Goal: Information Seeking & Learning: Learn about a topic

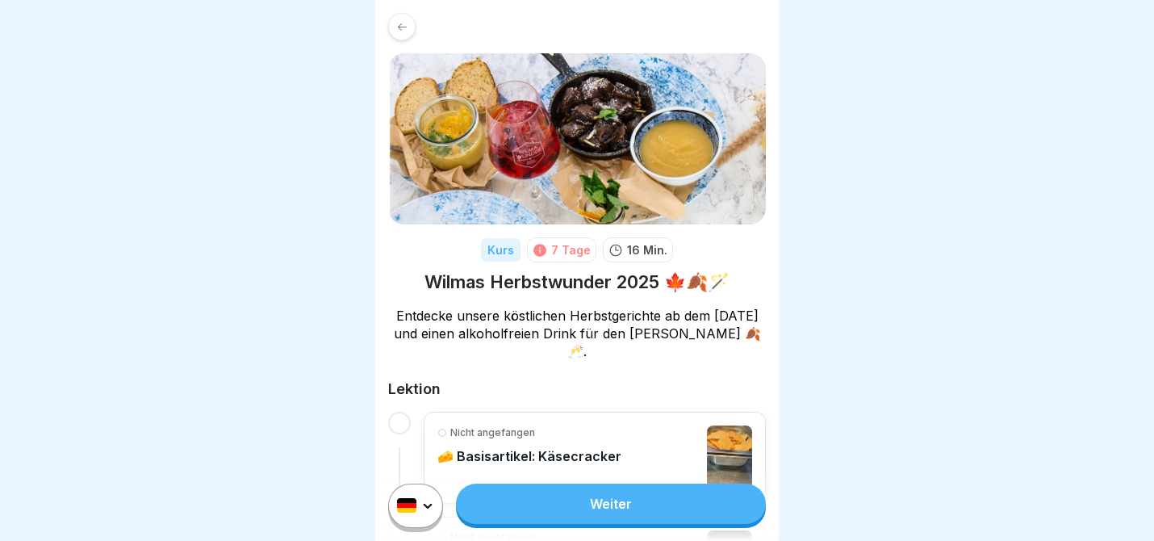
click at [602, 505] on link "Weiter" at bounding box center [611, 503] width 310 height 40
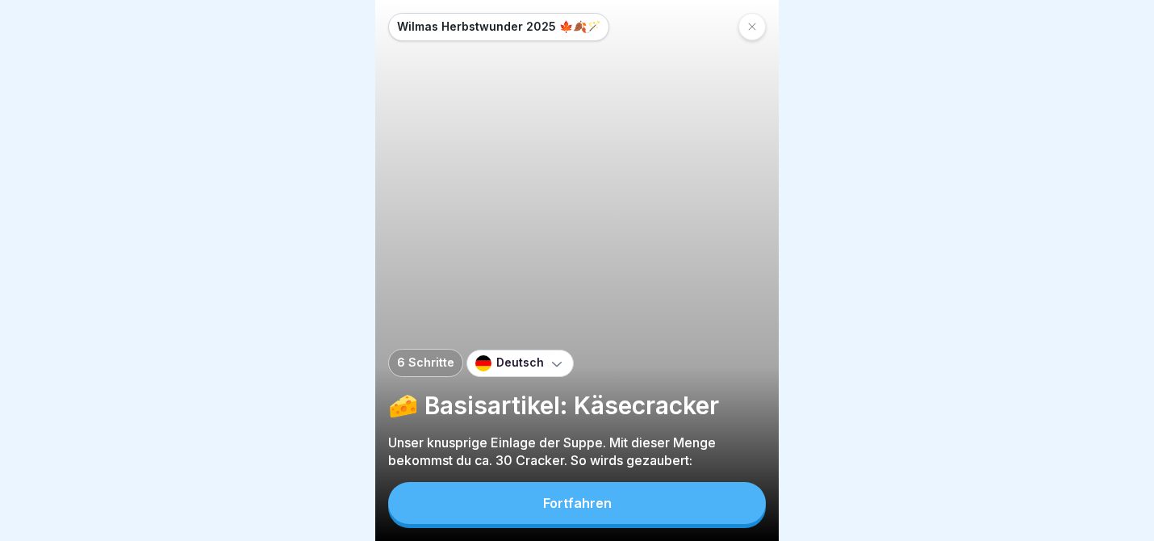
click at [602, 505] on div "Fortfahren" at bounding box center [577, 503] width 69 height 15
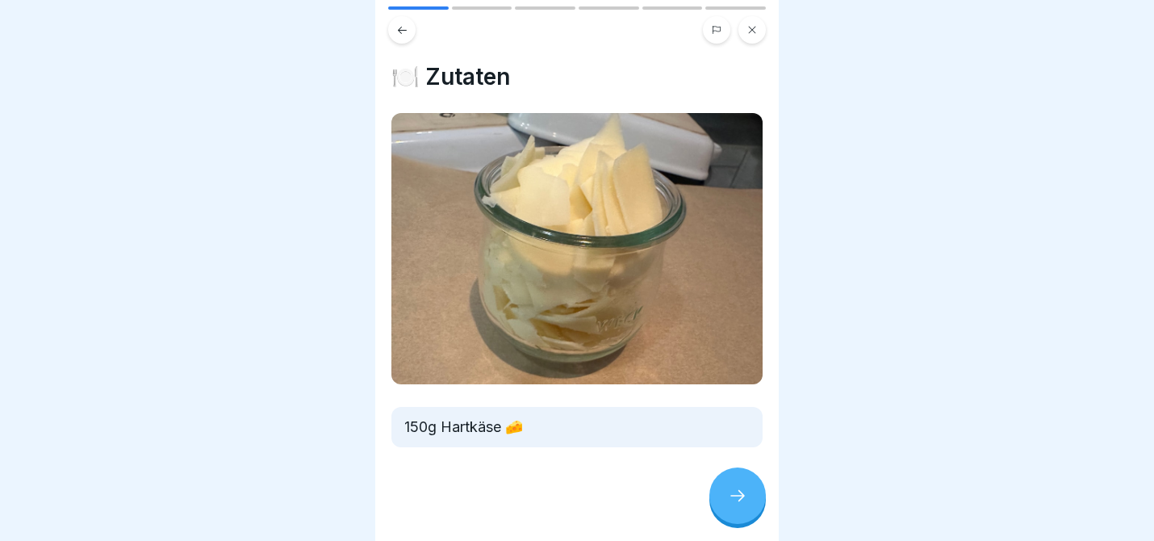
click at [743, 486] on div at bounding box center [737, 495] width 56 height 56
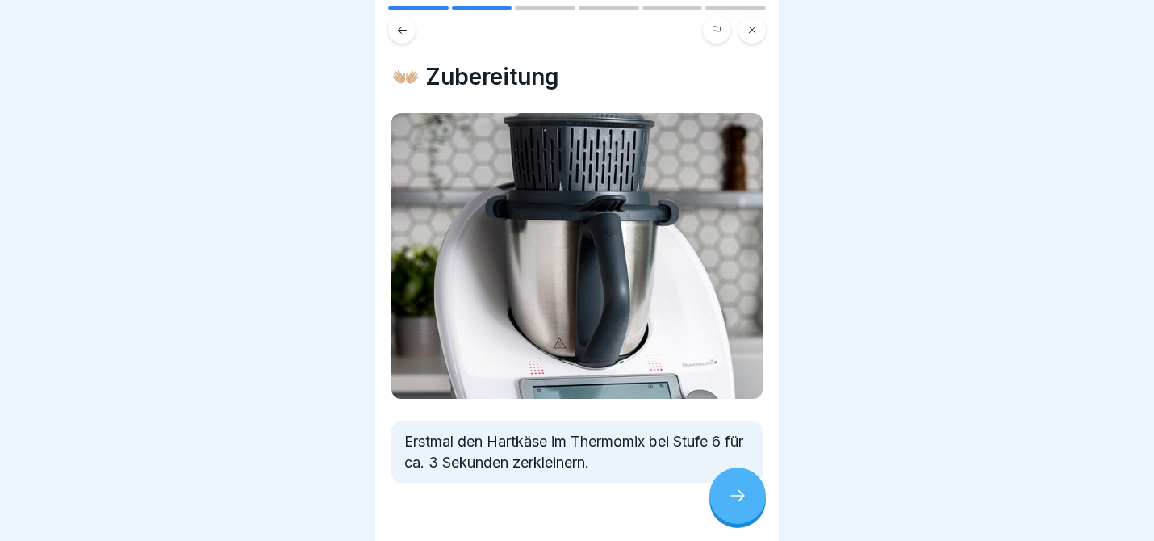
click at [743, 486] on div at bounding box center [737, 495] width 56 height 56
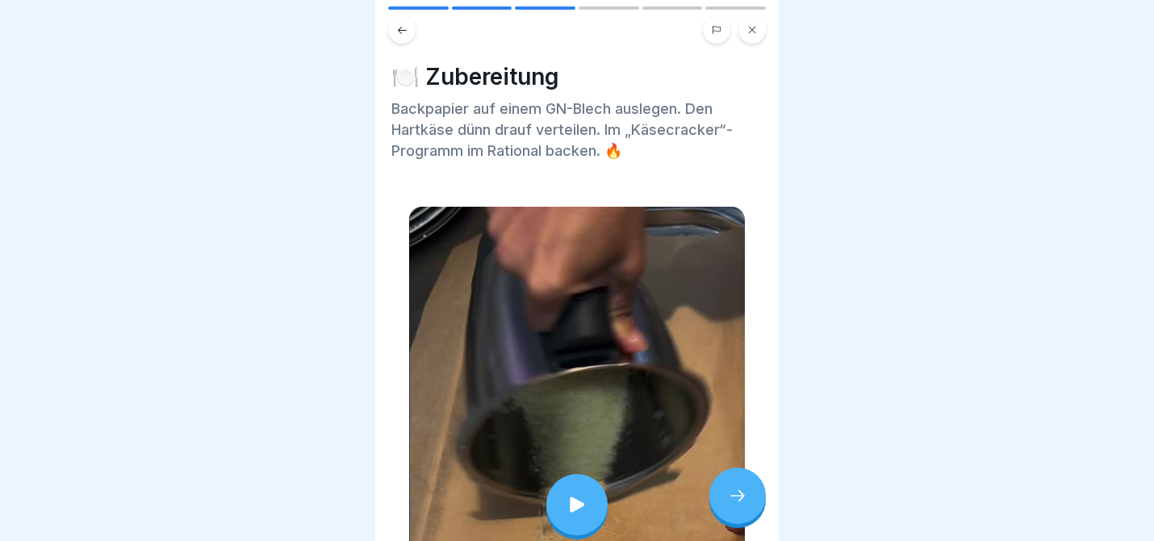
click at [743, 486] on div at bounding box center [737, 495] width 56 height 56
click at [746, 492] on icon at bounding box center [737, 495] width 19 height 19
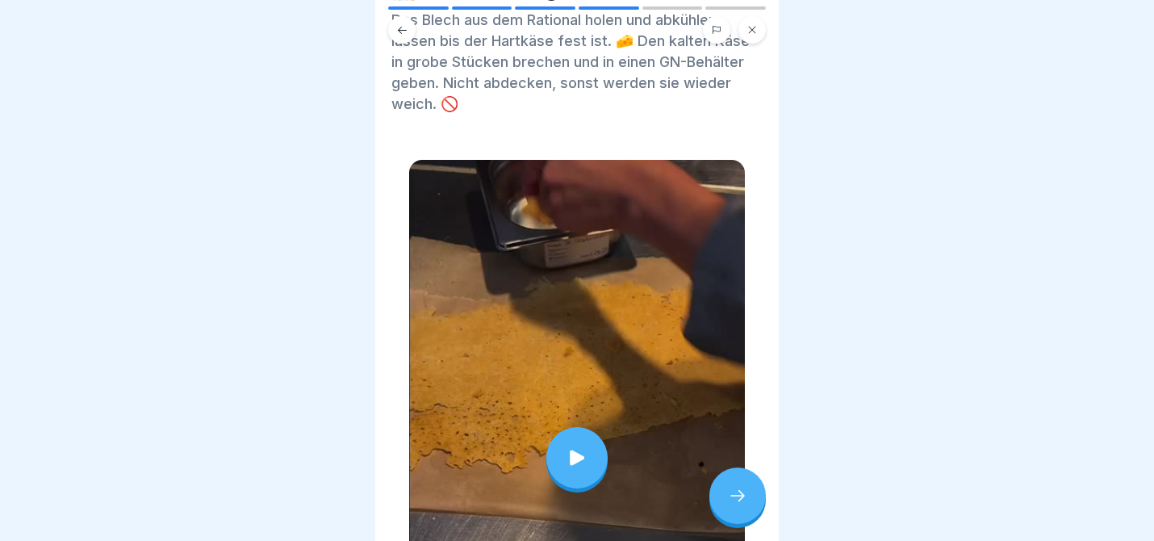
scroll to position [95, 0]
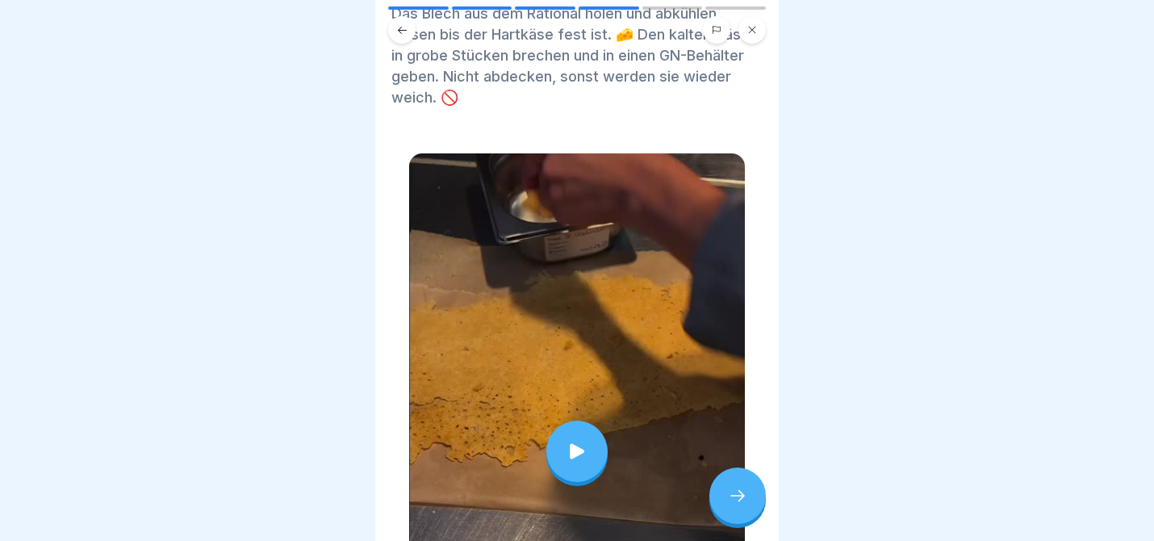
click at [729, 498] on icon at bounding box center [737, 495] width 19 height 19
click at [734, 525] on div at bounding box center [577, 451] width 336 height 596
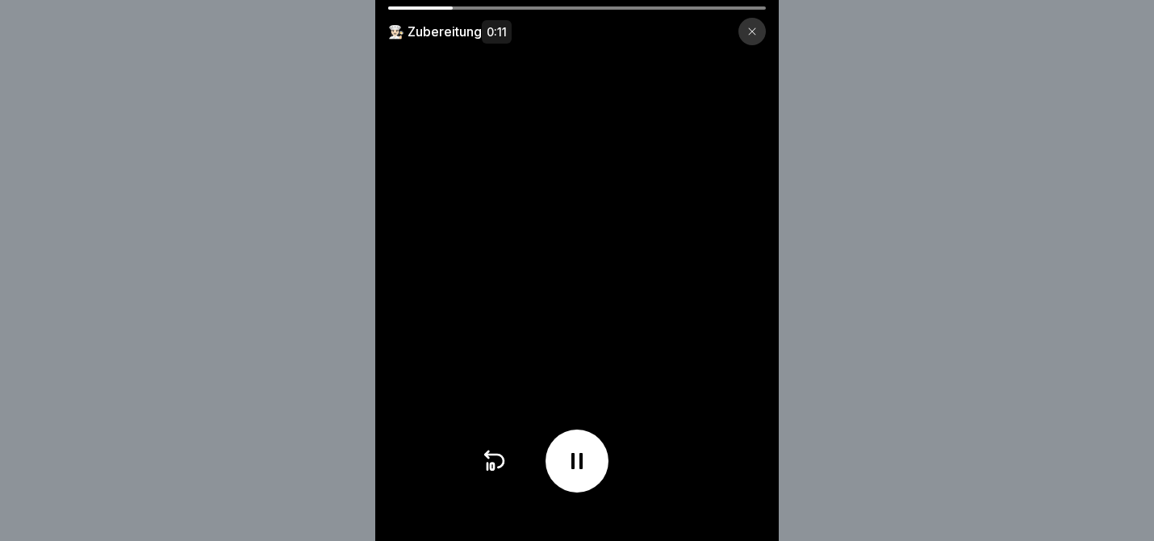
click at [750, 27] on icon at bounding box center [752, 32] width 10 height 10
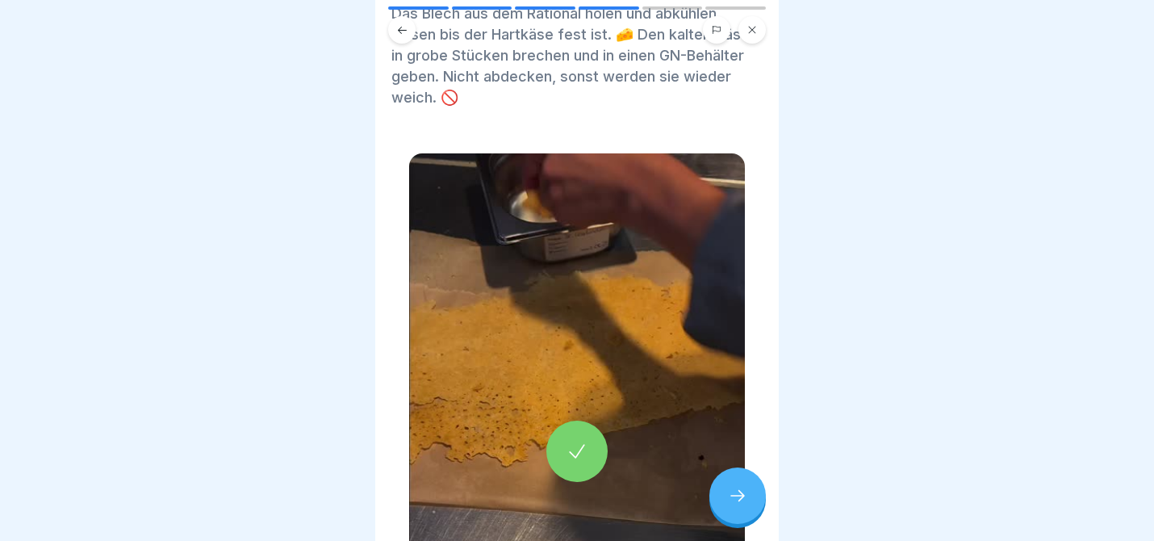
click at [741, 486] on div at bounding box center [737, 495] width 56 height 56
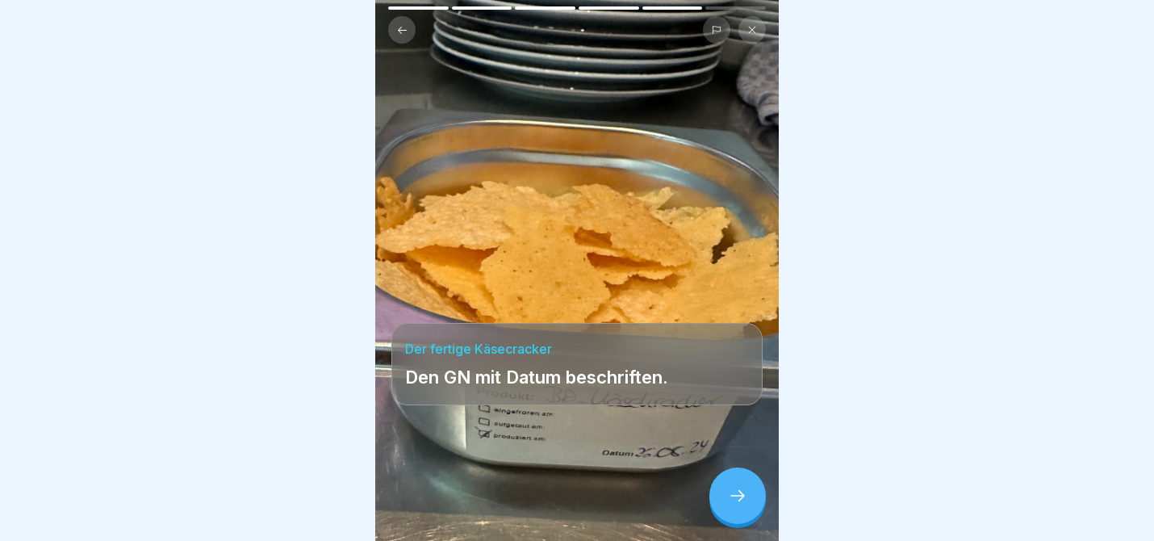
click at [734, 481] on div at bounding box center [737, 495] width 56 height 56
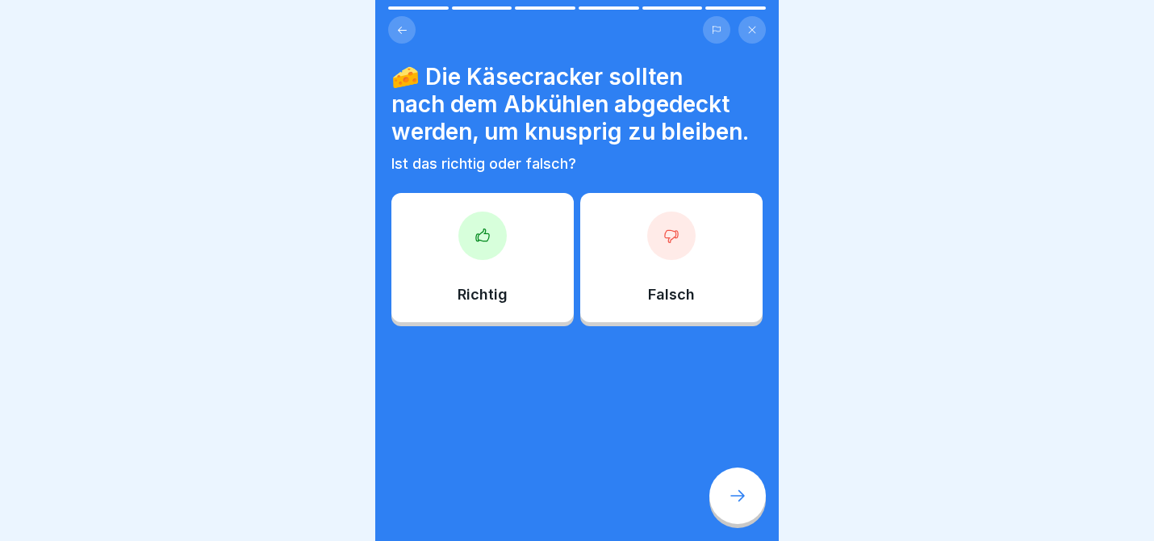
click at [495, 250] on div at bounding box center [482, 235] width 48 height 48
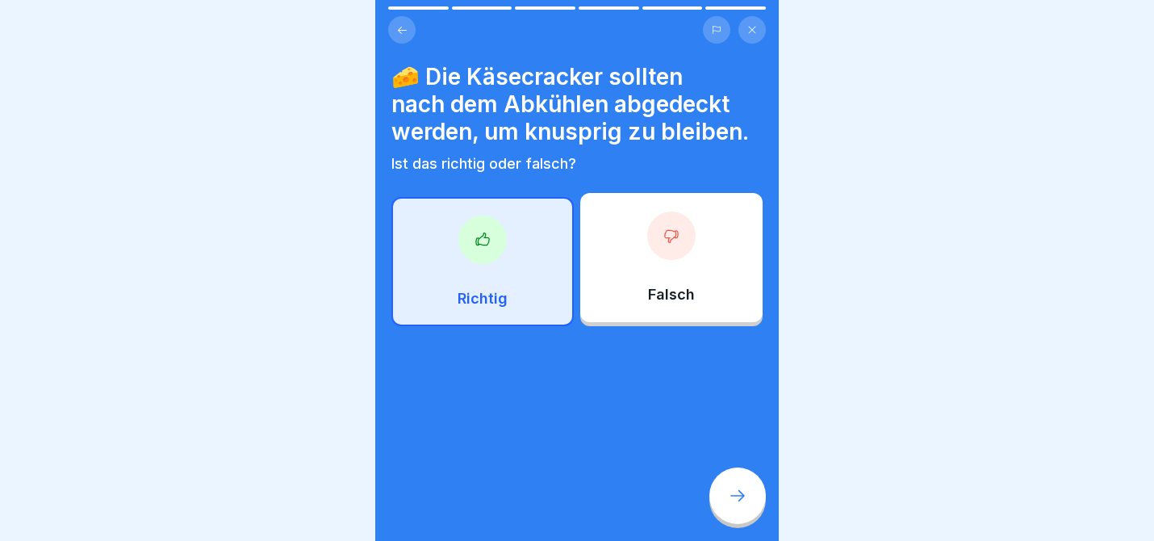
click at [750, 496] on div at bounding box center [737, 495] width 56 height 56
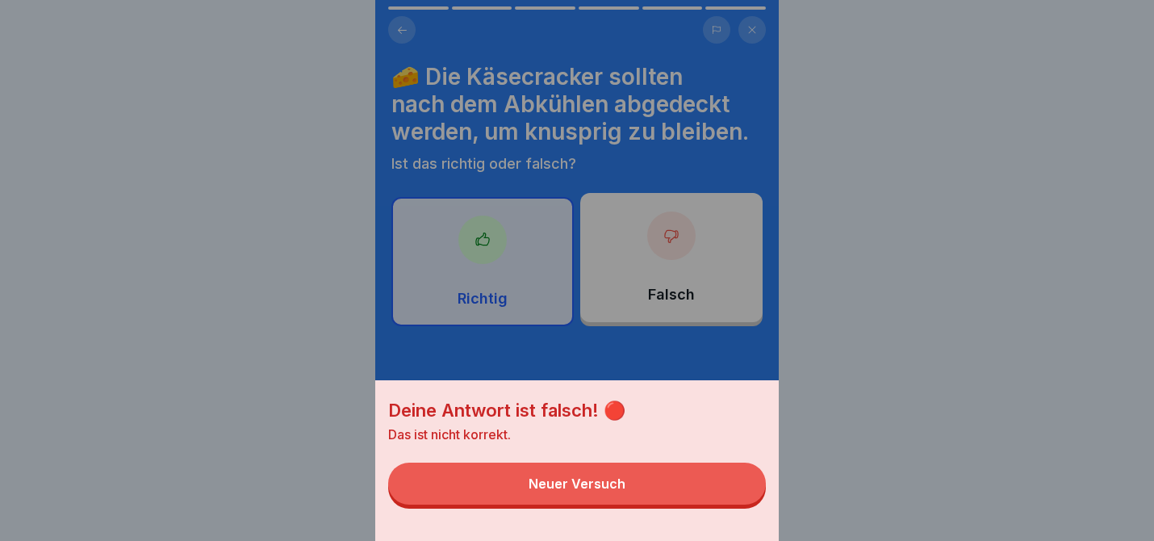
click at [677, 478] on button "Neuer Versuch" at bounding box center [577, 483] width 378 height 42
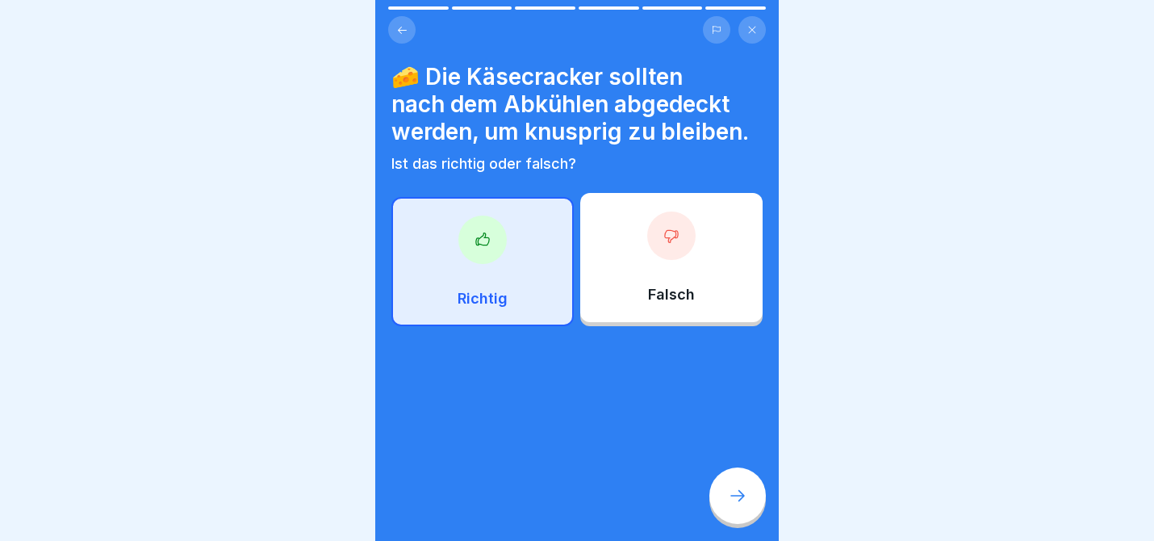
click at [667, 278] on div "Falsch" at bounding box center [671, 257] width 182 height 129
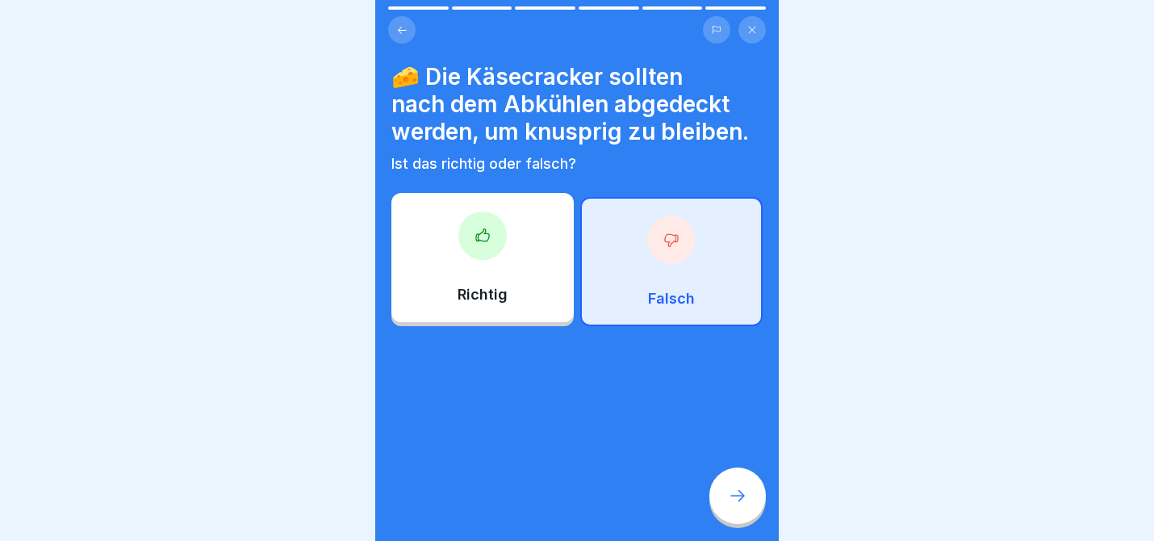
click at [734, 475] on div at bounding box center [737, 495] width 56 height 56
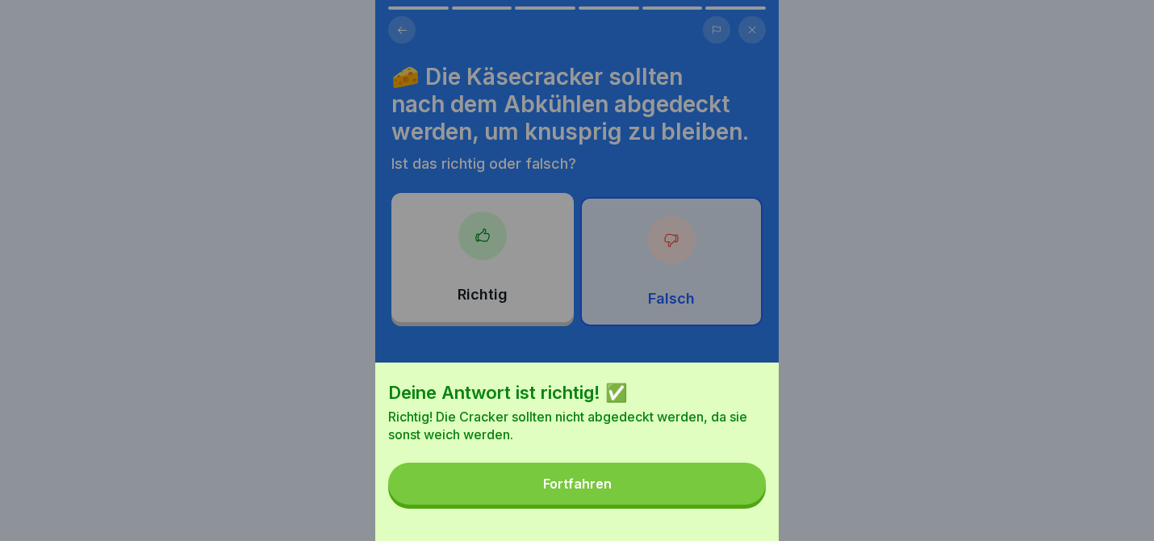
click at [709, 480] on button "Fortfahren" at bounding box center [577, 483] width 378 height 42
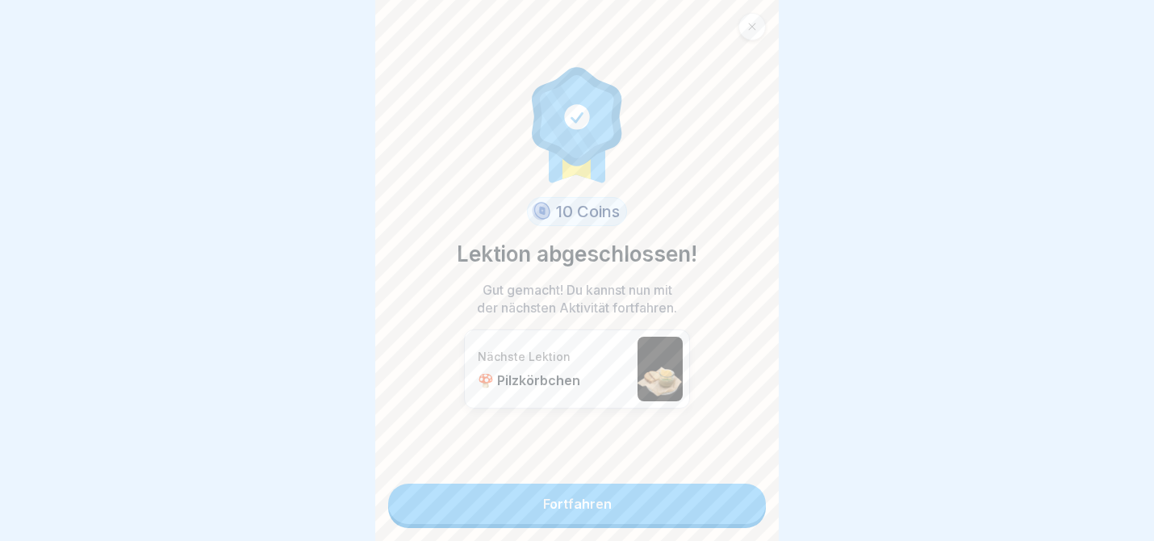
click at [630, 511] on link "Fortfahren" at bounding box center [577, 503] width 378 height 40
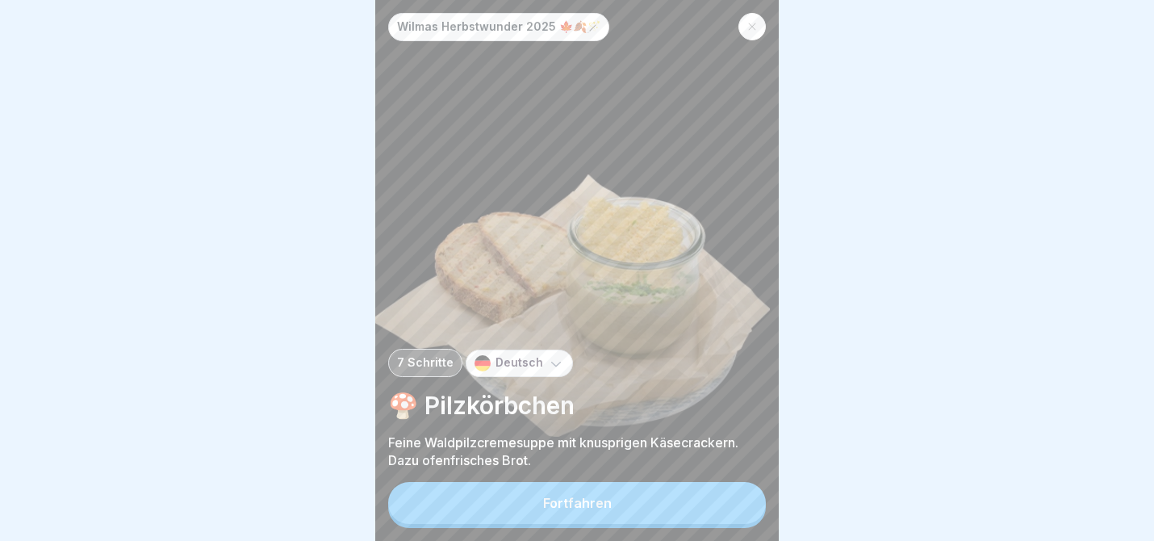
click at [594, 501] on div "Fortfahren" at bounding box center [577, 503] width 69 height 15
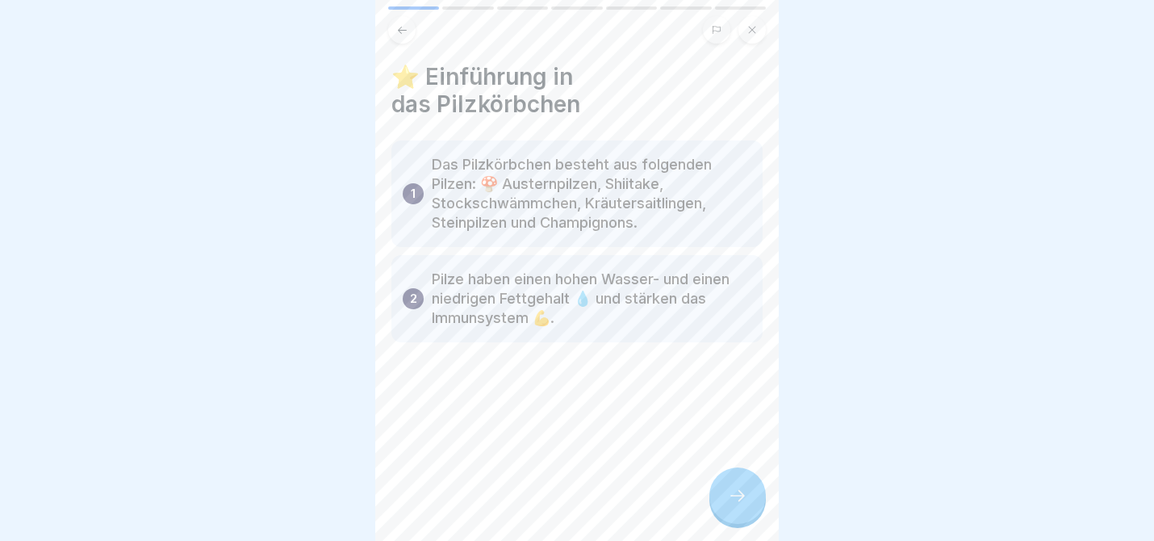
click at [728, 492] on icon at bounding box center [737, 495] width 19 height 19
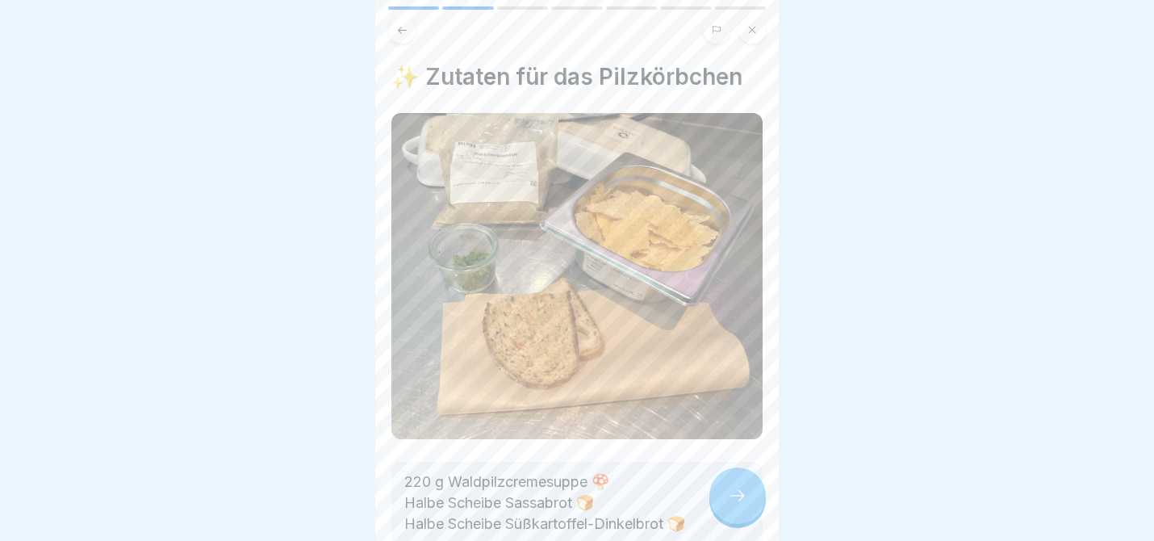
click at [734, 490] on icon at bounding box center [737, 495] width 19 height 19
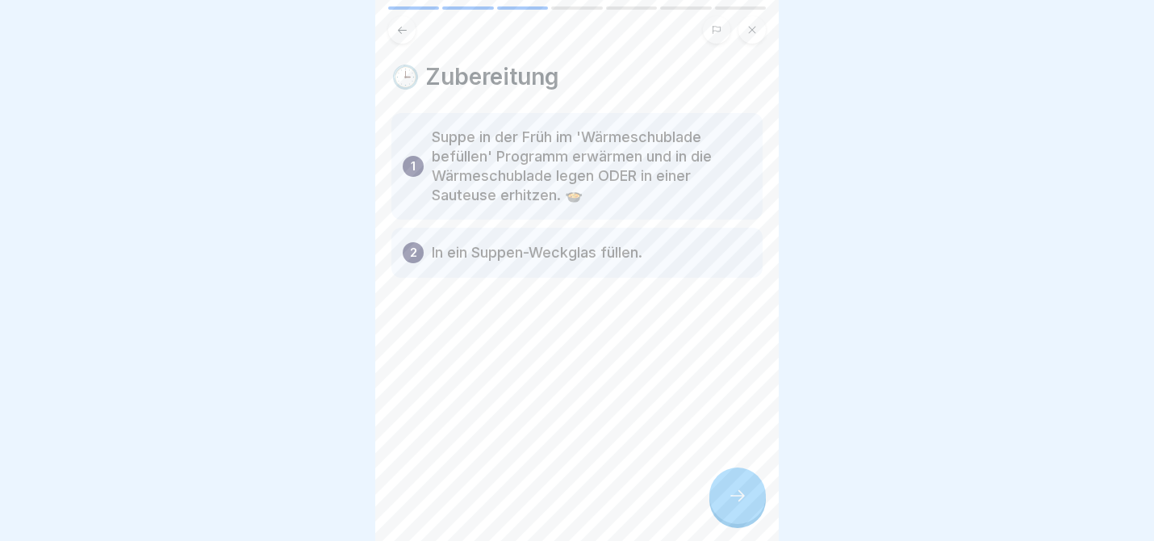
click at [734, 490] on icon at bounding box center [737, 495] width 19 height 19
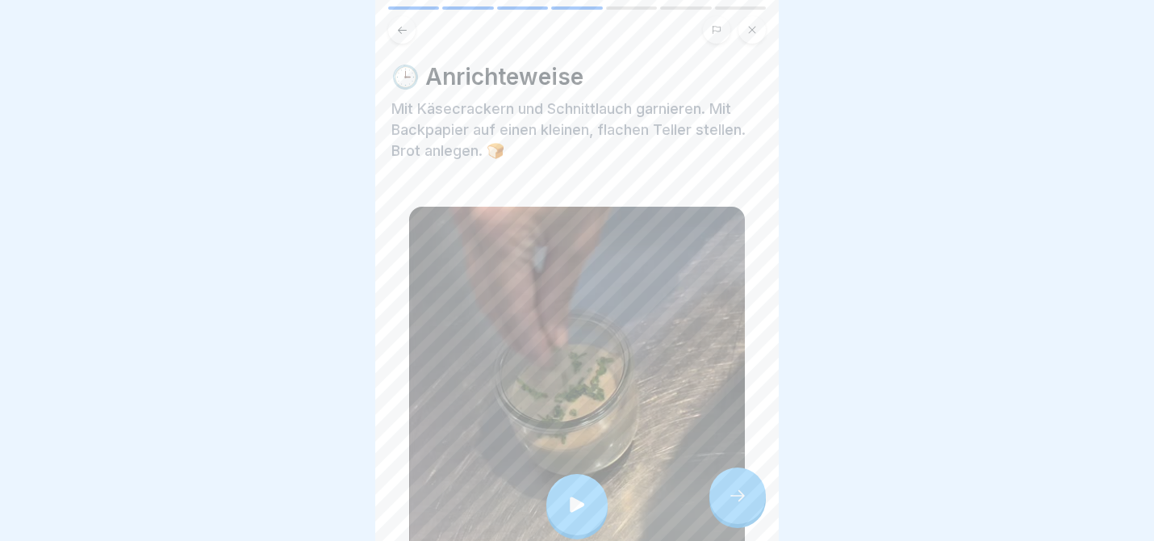
click at [571, 495] on div at bounding box center [576, 504] width 61 height 61
click at [730, 496] on icon at bounding box center [737, 495] width 19 height 19
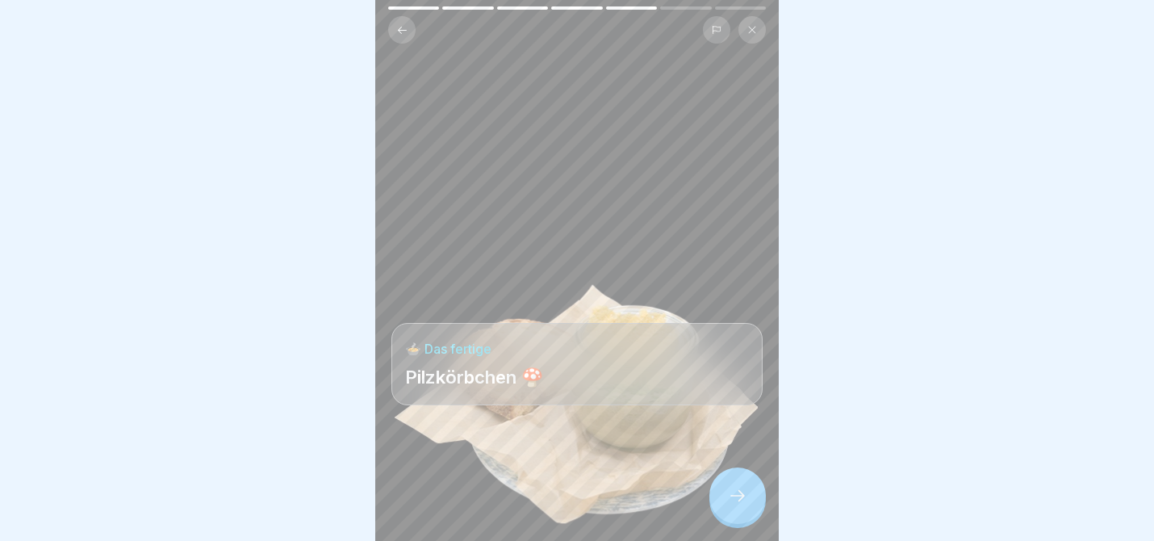
click at [730, 496] on icon at bounding box center [737, 495] width 19 height 19
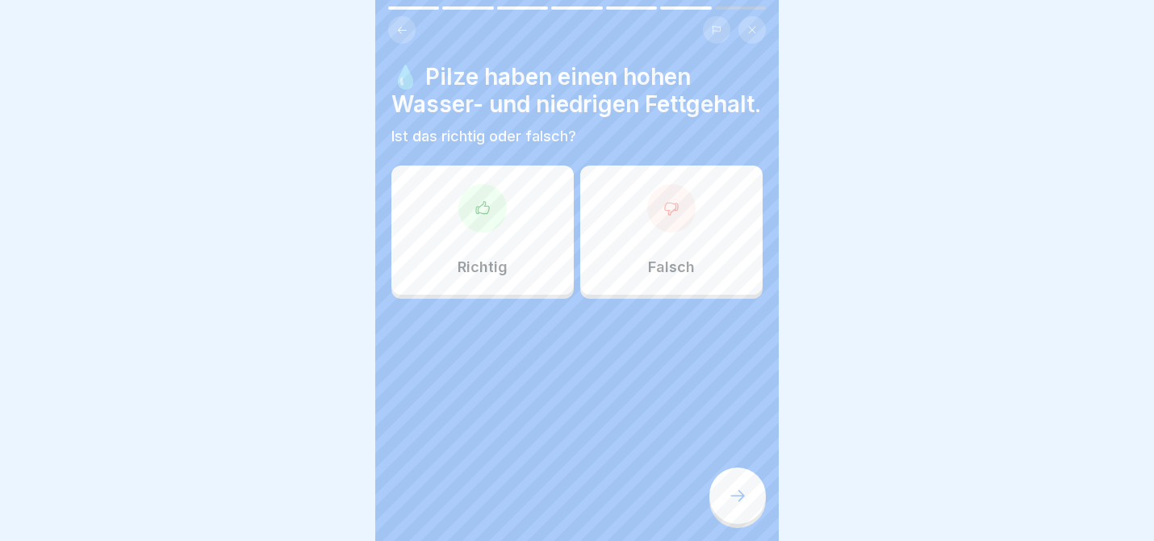
click at [531, 234] on div "Richtig" at bounding box center [482, 229] width 182 height 129
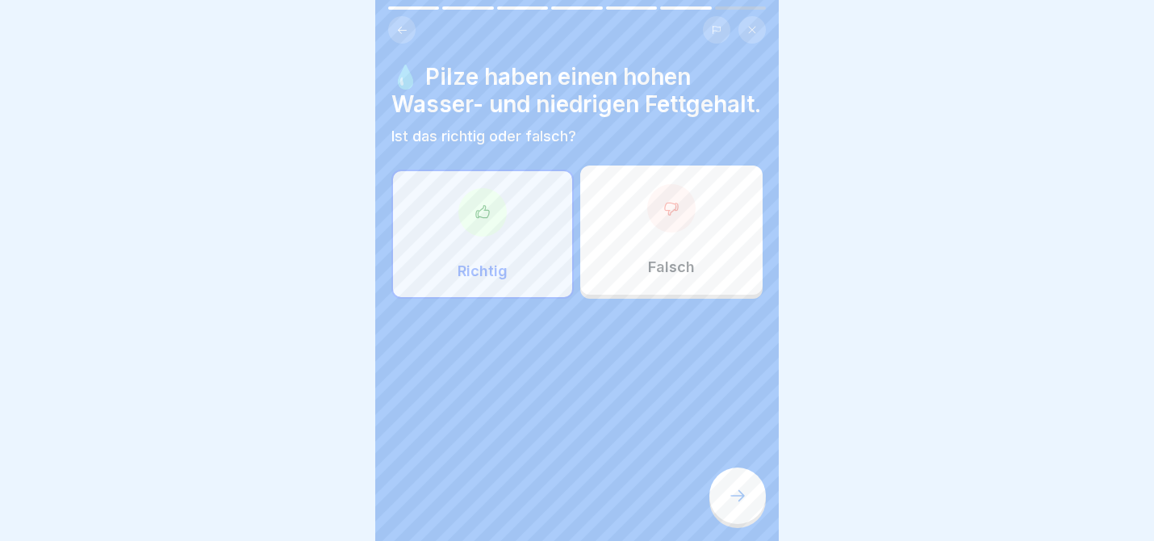
click at [753, 504] on div at bounding box center [737, 495] width 56 height 56
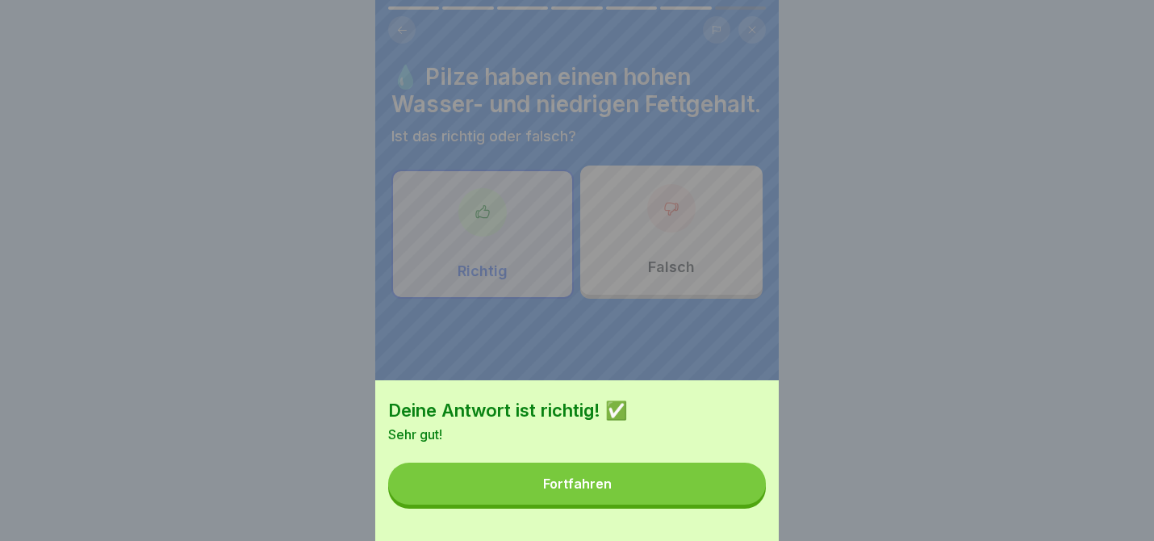
click at [699, 480] on button "Fortfahren" at bounding box center [577, 483] width 378 height 42
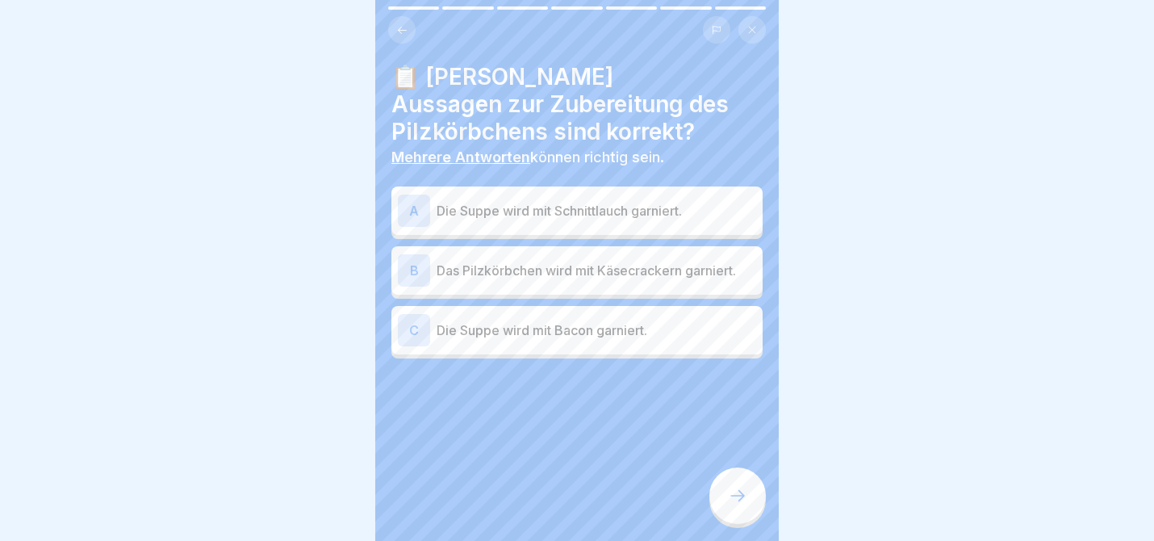
click at [555, 211] on p "Die Suppe wird mit Schnittlauch garniert." at bounding box center [597, 210] width 320 height 19
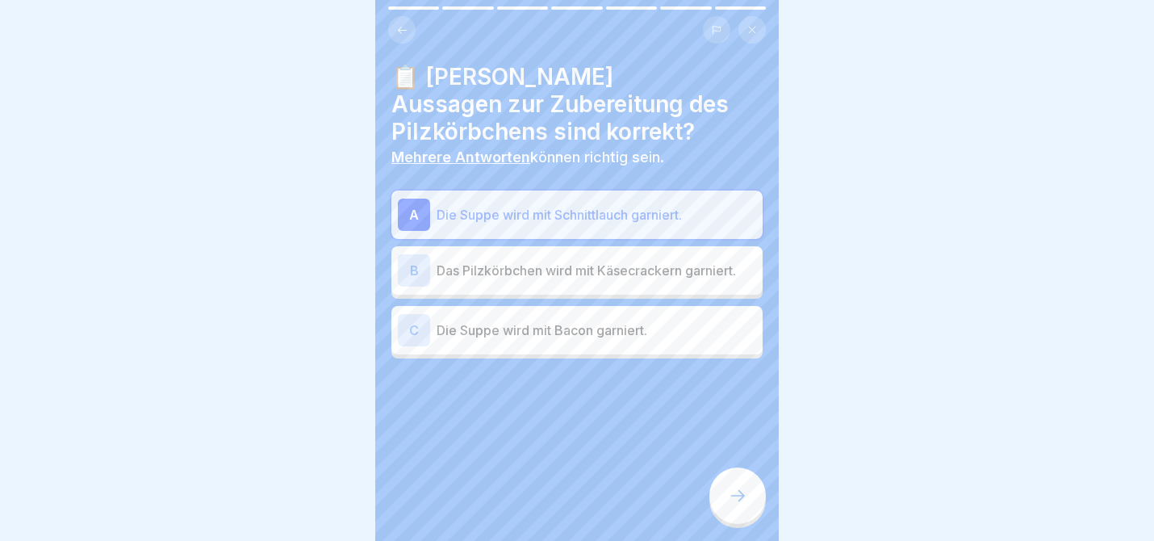
click at [713, 478] on div "📋 [PERSON_NAME] Aussagen zur Zubereitung des Pilzkörbchens sind korrekt? Mehrer…" at bounding box center [577, 270] width 404 height 541
click at [726, 483] on div at bounding box center [737, 495] width 56 height 56
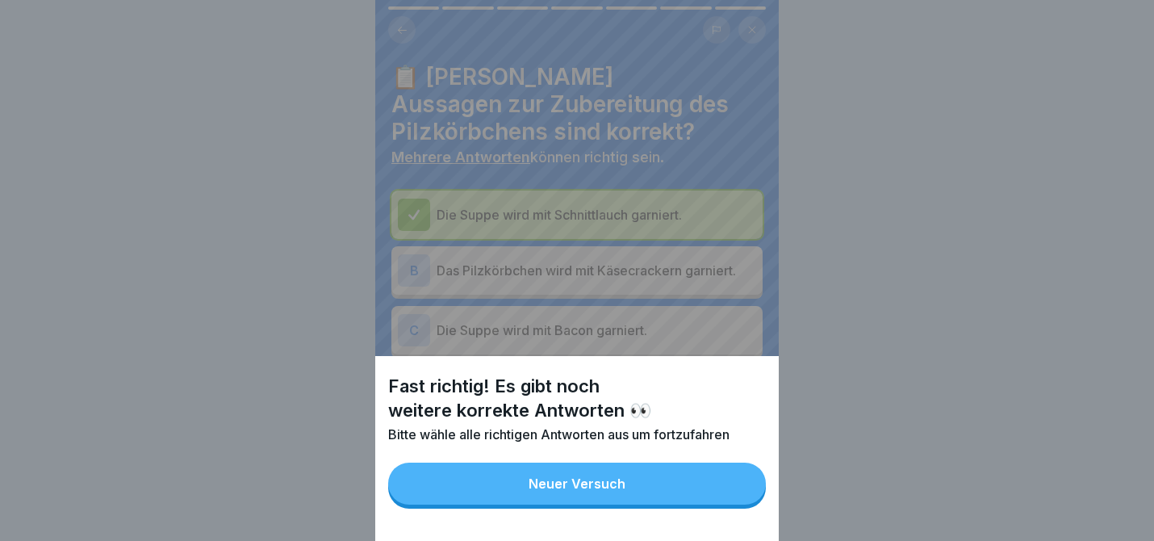
click at [726, 483] on button "Neuer Versuch" at bounding box center [577, 483] width 378 height 42
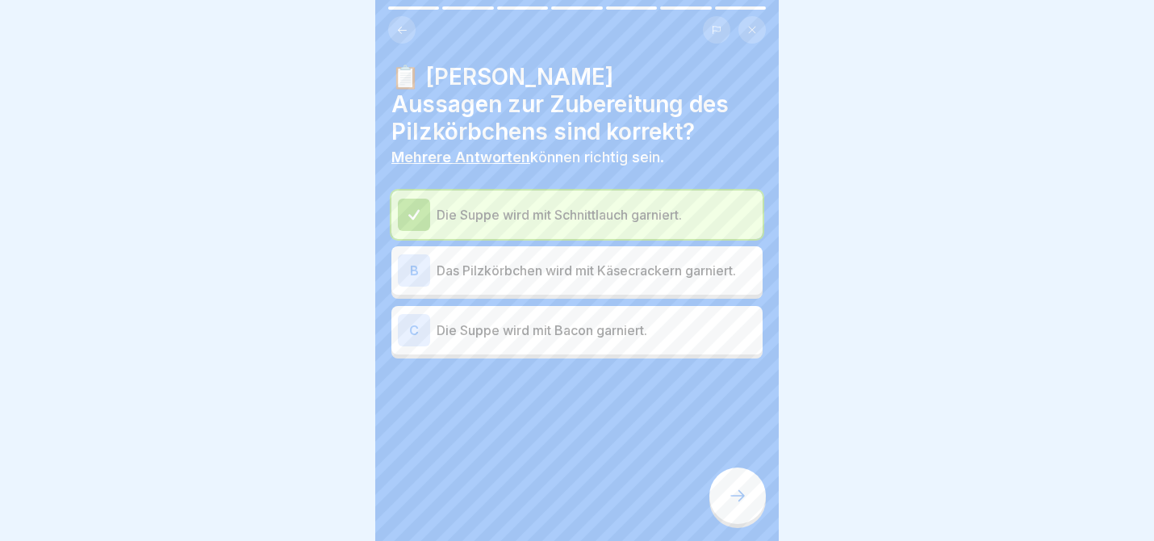
click at [595, 272] on p "Das Pilzkörbchen wird mit Käsecrackern garniert." at bounding box center [597, 270] width 320 height 19
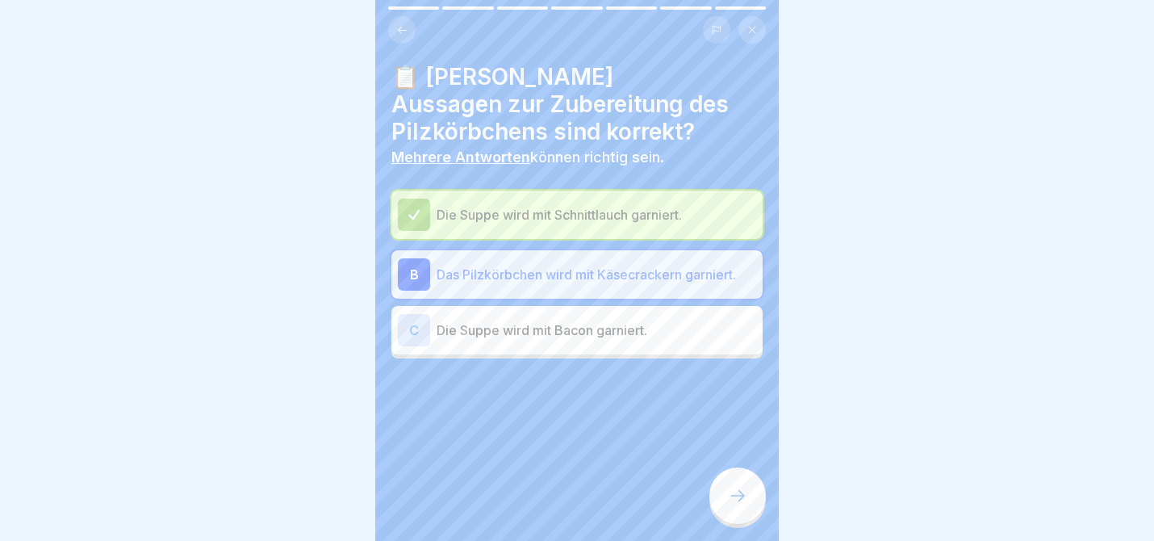
click at [744, 480] on div at bounding box center [737, 495] width 56 height 56
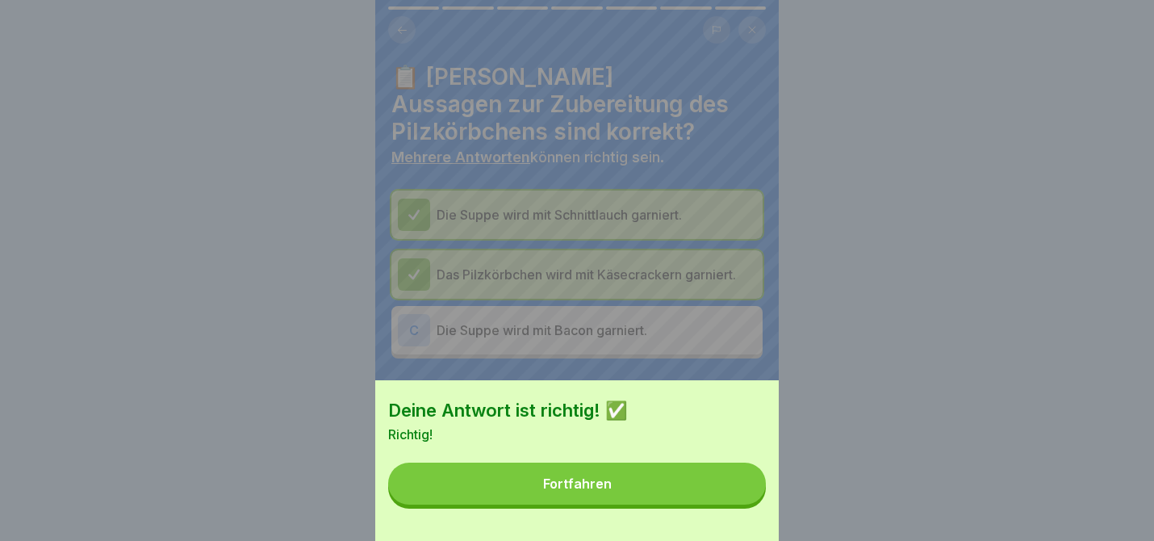
click at [697, 480] on button "Fortfahren" at bounding box center [577, 483] width 378 height 42
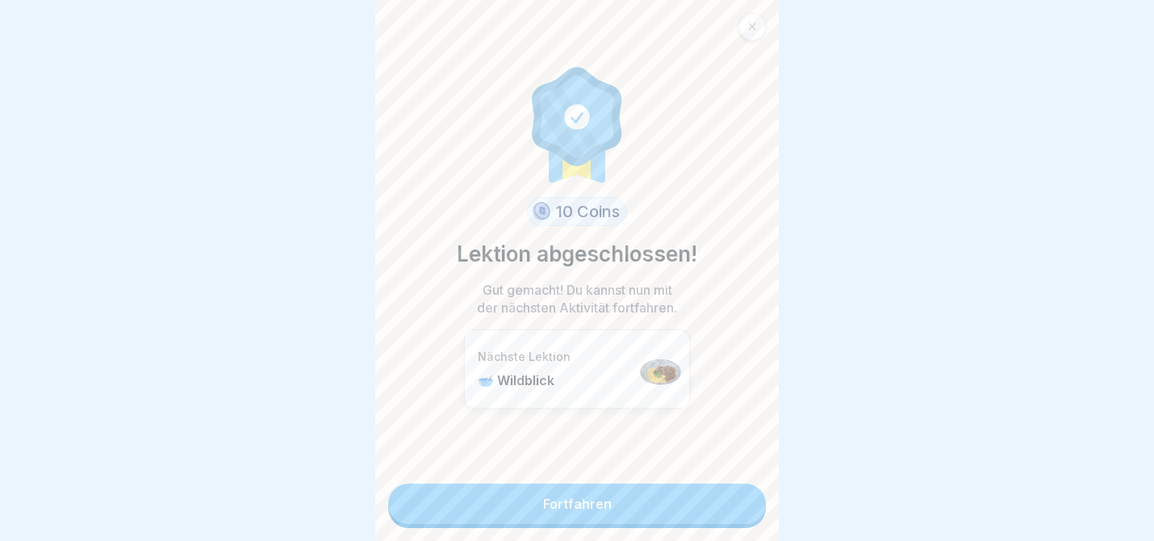
click at [676, 496] on link "Fortfahren" at bounding box center [577, 503] width 378 height 40
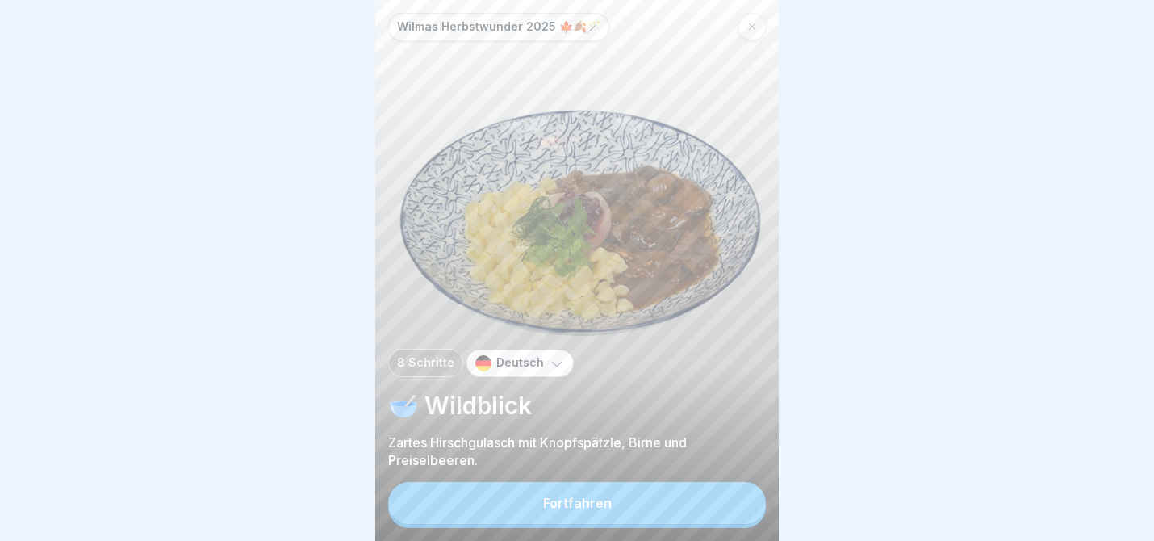
click at [668, 499] on button "Fortfahren" at bounding box center [577, 503] width 378 height 42
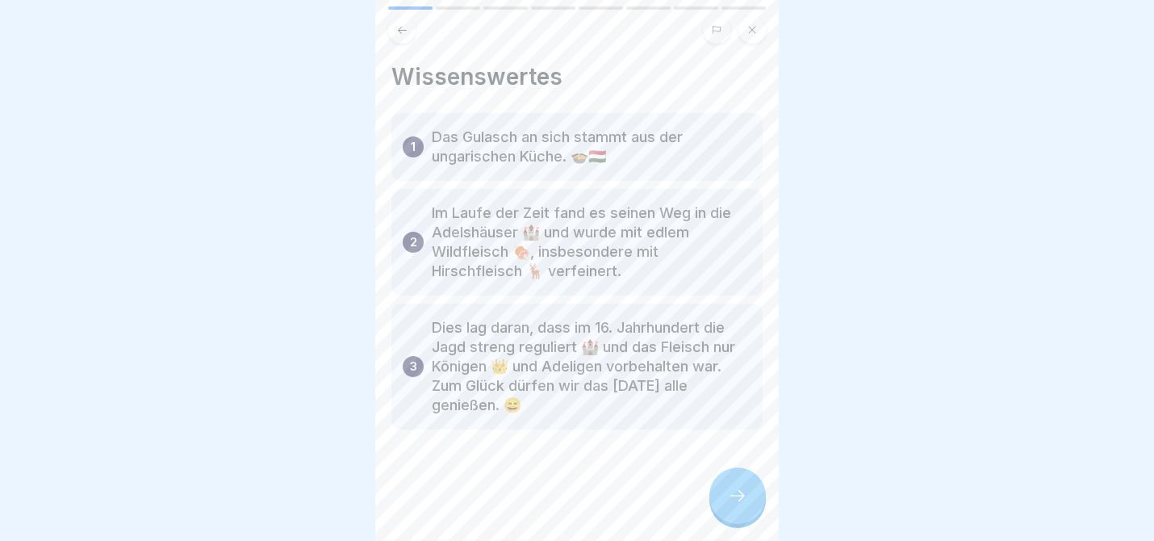
click at [702, 497] on div at bounding box center [576, 477] width 371 height 97
click at [730, 497] on icon at bounding box center [737, 495] width 19 height 19
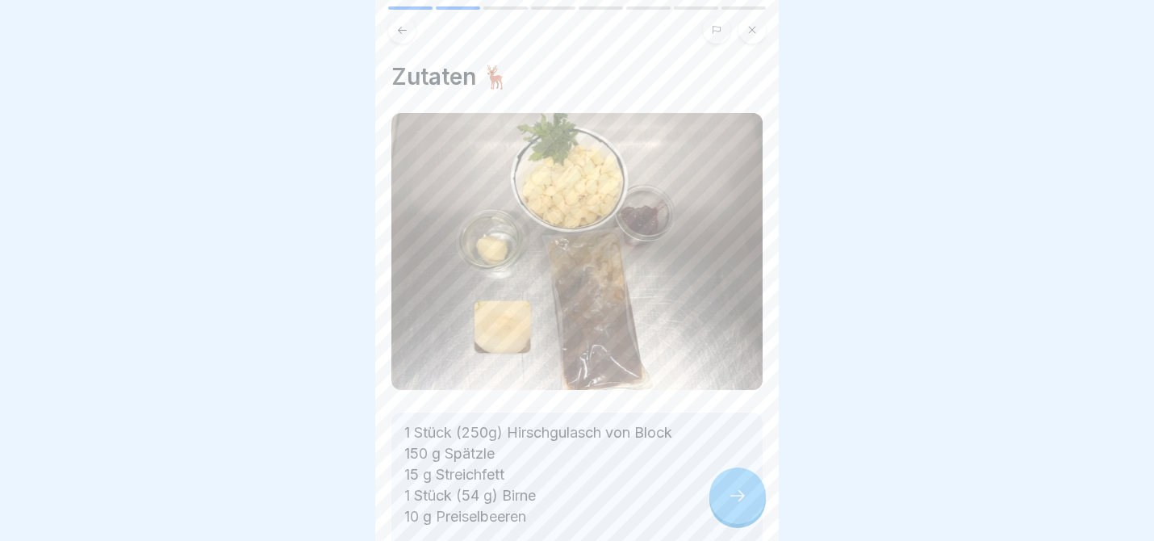
click at [730, 497] on icon at bounding box center [737, 495] width 19 height 19
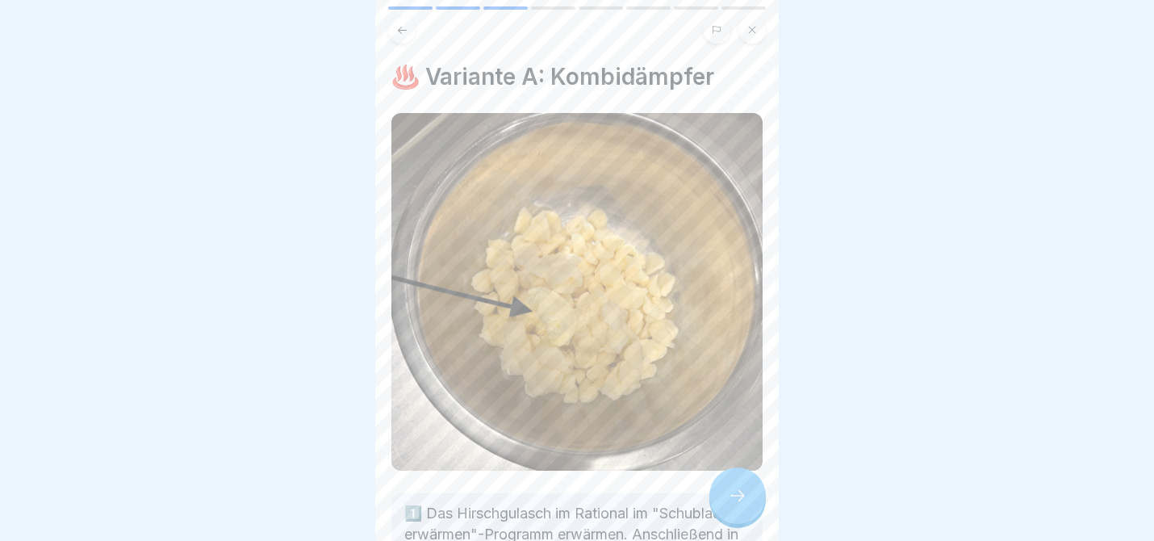
click at [730, 497] on icon at bounding box center [737, 495] width 19 height 19
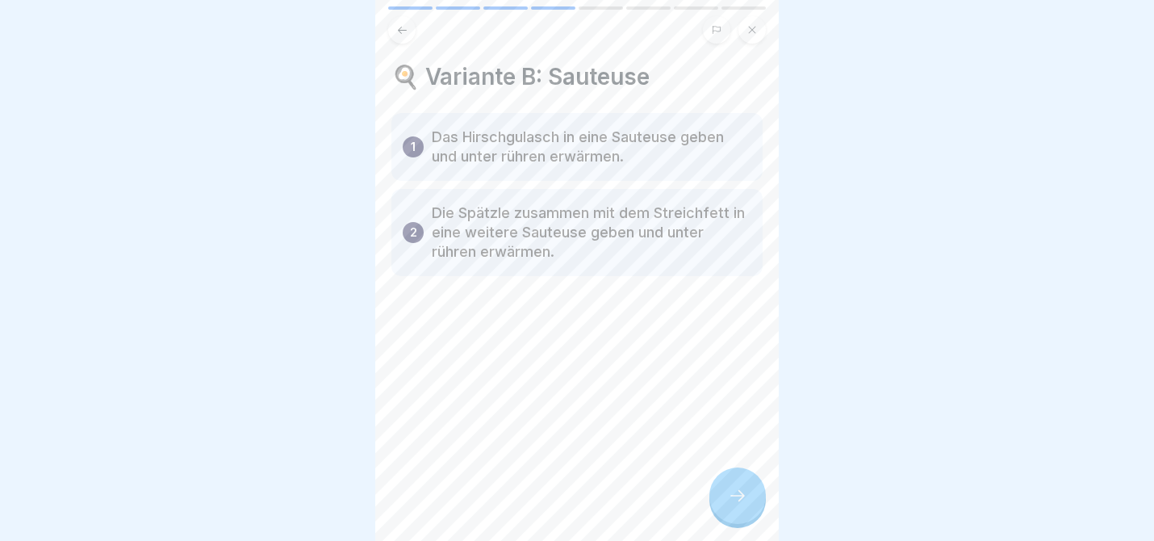
click at [731, 497] on icon at bounding box center [737, 495] width 19 height 19
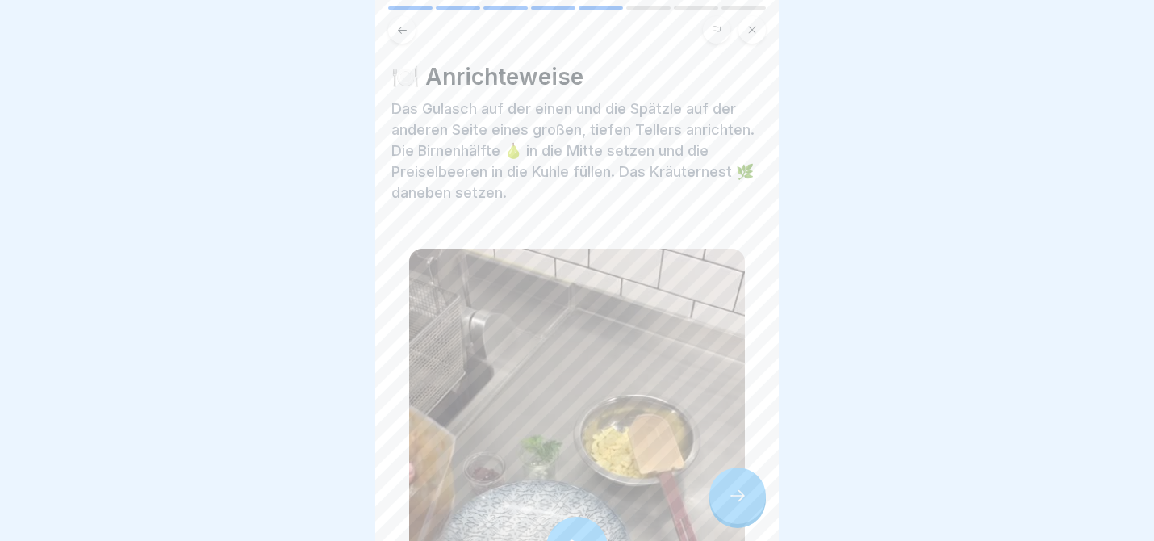
click at [732, 498] on icon at bounding box center [737, 495] width 19 height 19
click at [730, 486] on div at bounding box center [737, 495] width 56 height 56
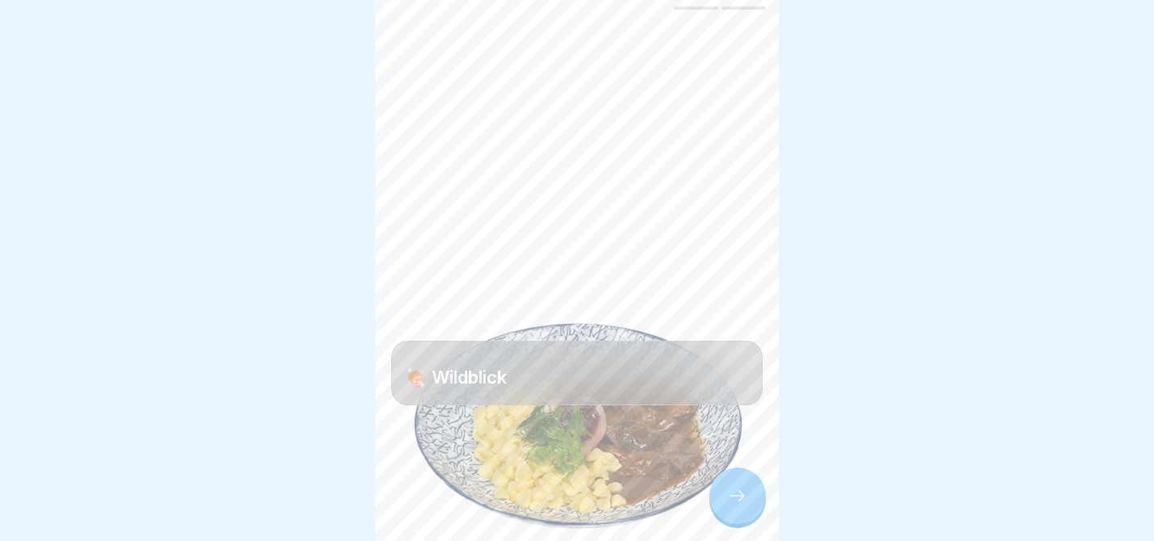
click at [730, 487] on icon at bounding box center [737, 495] width 19 height 19
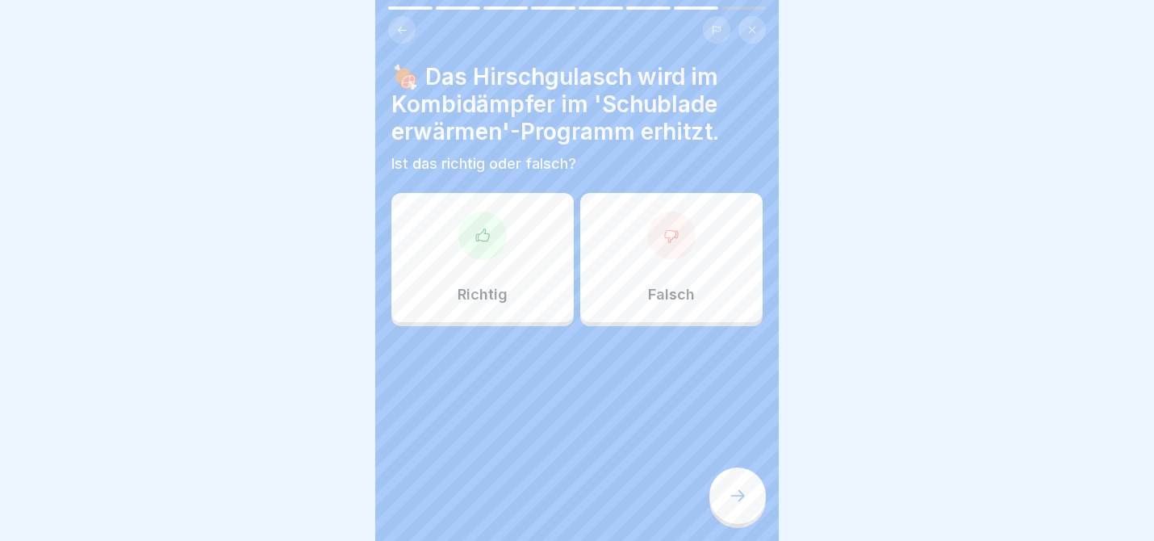
click at [508, 249] on div "Richtig" at bounding box center [482, 257] width 182 height 129
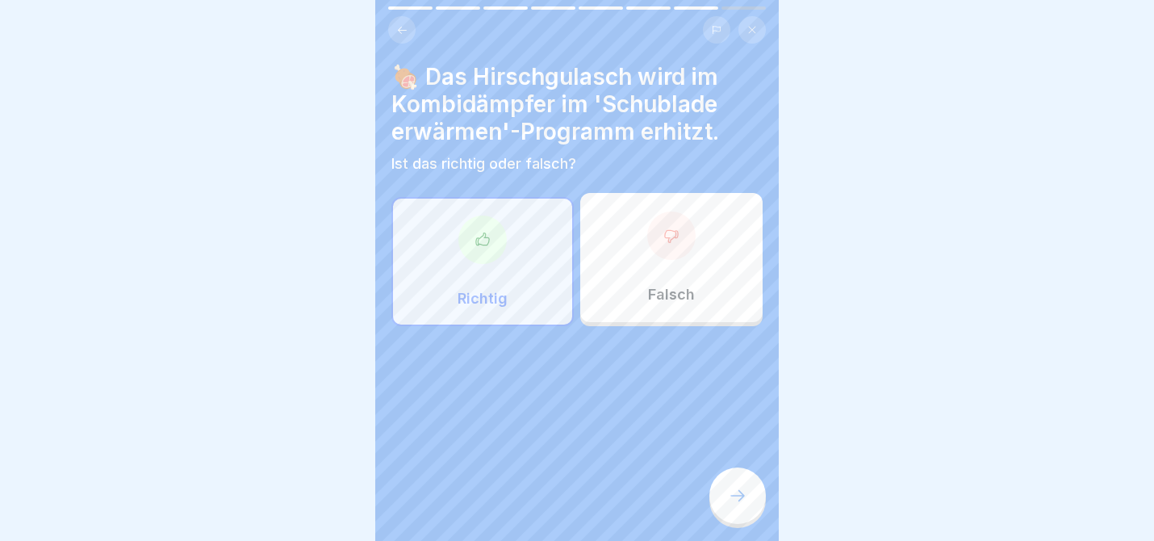
click at [738, 483] on div at bounding box center [737, 495] width 56 height 56
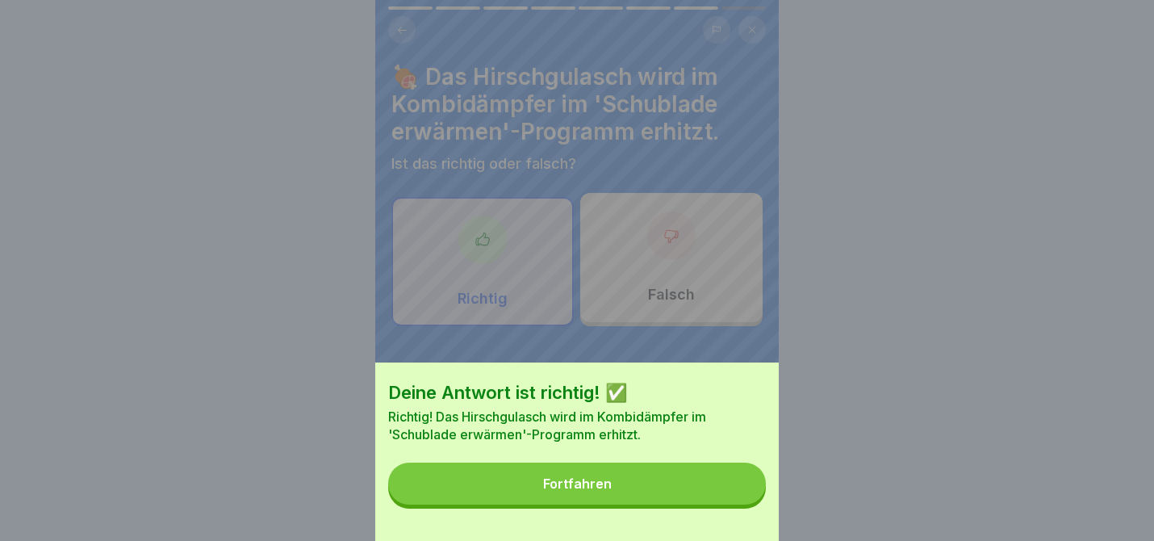
click at [721, 479] on button "Fortfahren" at bounding box center [577, 483] width 378 height 42
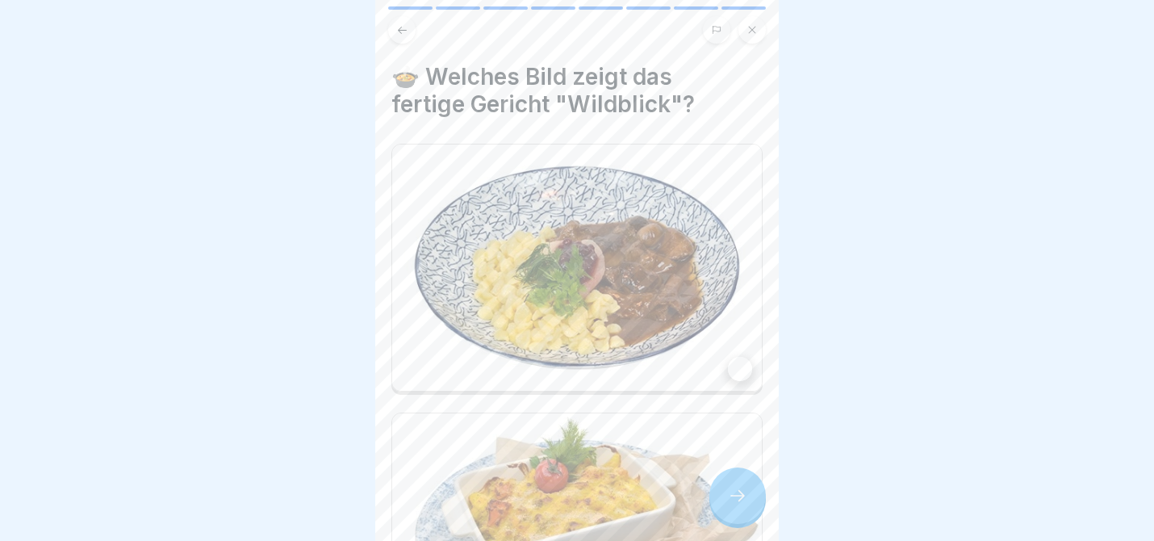
click at [630, 266] on img at bounding box center [577, 267] width 370 height 246
click at [743, 500] on icon at bounding box center [737, 495] width 19 height 19
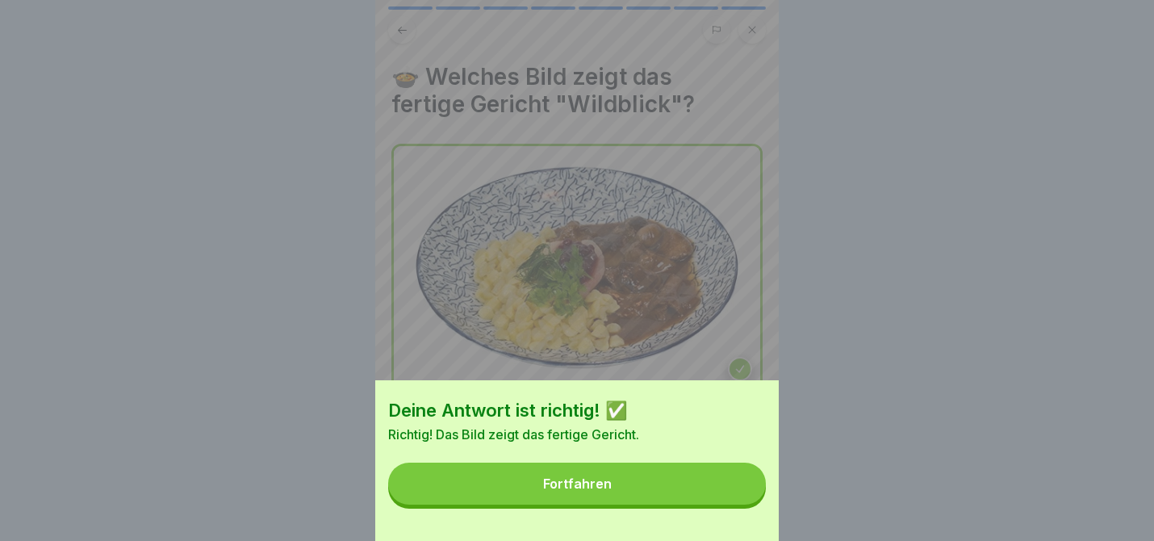
click at [666, 492] on button "Fortfahren" at bounding box center [577, 483] width 378 height 42
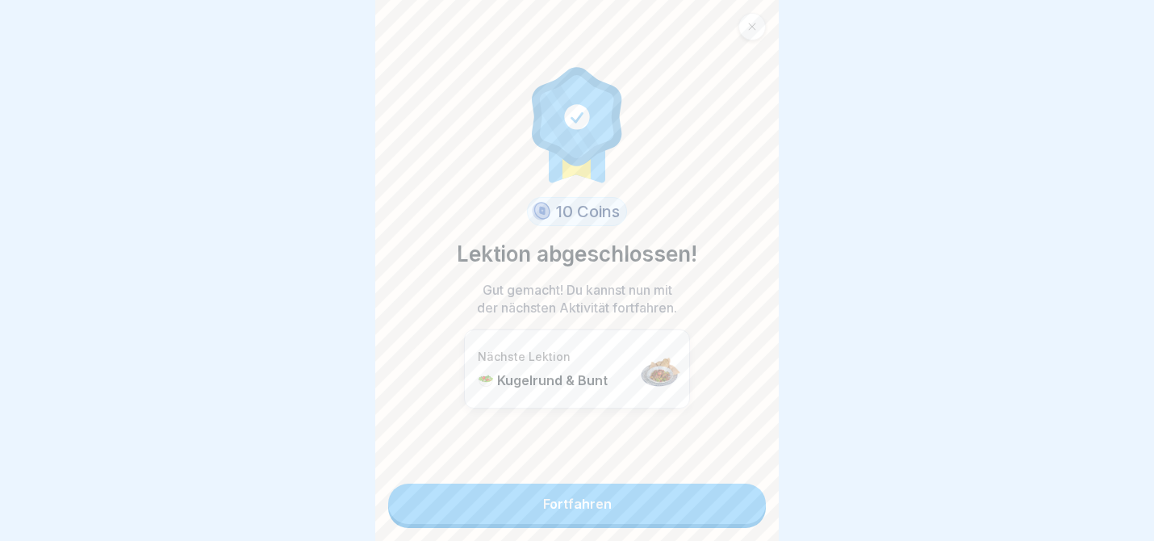
click at [638, 492] on link "Fortfahren" at bounding box center [577, 503] width 378 height 40
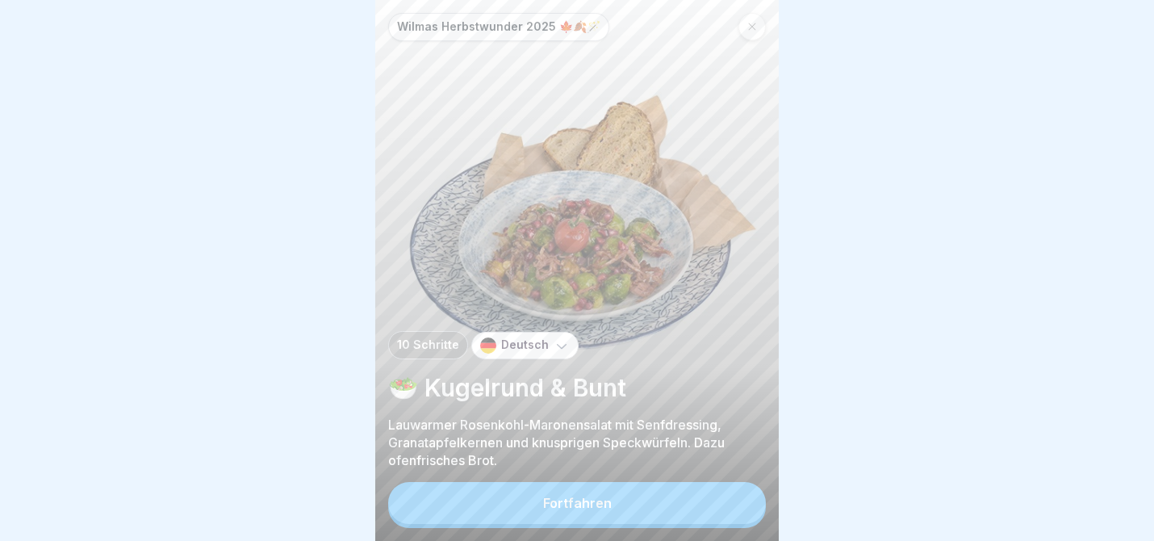
click at [634, 502] on button "Fortfahren" at bounding box center [577, 503] width 378 height 42
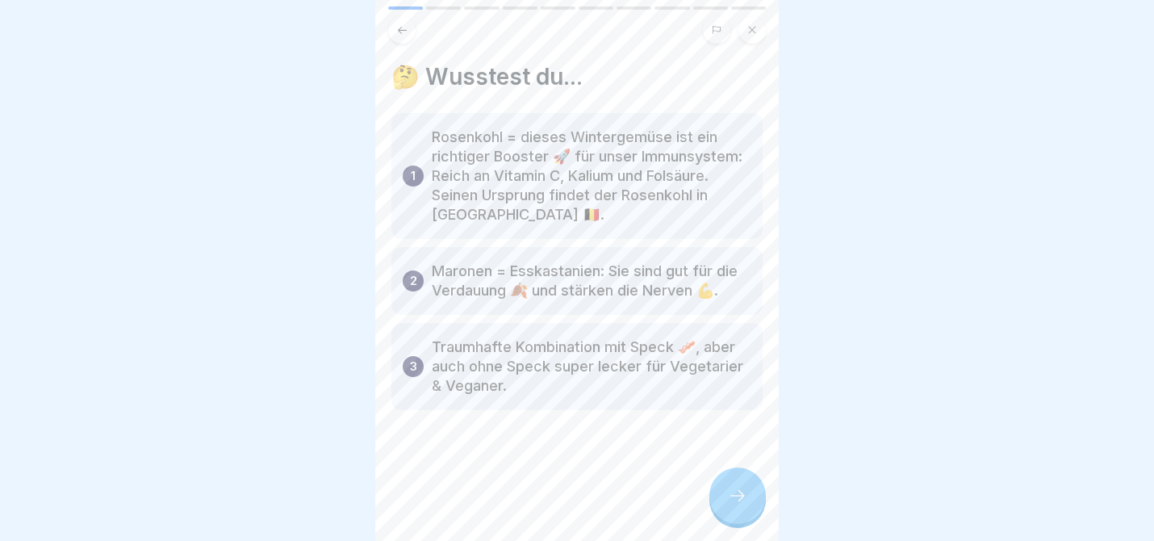
click at [751, 507] on div at bounding box center [737, 495] width 56 height 56
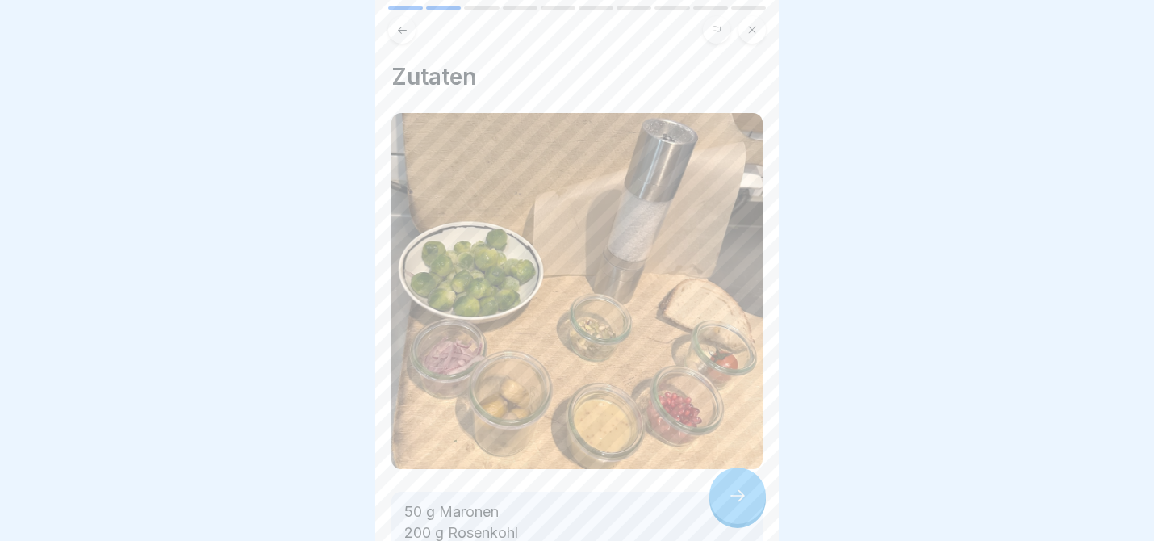
click at [753, 494] on div at bounding box center [737, 495] width 56 height 56
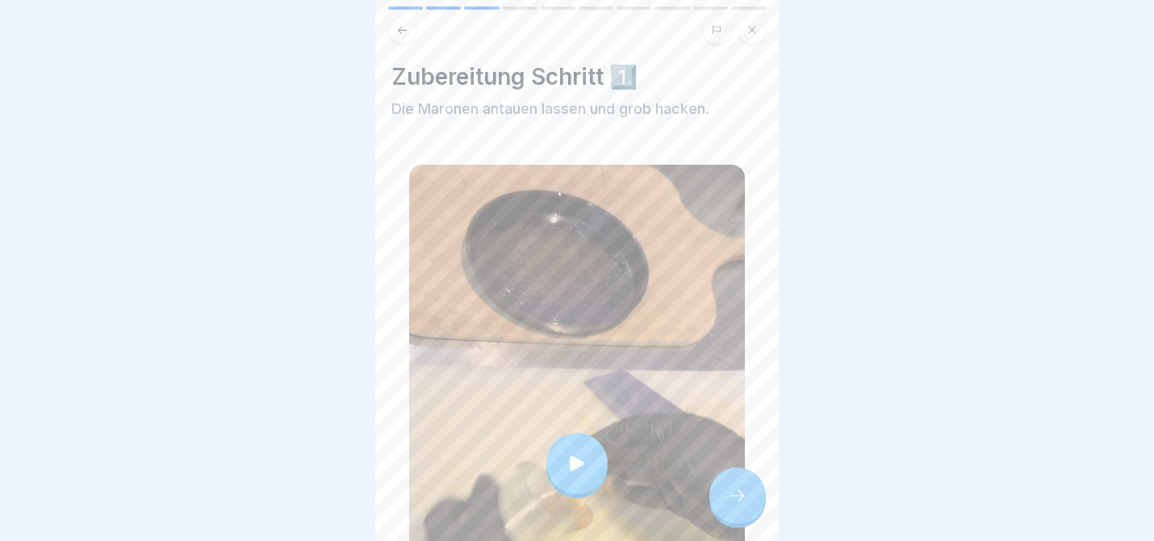
click at [750, 492] on div at bounding box center [737, 495] width 56 height 56
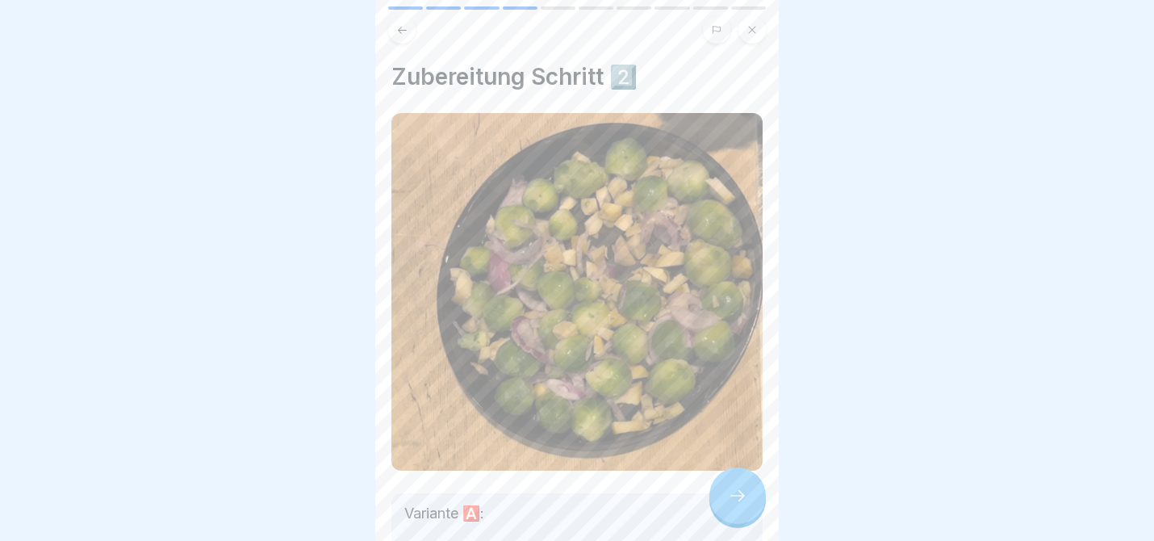
click at [750, 492] on div at bounding box center [737, 495] width 56 height 56
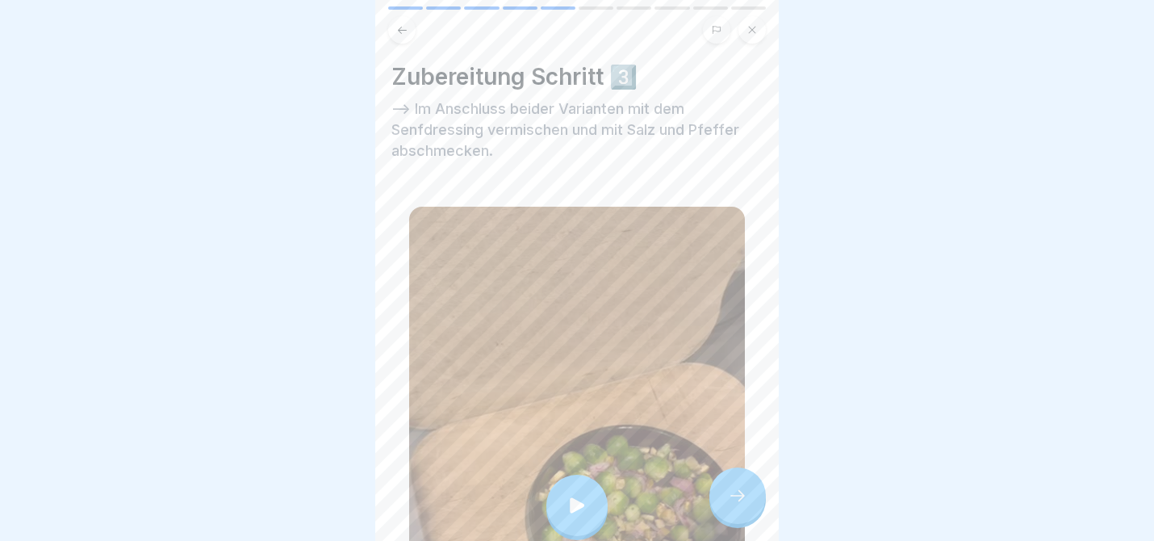
click at [754, 488] on div at bounding box center [737, 495] width 56 height 56
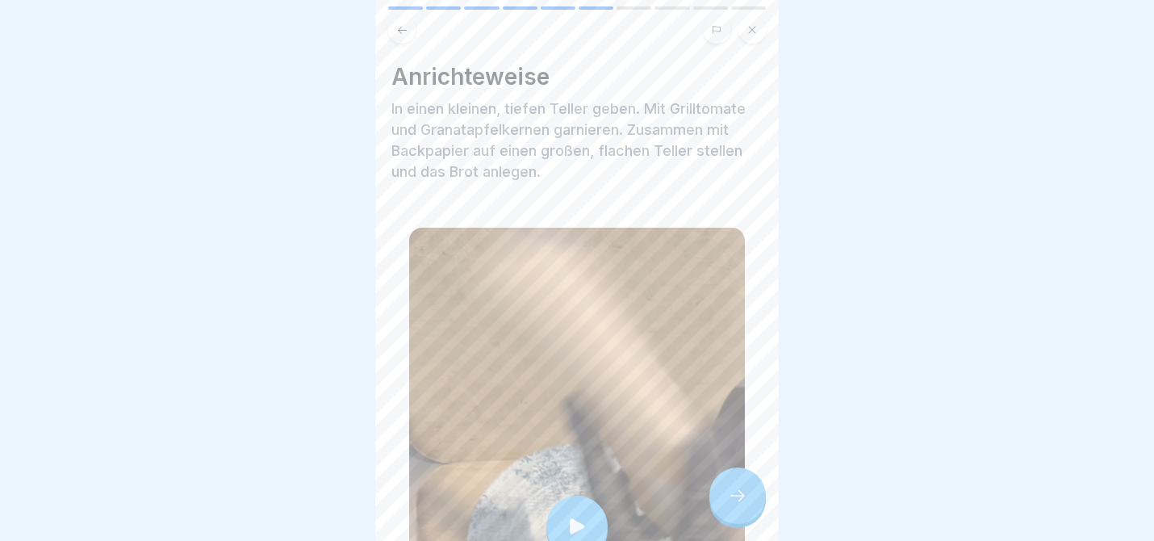
click at [751, 492] on div at bounding box center [737, 495] width 56 height 56
click at [738, 523] on div "Wilmas Herbstwunder 2025 🍁🍂🪄 10 Schritte Deutsch 🥗 Kugelrund & Bunt Lauwarmer R…" at bounding box center [577, 270] width 404 height 541
click at [734, 490] on icon at bounding box center [737, 495] width 19 height 19
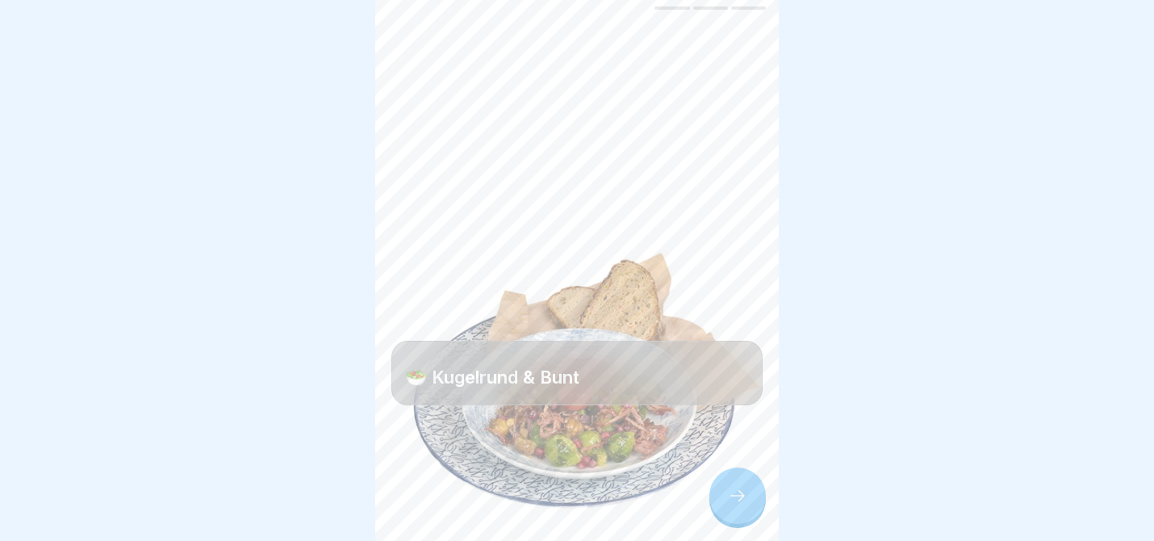
click at [734, 492] on icon at bounding box center [737, 495] width 19 height 19
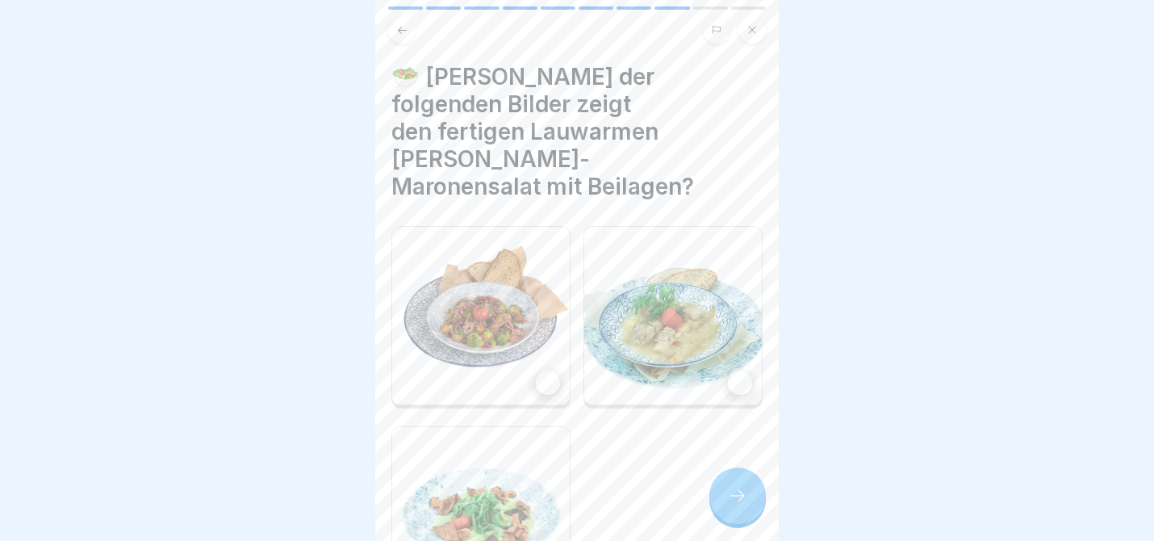
click at [502, 337] on img at bounding box center [481, 316] width 178 height 178
click at [724, 500] on div at bounding box center [737, 495] width 56 height 56
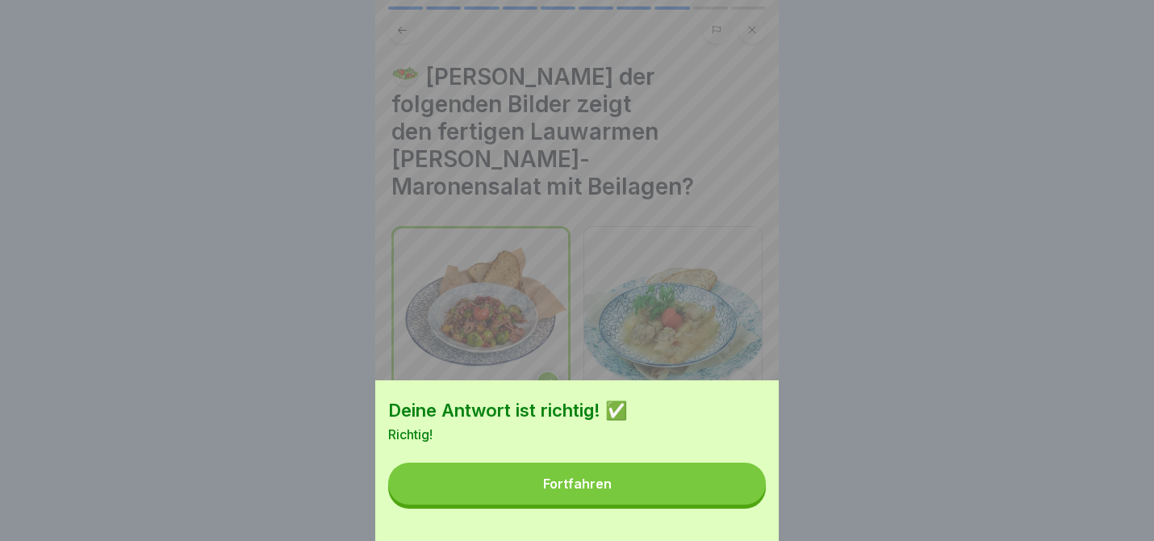
click at [724, 500] on button "Fortfahren" at bounding box center [577, 483] width 378 height 42
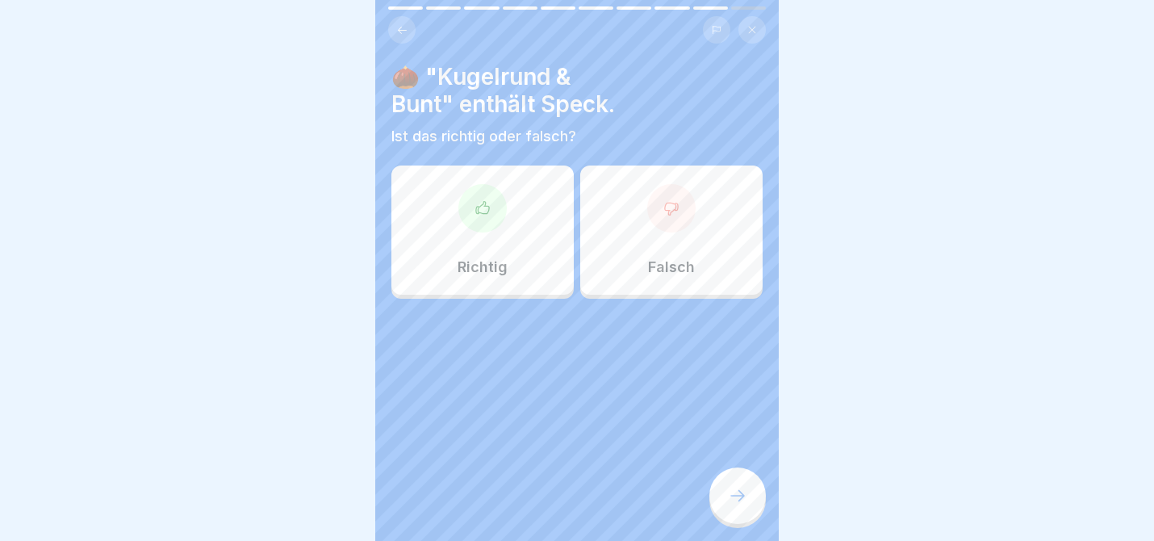
click at [509, 241] on div "Richtig" at bounding box center [482, 229] width 182 height 129
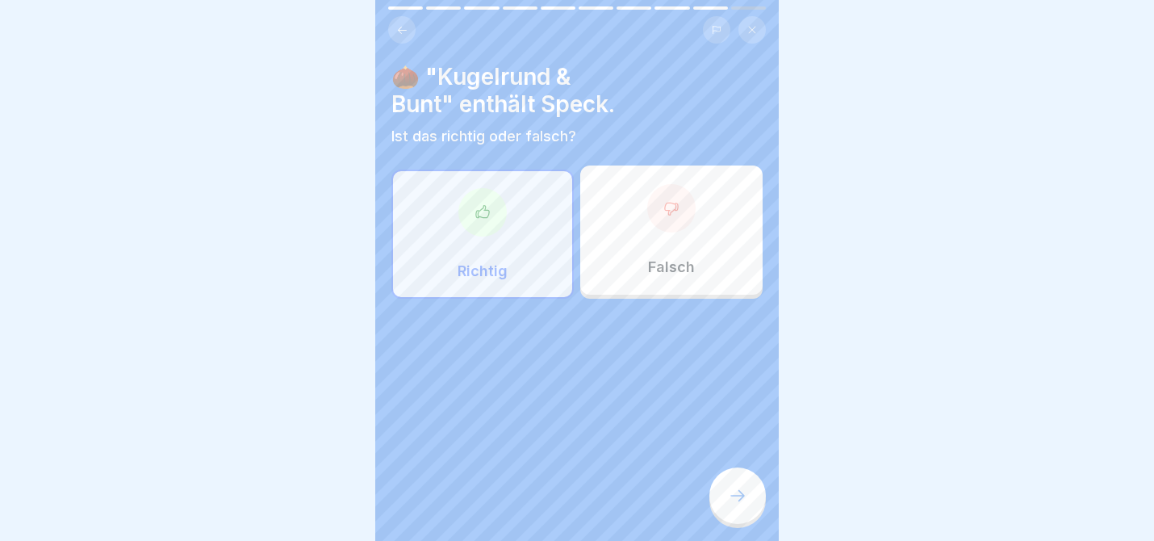
click at [755, 506] on div at bounding box center [737, 495] width 56 height 56
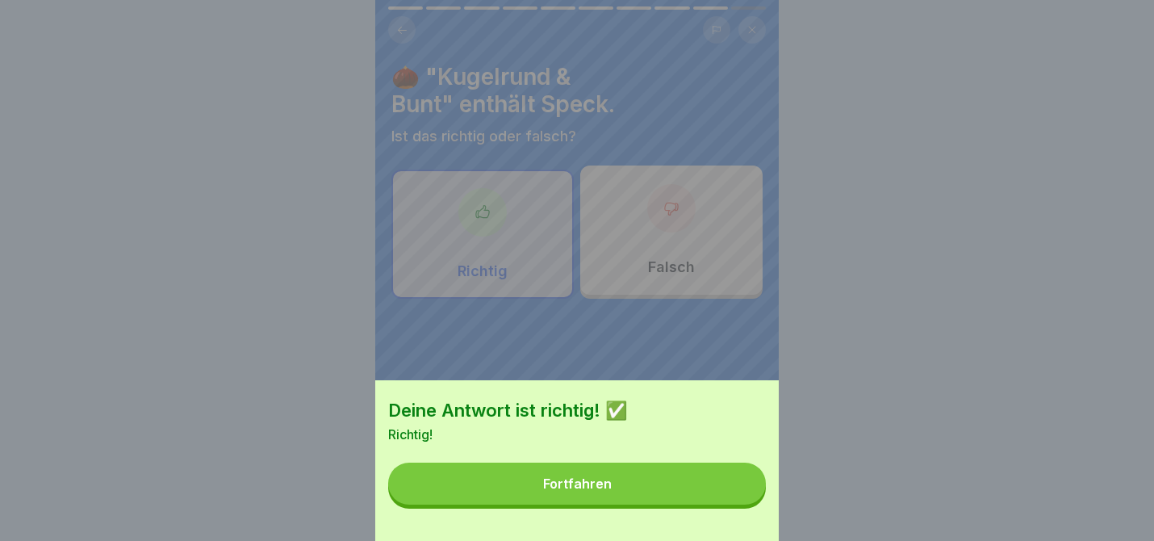
click at [722, 491] on button "Fortfahren" at bounding box center [577, 483] width 378 height 42
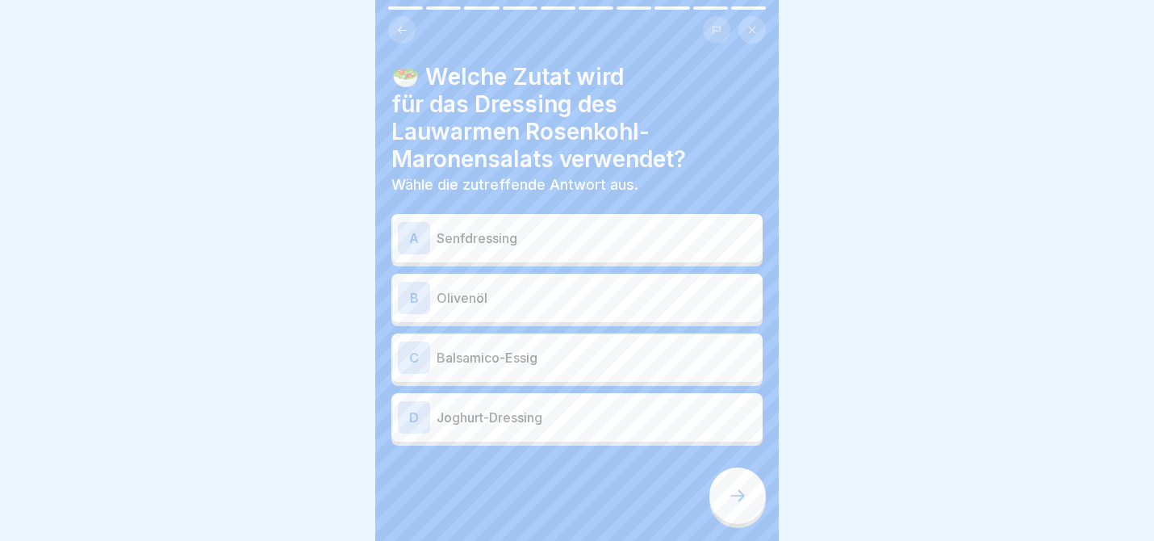
click at [483, 356] on p "Balsamico-Essig" at bounding box center [597, 357] width 320 height 19
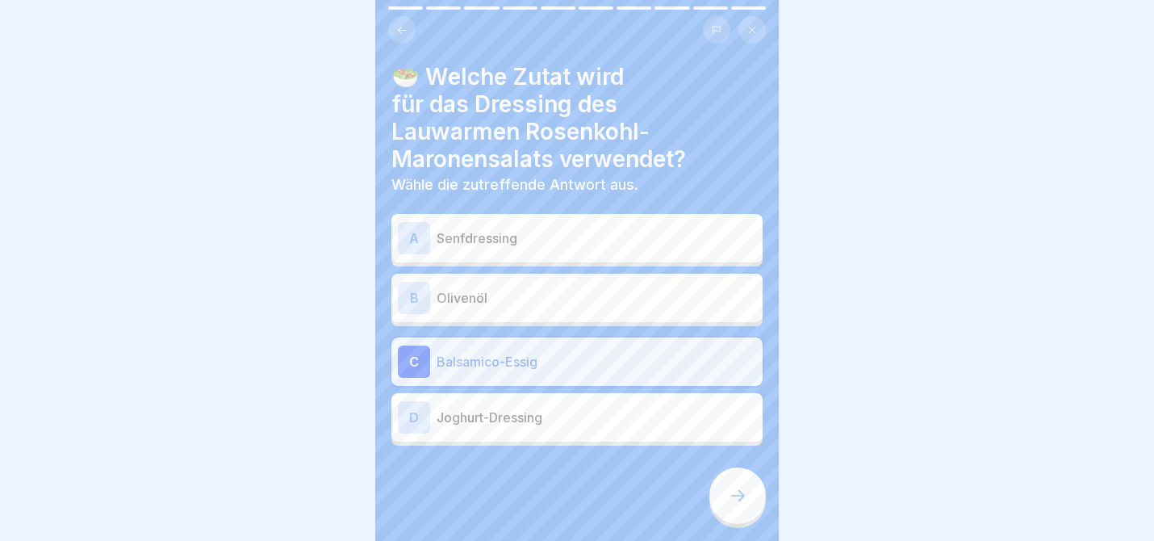
click at [741, 492] on icon at bounding box center [737, 495] width 19 height 19
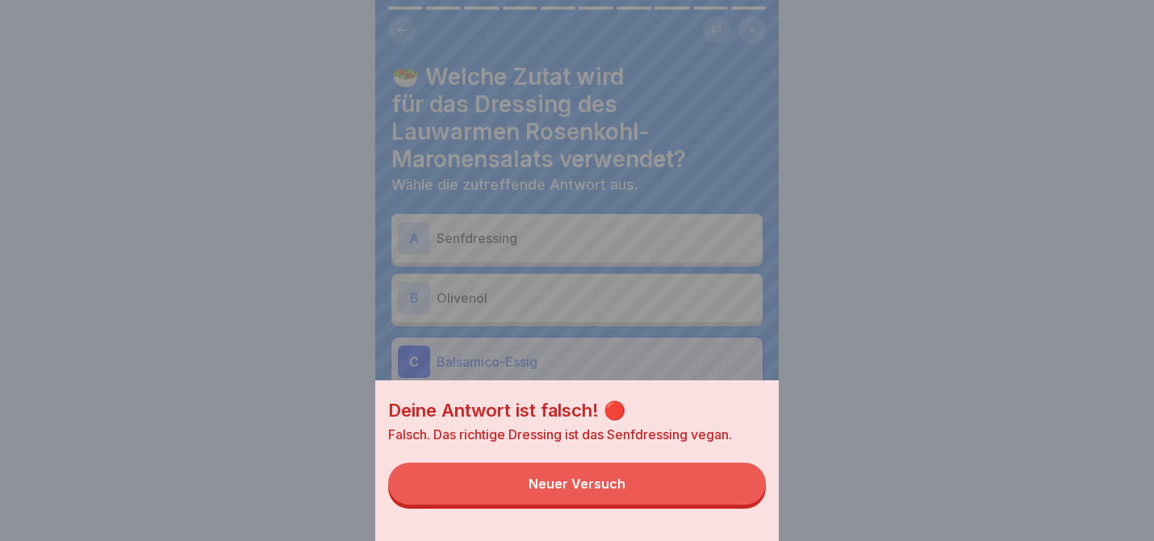
click at [723, 481] on button "Neuer Versuch" at bounding box center [577, 483] width 378 height 42
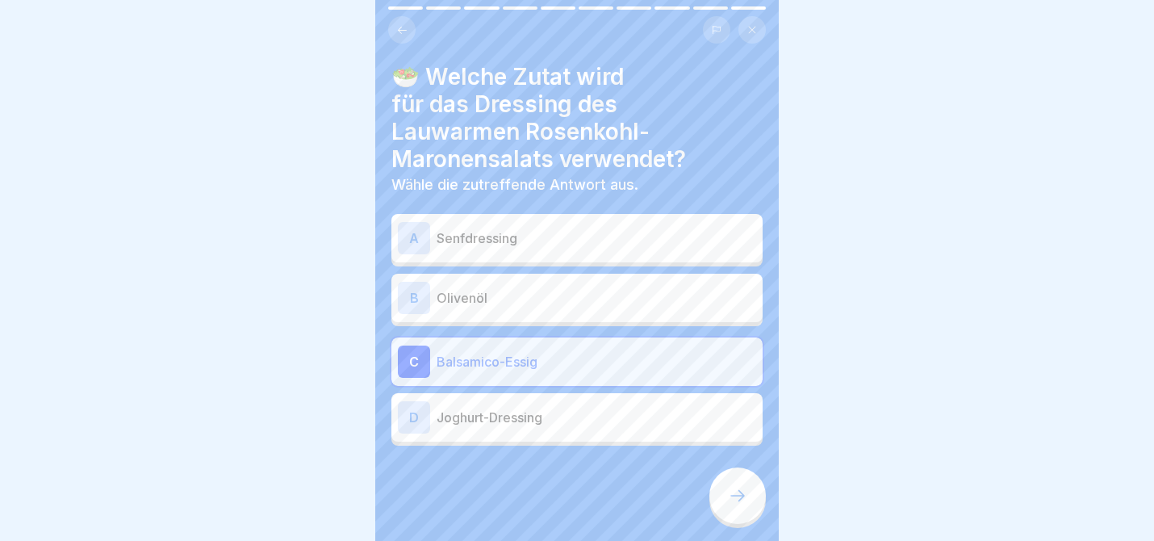
click at [567, 241] on p "Senfdressing" at bounding box center [597, 237] width 320 height 19
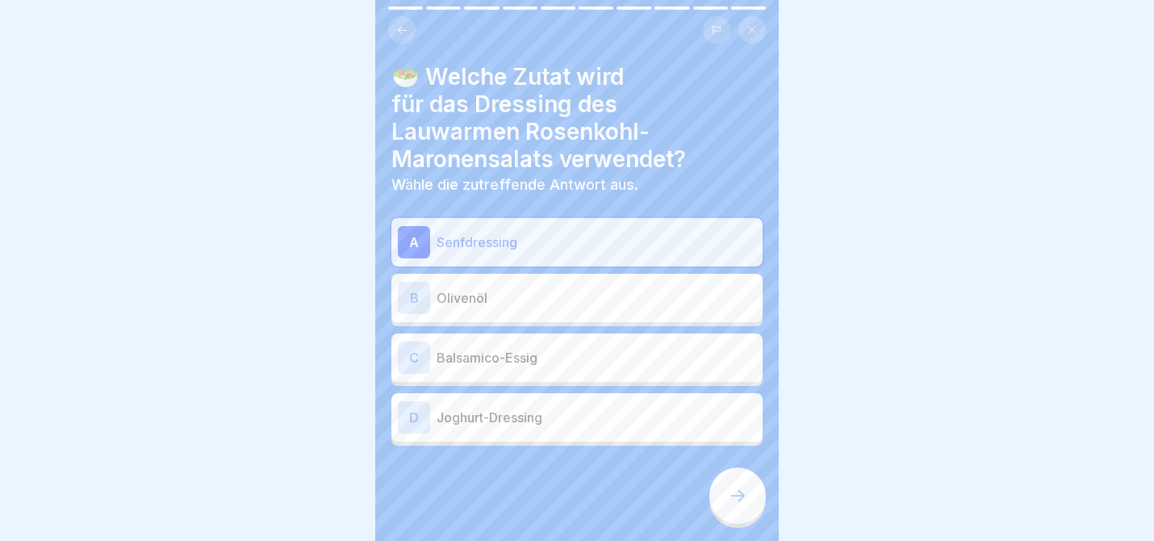
click at [578, 360] on p "Balsamico-Essig" at bounding box center [597, 357] width 320 height 19
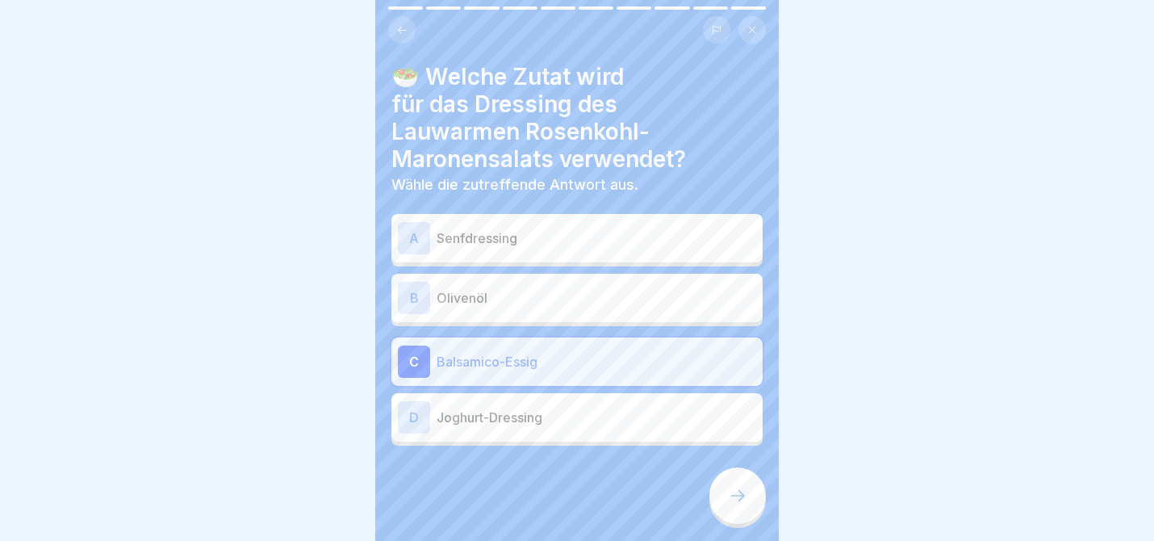
click at [605, 254] on div "A Senfdressing" at bounding box center [576, 238] width 371 height 48
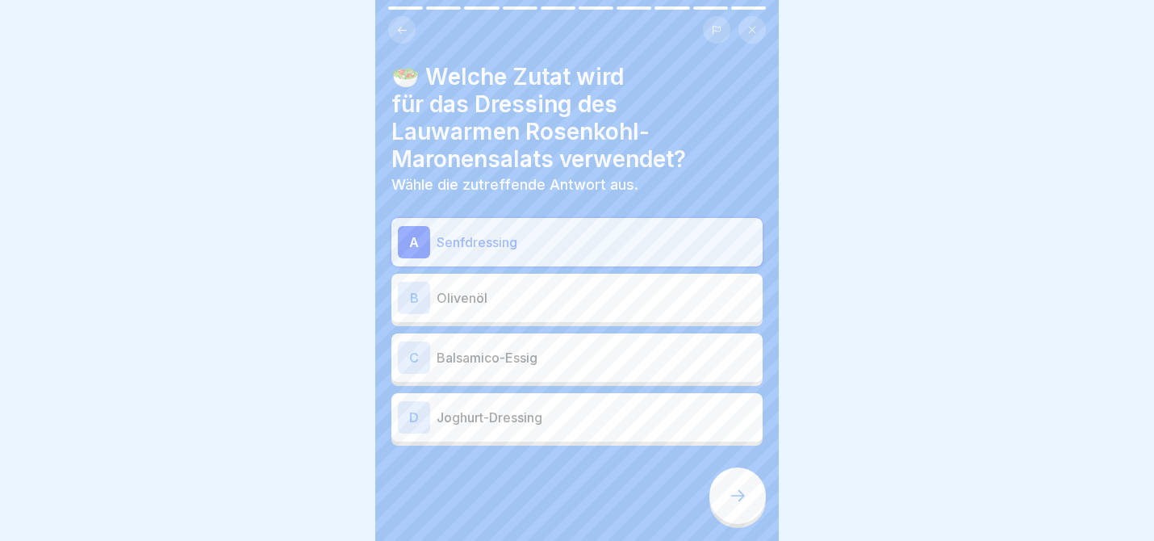
click at [743, 496] on icon at bounding box center [737, 495] width 19 height 19
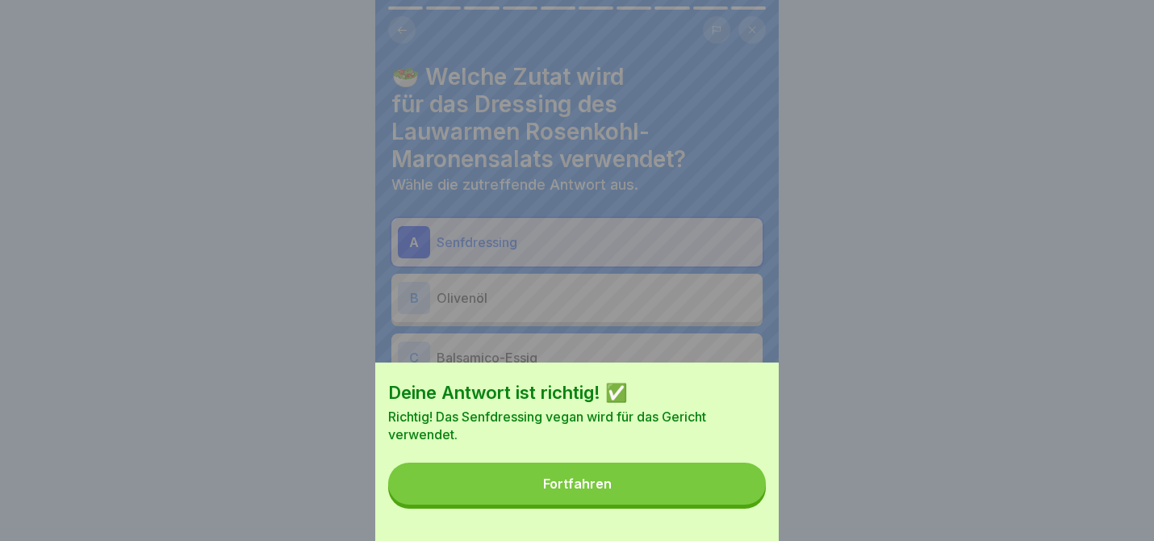
click at [730, 492] on button "Fortfahren" at bounding box center [577, 483] width 378 height 42
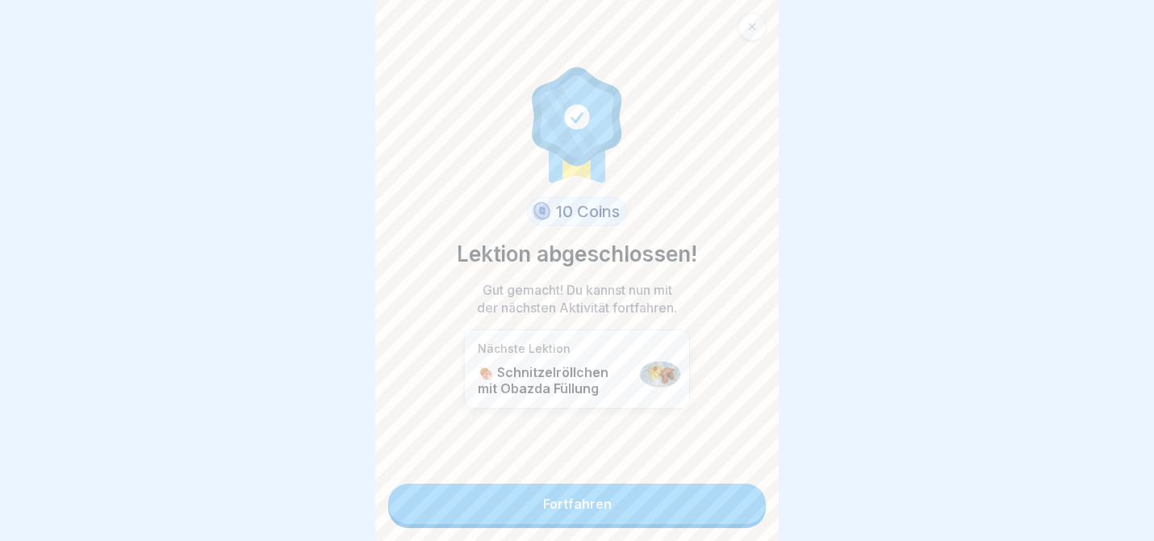
click at [713, 507] on link "Fortfahren" at bounding box center [577, 503] width 378 height 40
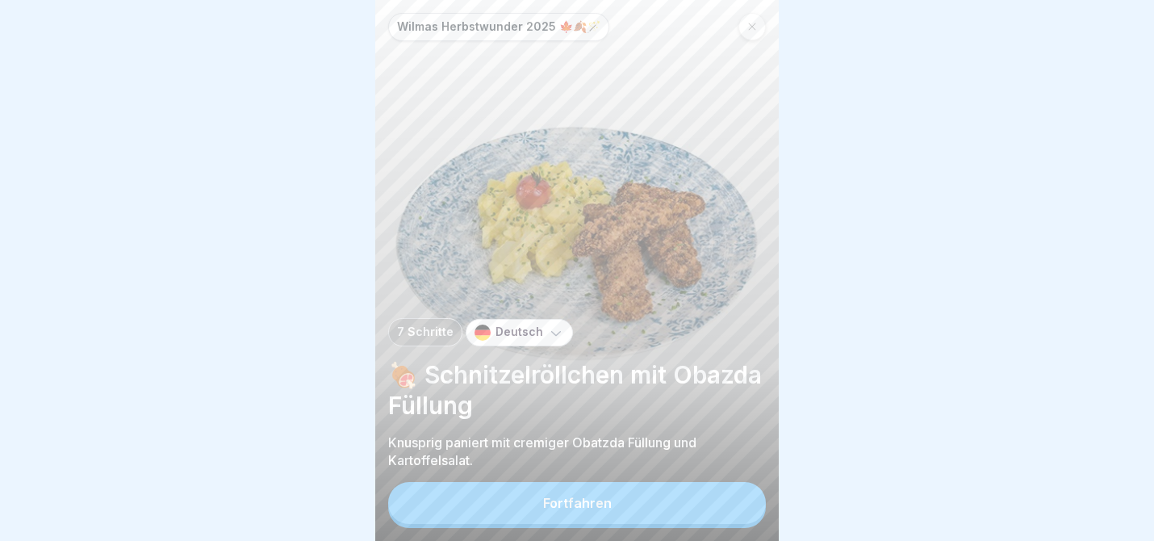
click at [697, 502] on button "Fortfahren" at bounding box center [577, 503] width 378 height 42
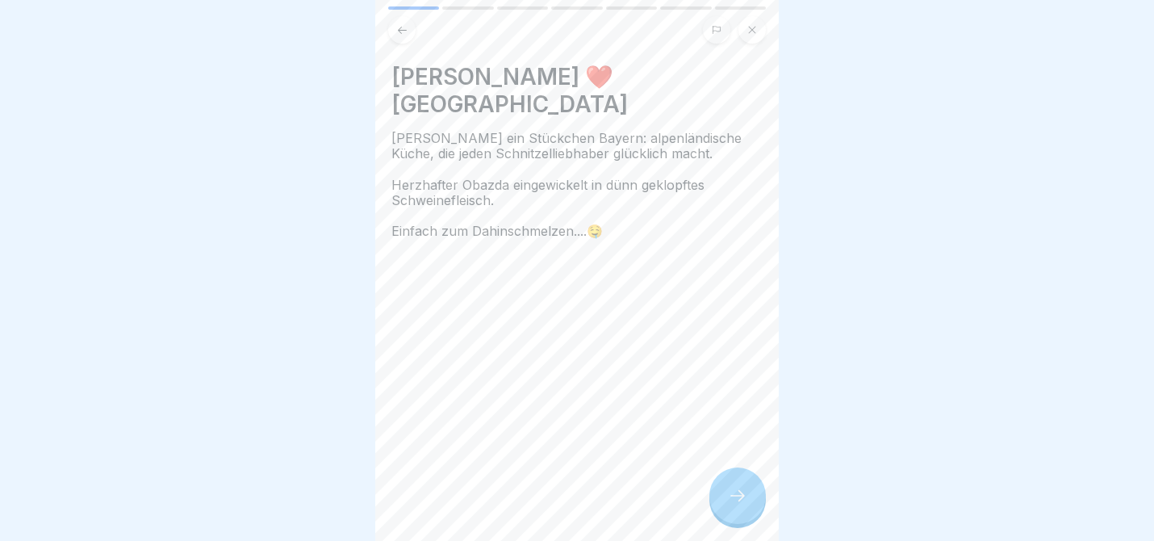
click at [697, 502] on div "[PERSON_NAME] ❤️ Bayern [PERSON_NAME] serviert ein Stückchen Bayern: alpenländi…" at bounding box center [577, 270] width 404 height 541
click at [736, 499] on icon at bounding box center [737, 495] width 19 height 19
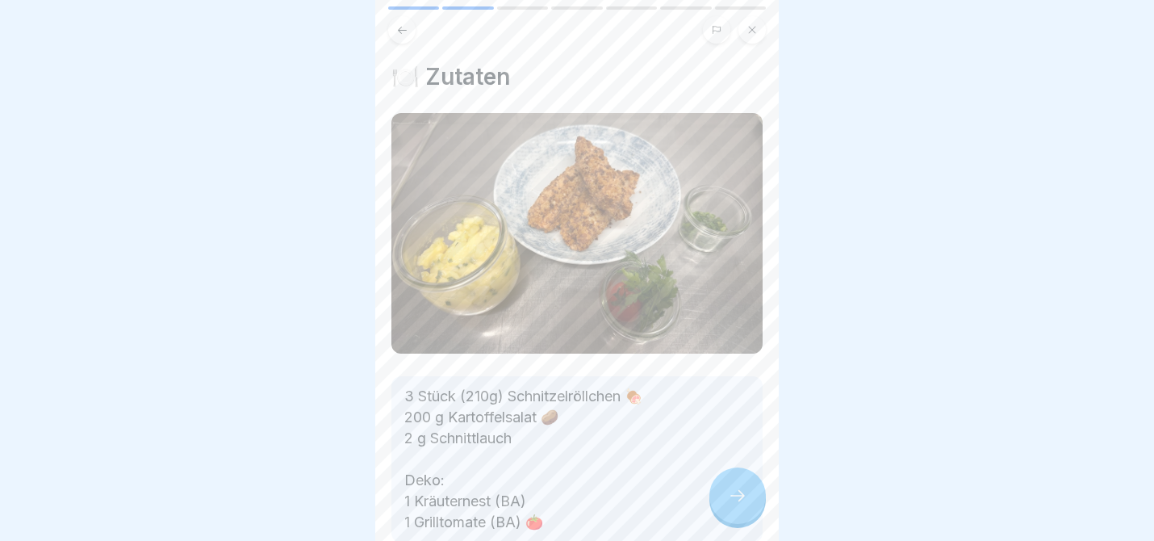
click at [736, 499] on icon at bounding box center [737, 495] width 19 height 19
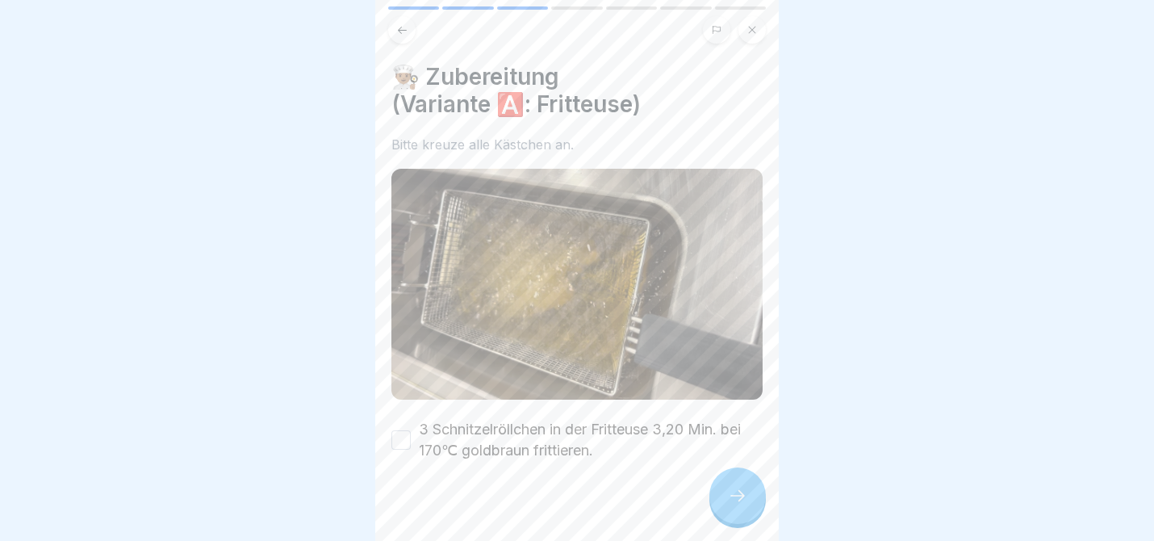
click at [736, 499] on icon at bounding box center [737, 495] width 19 height 19
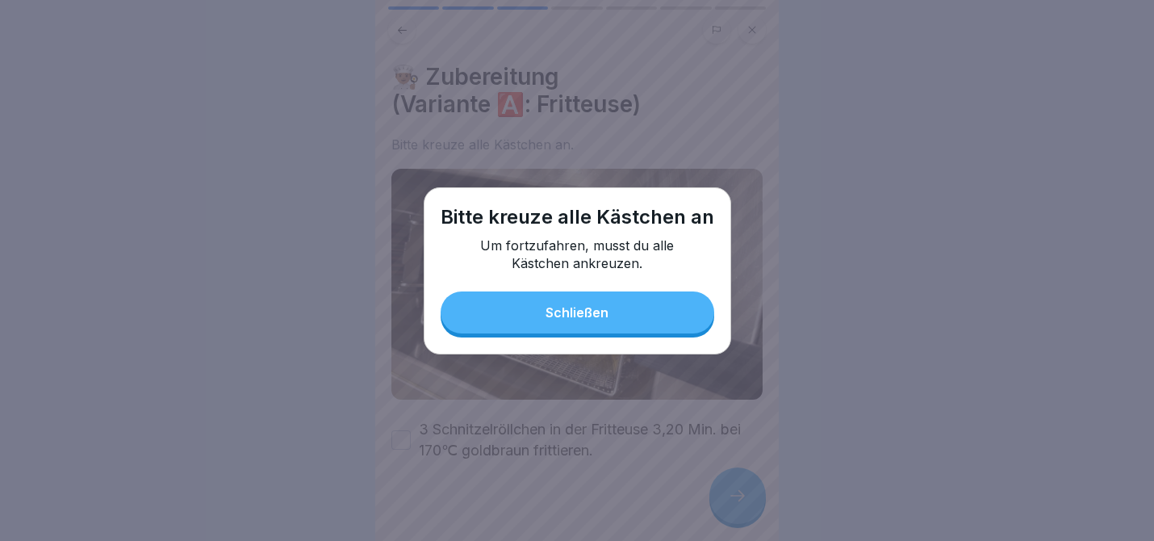
click at [550, 297] on button "Schließen" at bounding box center [578, 312] width 274 height 42
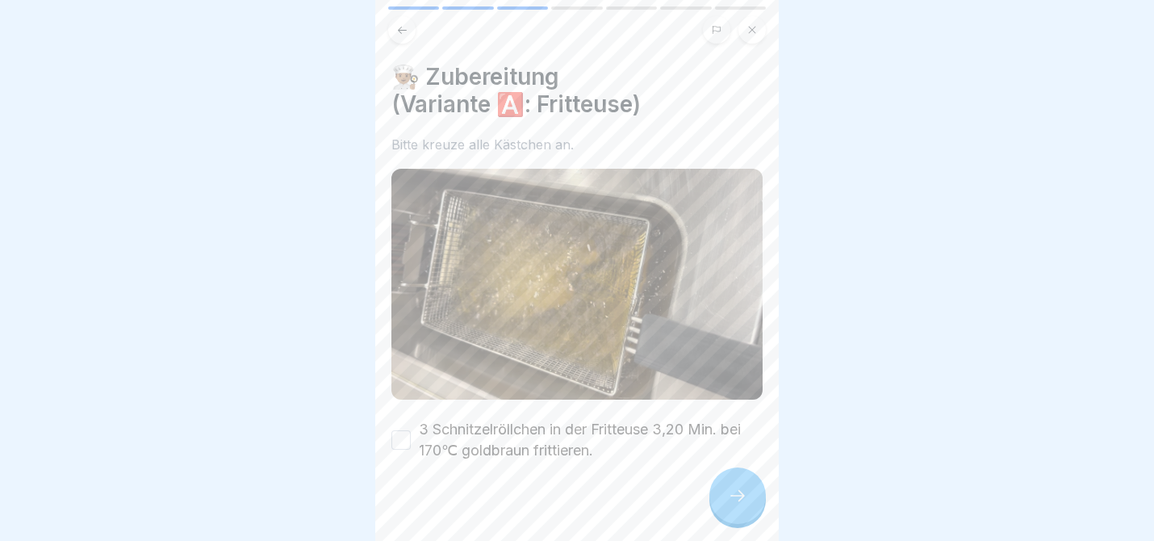
click at [408, 442] on button "3 Schnitzelröllchen in der Fritteuse 3,20 Min. bei 170℃ goldbraun frittieren." at bounding box center [400, 439] width 19 height 19
click at [737, 494] on icon at bounding box center [737, 495] width 19 height 19
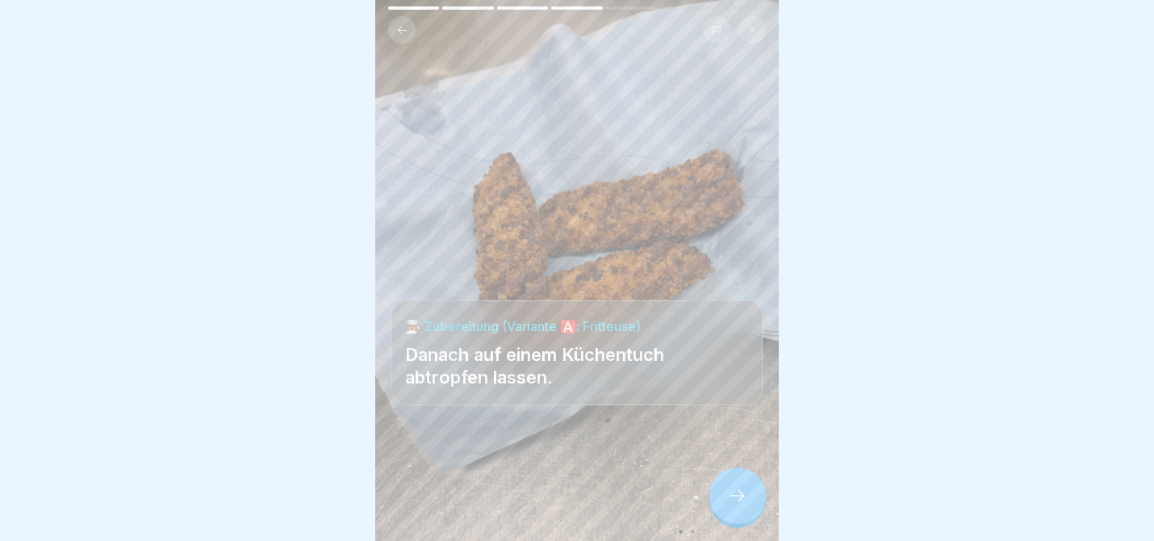
click at [737, 494] on icon at bounding box center [737, 495] width 19 height 19
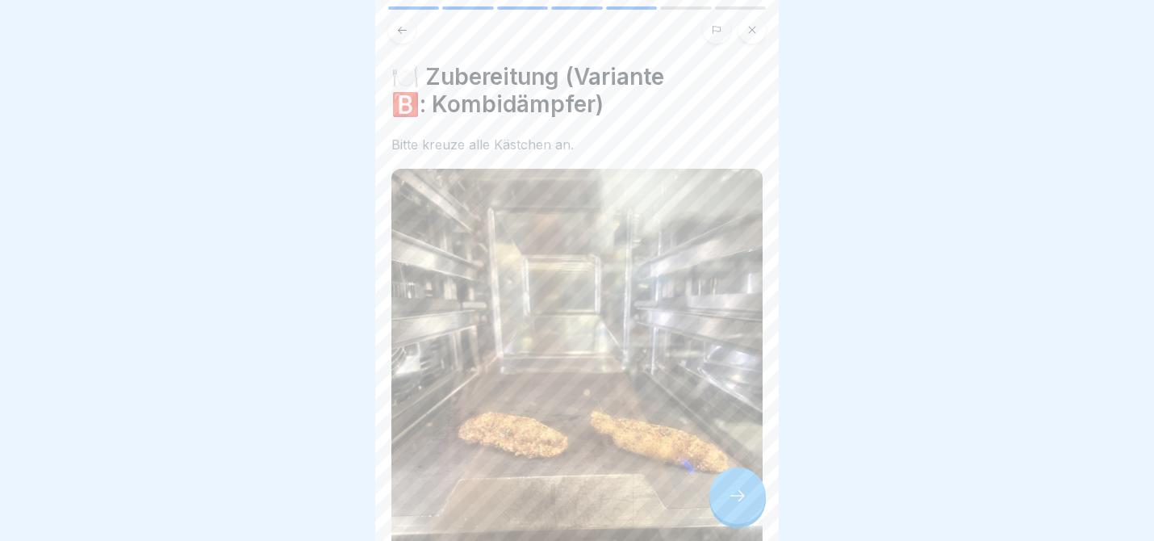
click at [737, 494] on icon at bounding box center [737, 495] width 19 height 19
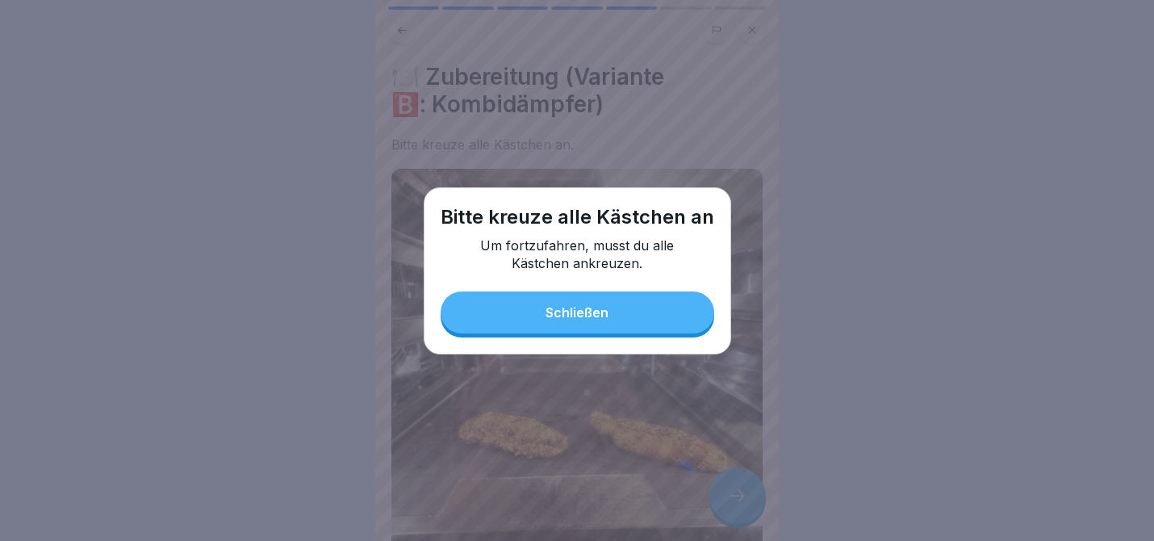
click at [609, 328] on button "Schließen" at bounding box center [578, 312] width 274 height 42
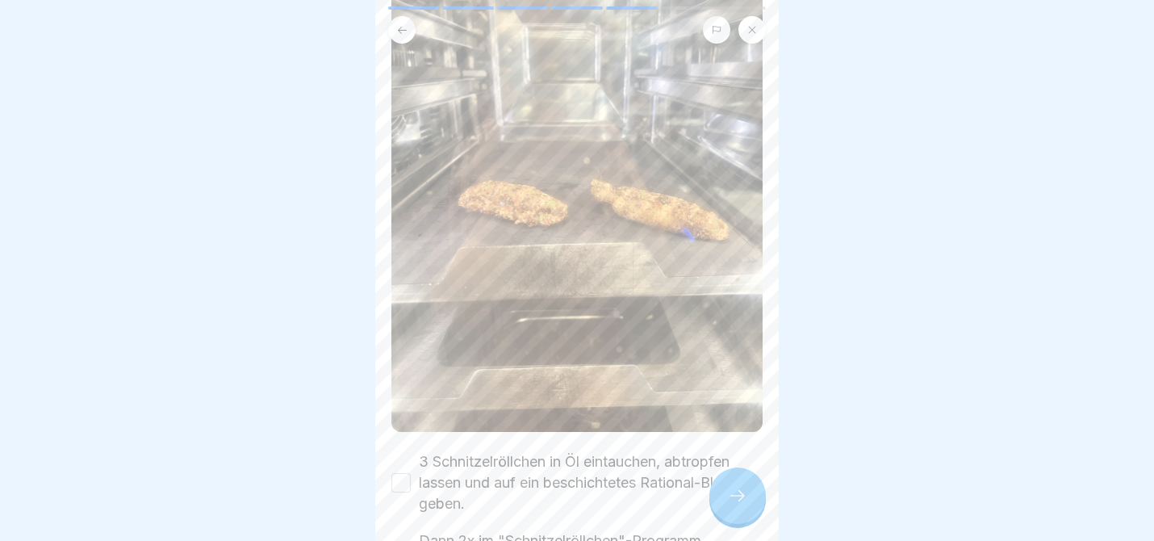
scroll to position [418, 0]
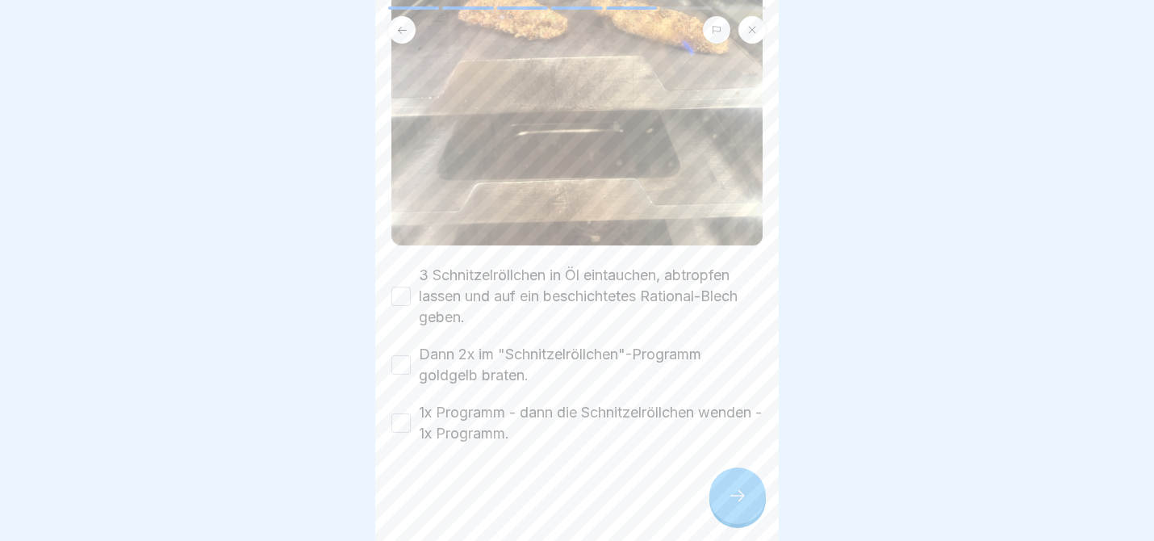
click at [403, 295] on button "3 Schnitzelröllchen in Öl eintauchen, abtropfen lassen und auf ein beschichtete…" at bounding box center [400, 296] width 19 height 19
click at [401, 372] on button "Dann 2x im "Schnitzelröllchen"-Programm goldgelb braten." at bounding box center [400, 364] width 19 height 19
click at [403, 425] on button "1x Programm - dann die Schnitzelröllchen wenden - 1x Programm." at bounding box center [400, 422] width 19 height 19
click at [744, 505] on icon at bounding box center [737, 495] width 19 height 19
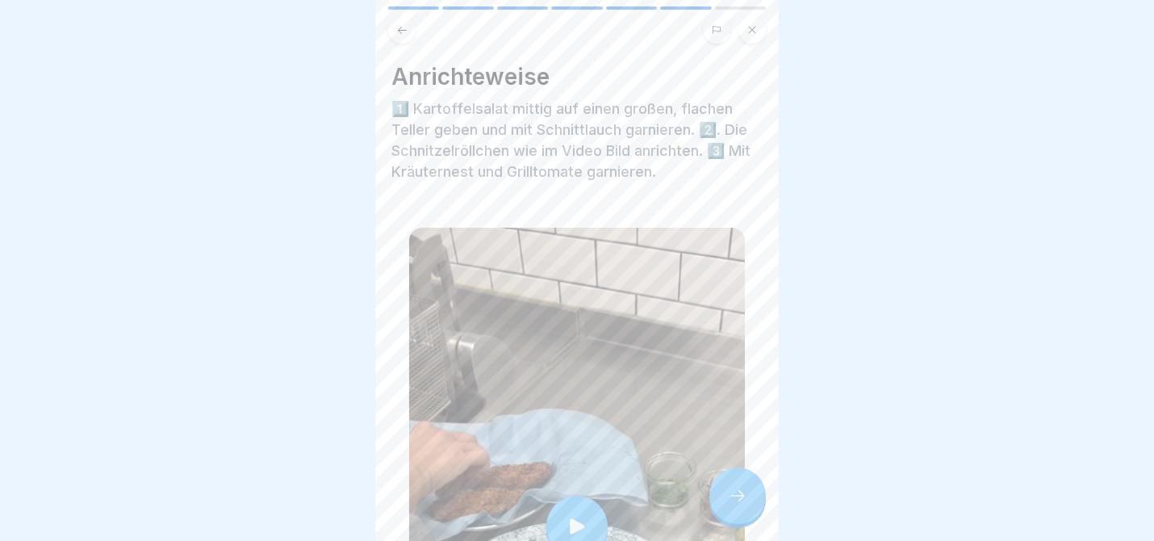
click at [587, 513] on div at bounding box center [576, 526] width 61 height 61
click at [759, 488] on div at bounding box center [737, 495] width 56 height 56
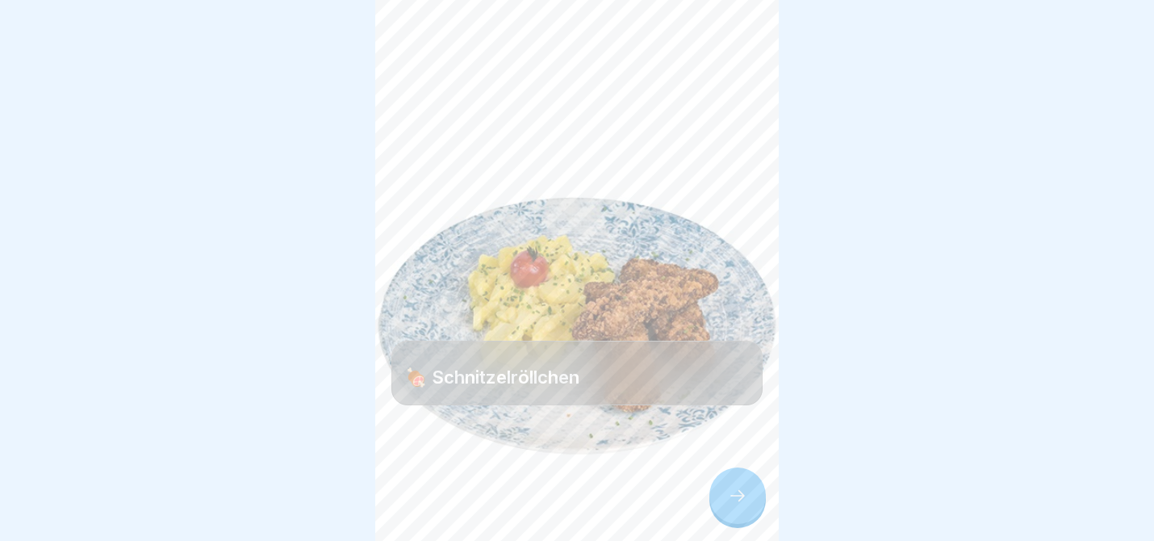
click at [759, 488] on div at bounding box center [737, 495] width 56 height 56
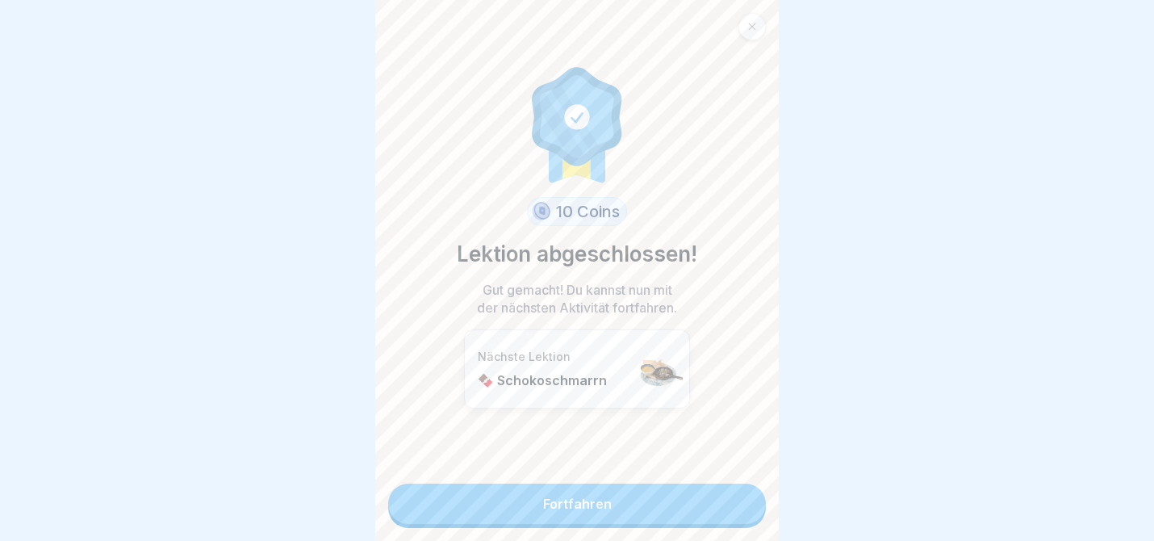
click at [665, 504] on link "Fortfahren" at bounding box center [577, 503] width 378 height 40
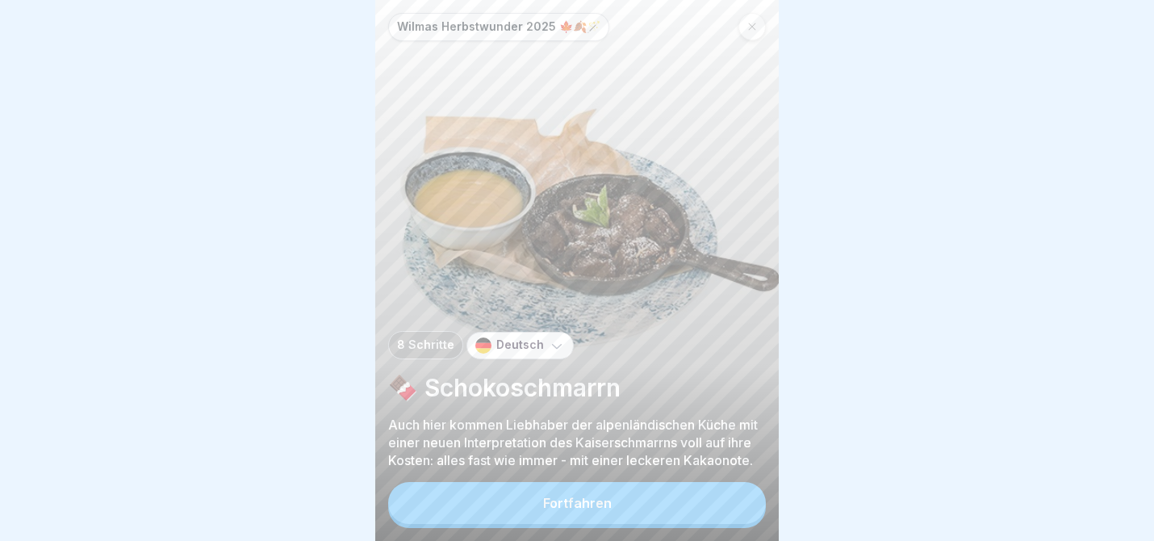
click at [656, 506] on button "Fortfahren" at bounding box center [577, 503] width 378 height 42
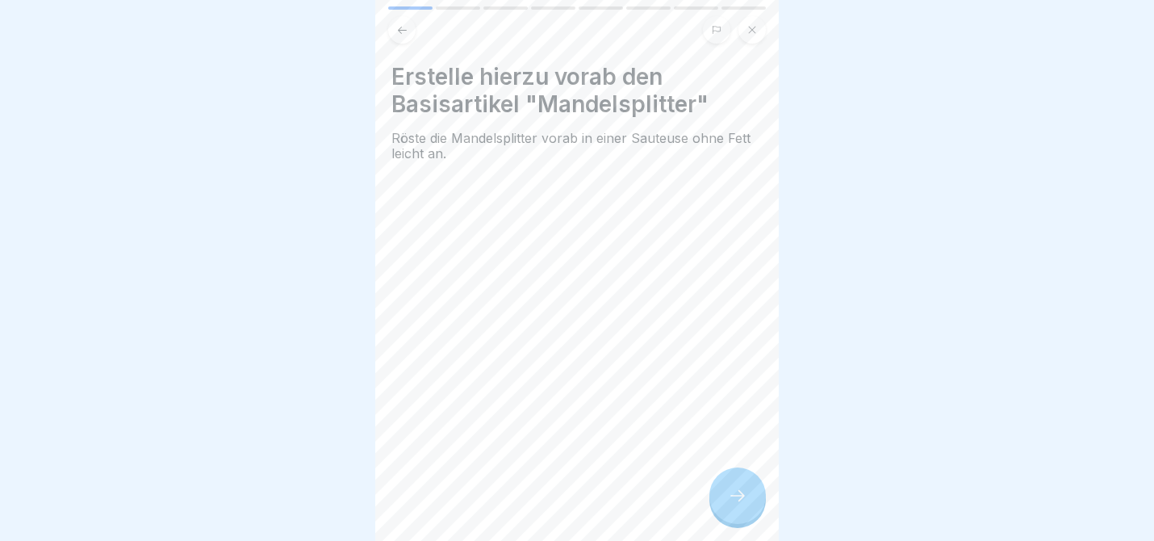
click at [731, 502] on icon at bounding box center [737, 495] width 19 height 19
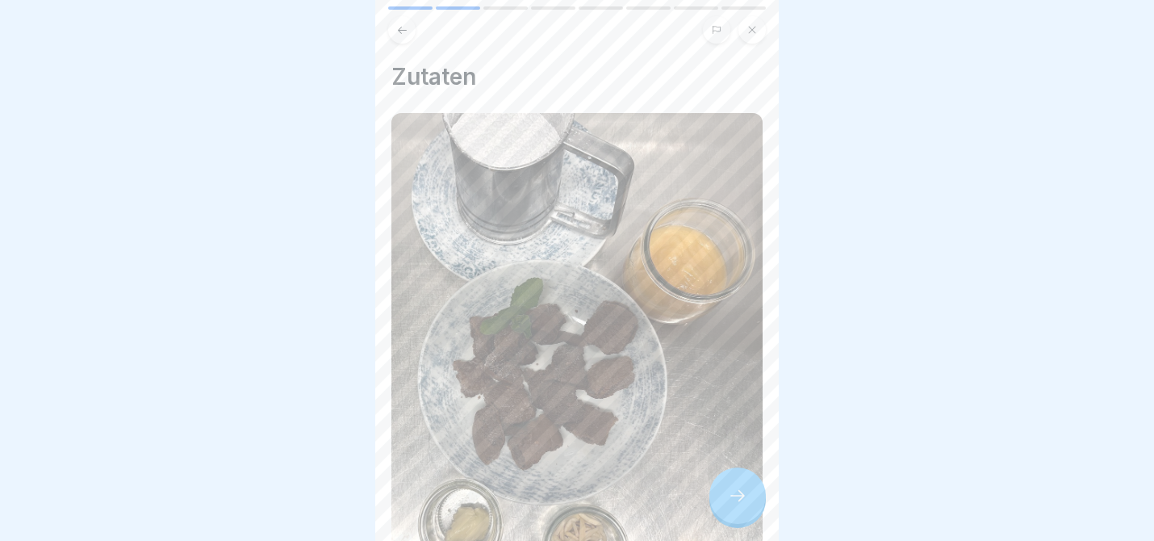
click at [730, 500] on icon at bounding box center [737, 495] width 19 height 19
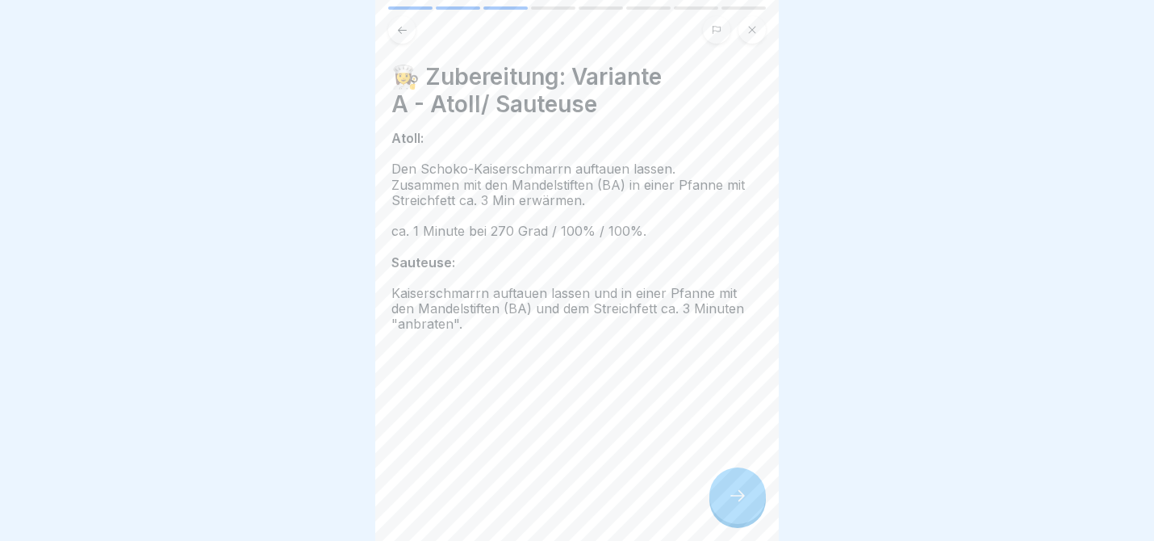
click at [730, 500] on icon at bounding box center [737, 495] width 19 height 19
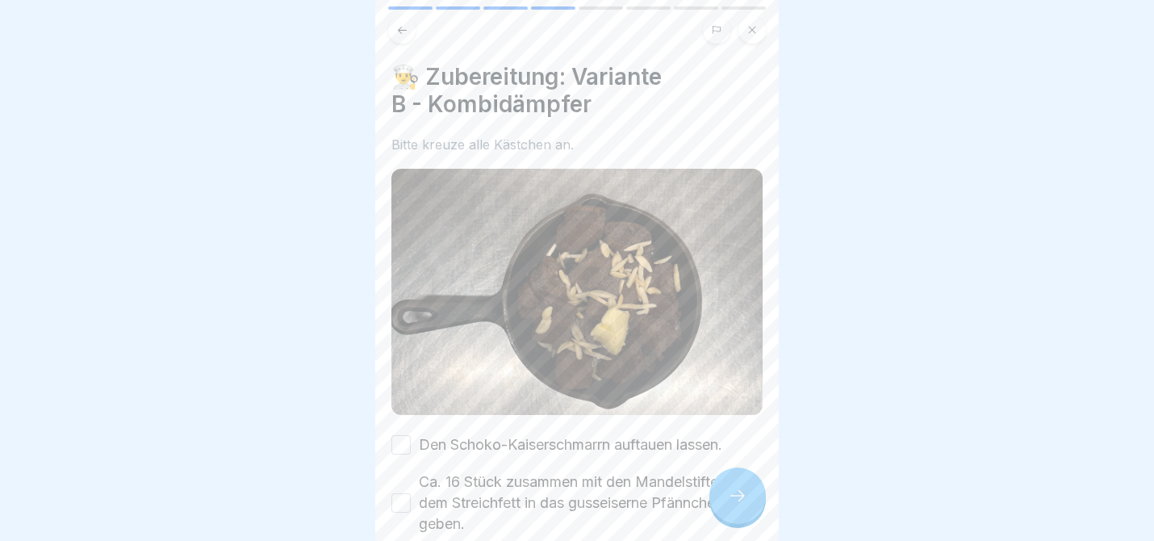
click at [730, 500] on icon at bounding box center [737, 495] width 19 height 19
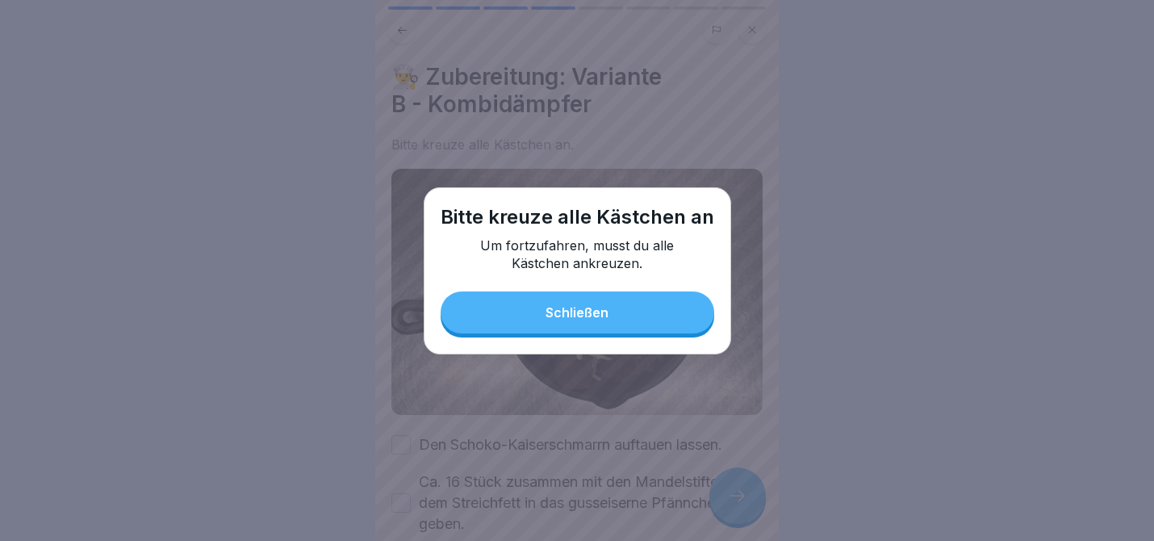
click at [579, 321] on button "Schließen" at bounding box center [578, 312] width 274 height 42
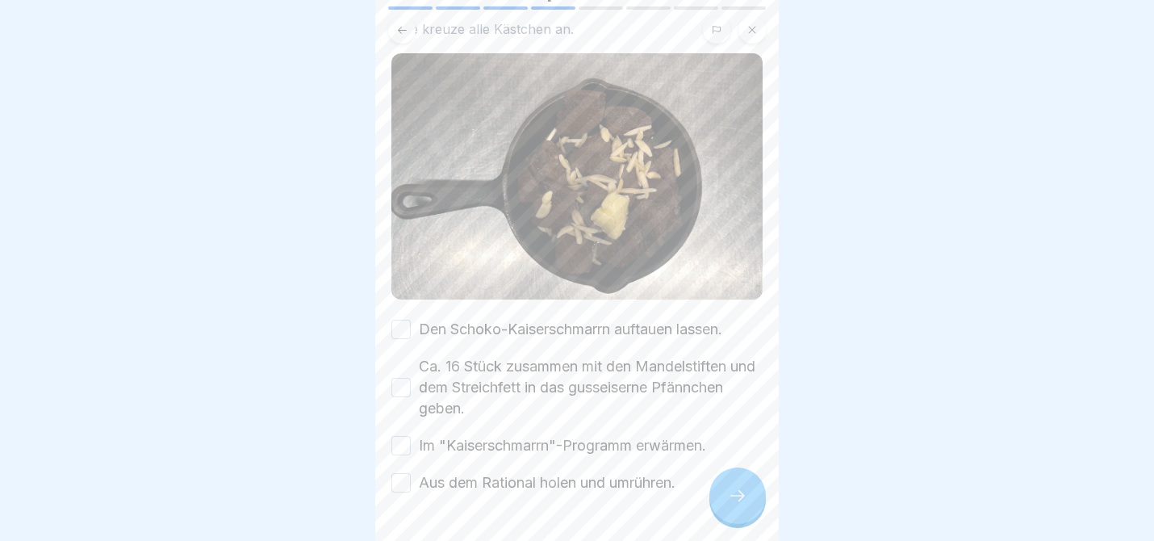
scroll to position [155, 0]
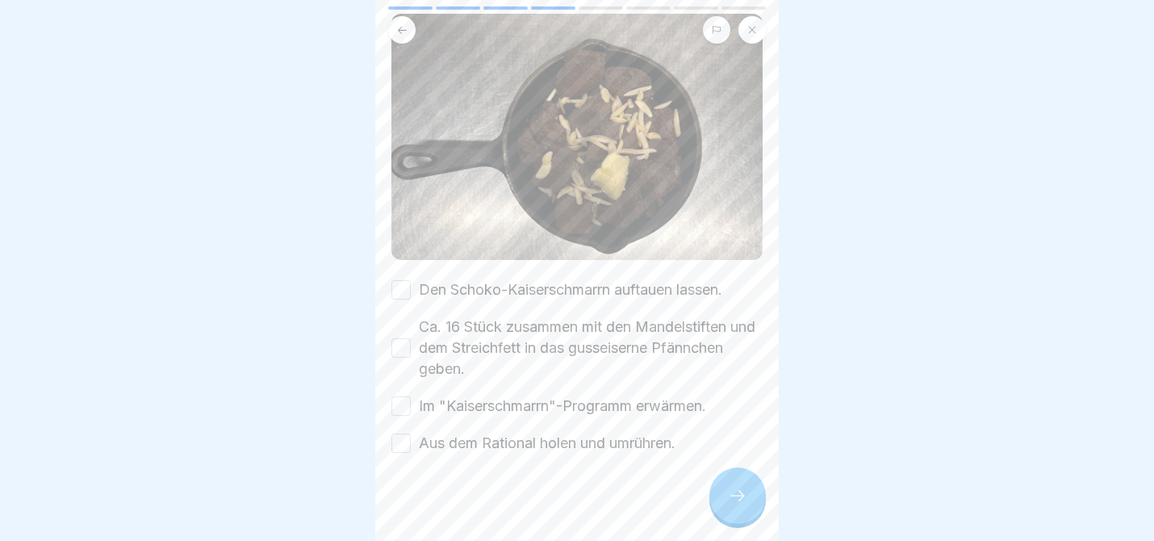
click at [400, 282] on button "Den Schoko-Kaiserschmarrn auftauen lassen." at bounding box center [400, 289] width 19 height 19
click at [401, 351] on button "Ca. 16 Stück zusammen mit den Mandelstiften und dem Streichfett in das gusseise…" at bounding box center [400, 347] width 19 height 19
click at [404, 402] on button "Im "Kaiserschmarrn"-Programm erwärmen." at bounding box center [400, 405] width 19 height 19
click at [404, 444] on button "Aus dem Rational holen und umrühren." at bounding box center [400, 442] width 19 height 19
click at [743, 499] on icon at bounding box center [737, 495] width 19 height 19
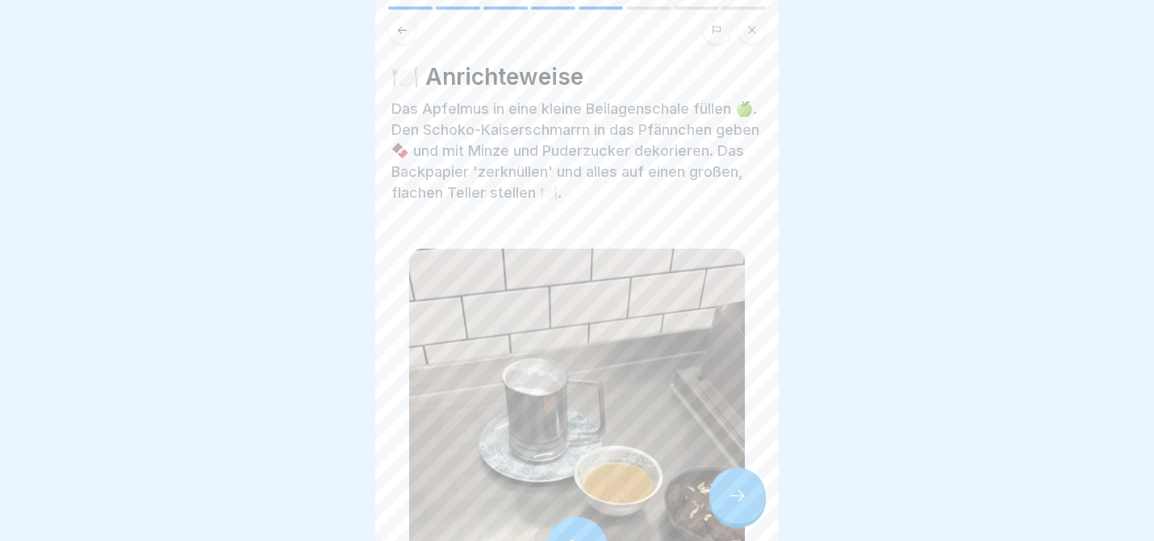
click at [742, 500] on icon at bounding box center [737, 495] width 19 height 19
click at [743, 492] on icon at bounding box center [737, 495] width 19 height 19
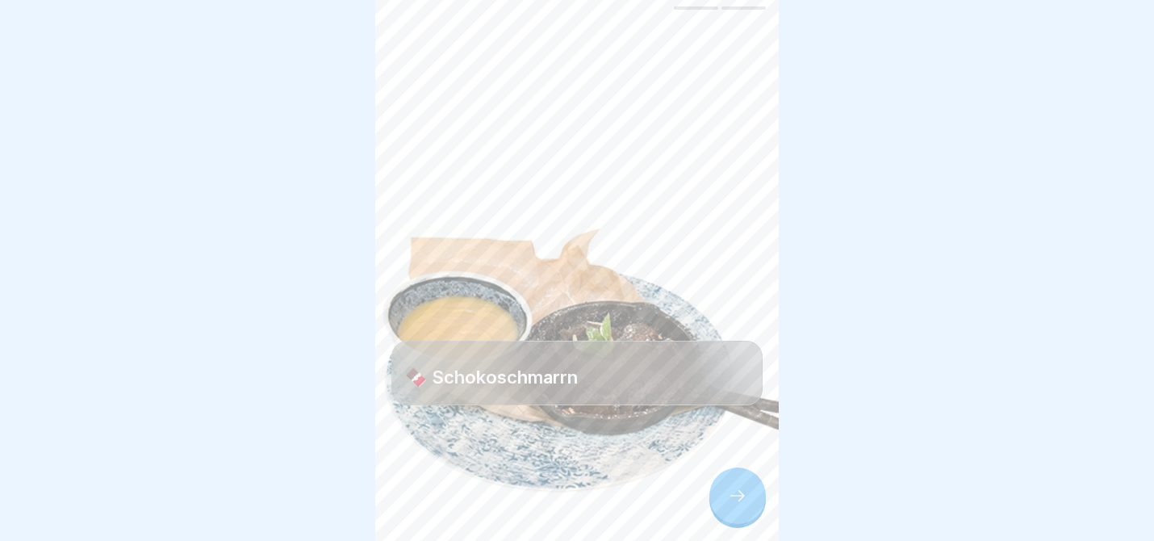
click at [743, 492] on icon at bounding box center [737, 495] width 19 height 19
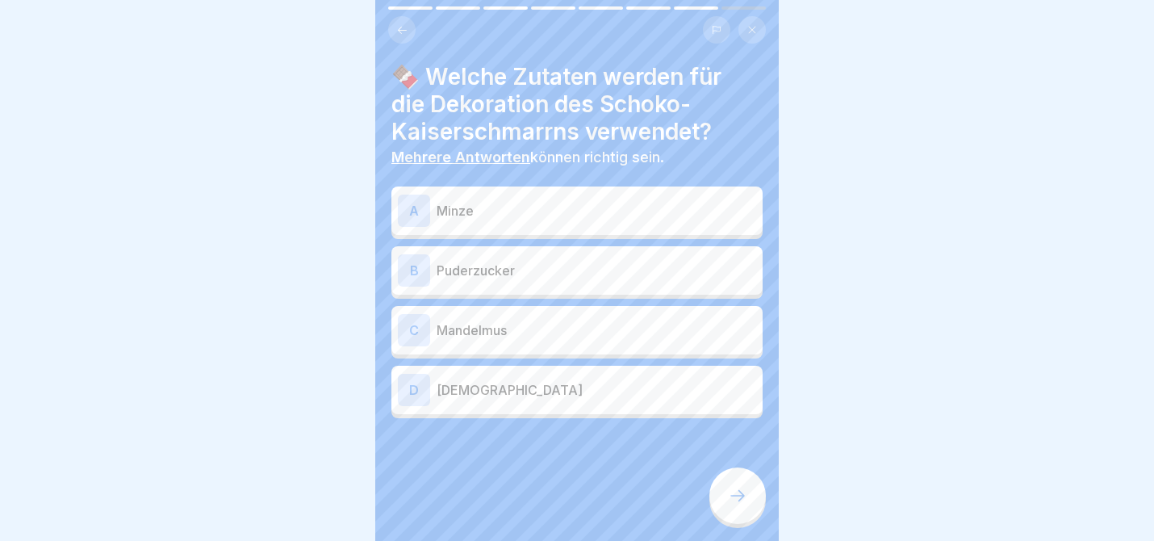
click at [422, 210] on div "A" at bounding box center [414, 211] width 32 height 32
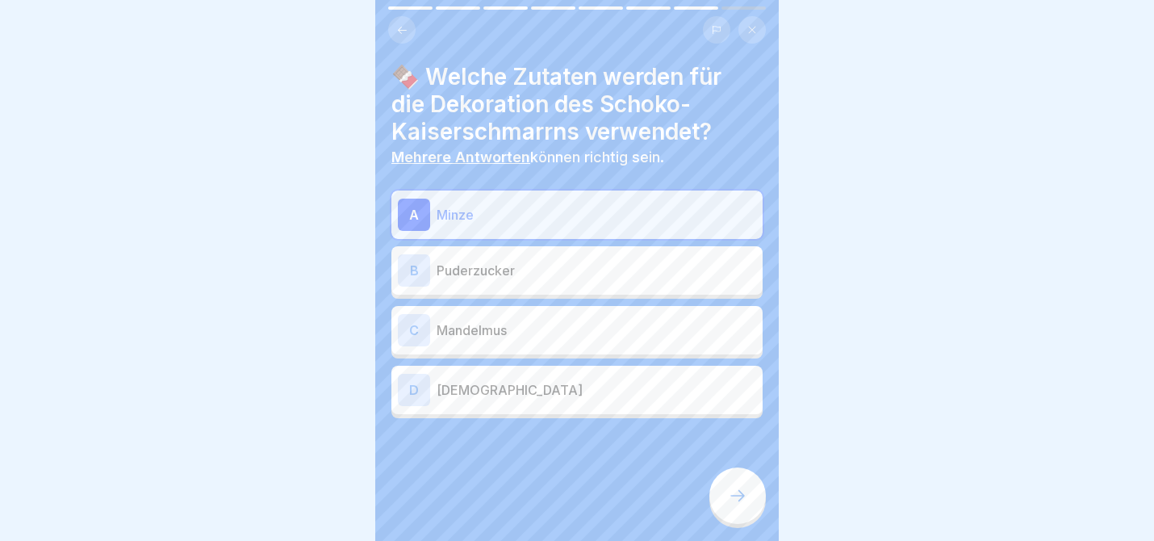
click at [425, 270] on div "B" at bounding box center [414, 270] width 32 height 32
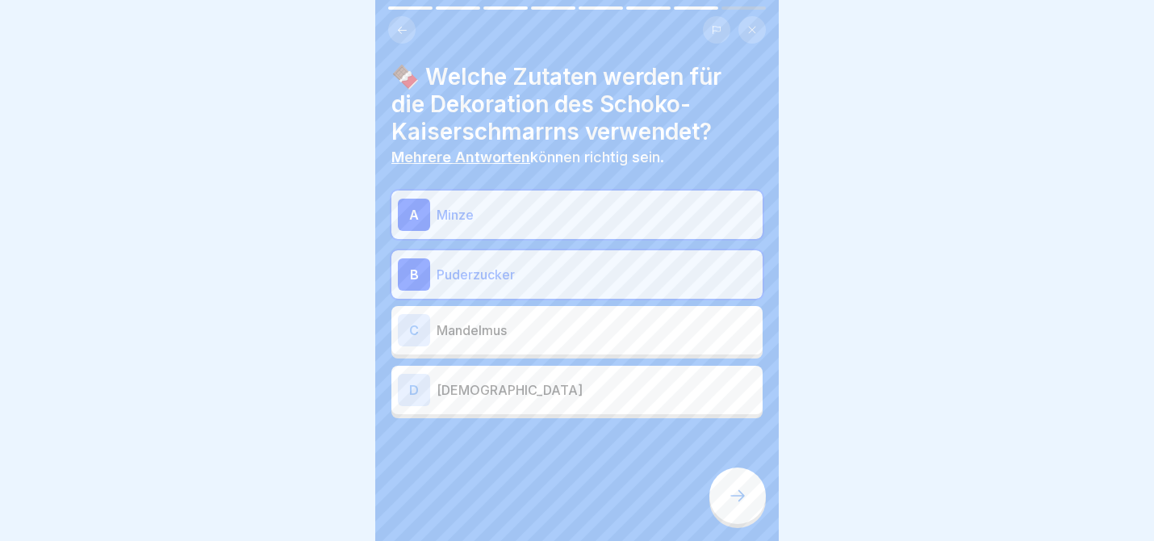
click at [738, 493] on icon at bounding box center [737, 495] width 19 height 19
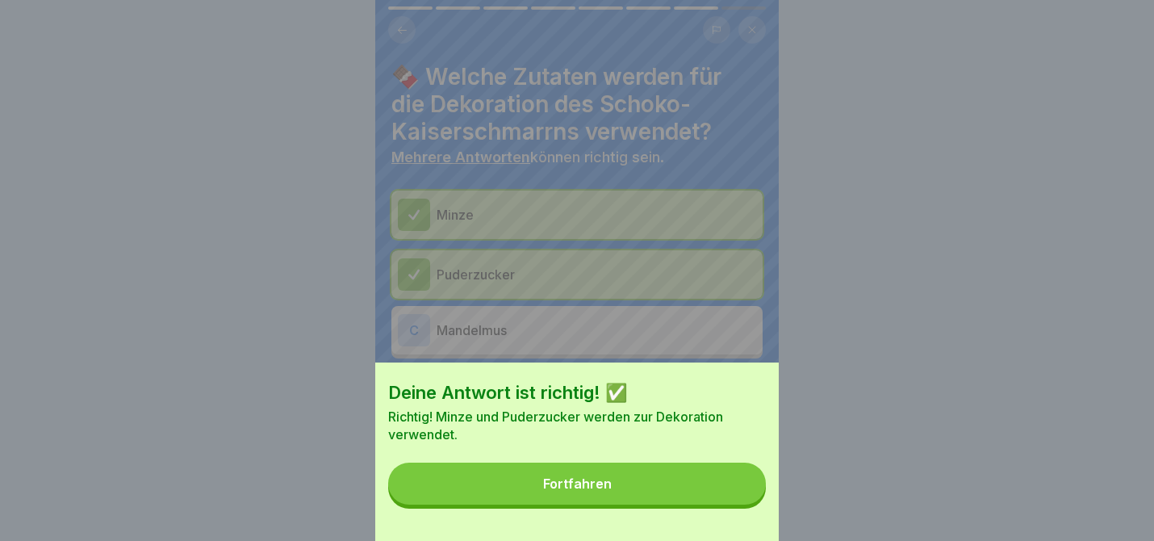
click at [675, 504] on div "Deine Antwort ist richtig! ✅ Richtig! Minze und Puderzucker werden zur Dekorati…" at bounding box center [577, 451] width 404 height 178
click at [677, 483] on button "Fortfahren" at bounding box center [577, 483] width 378 height 42
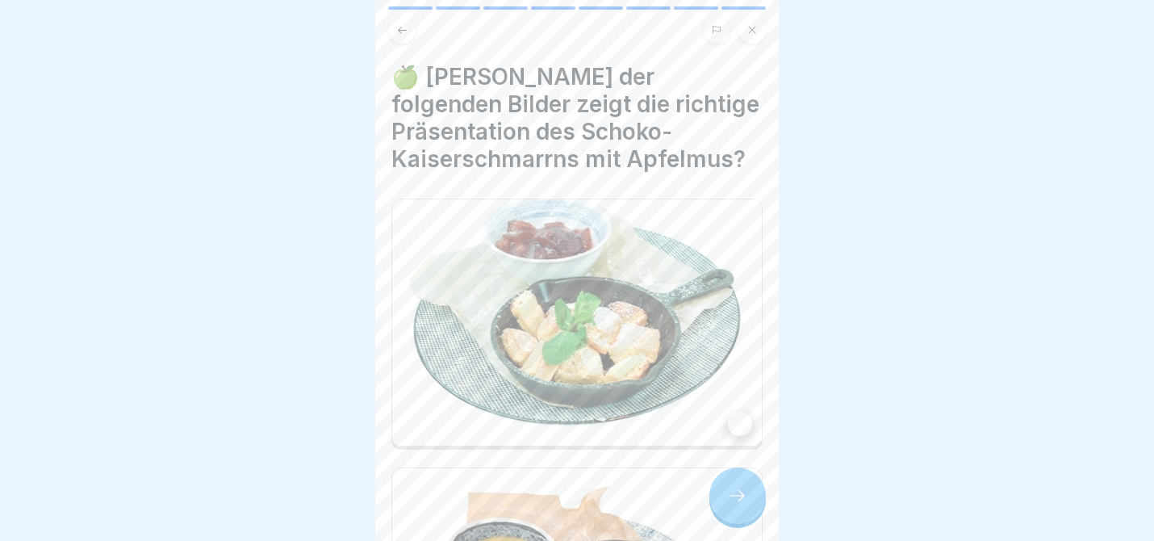
click at [758, 506] on div at bounding box center [737, 495] width 56 height 56
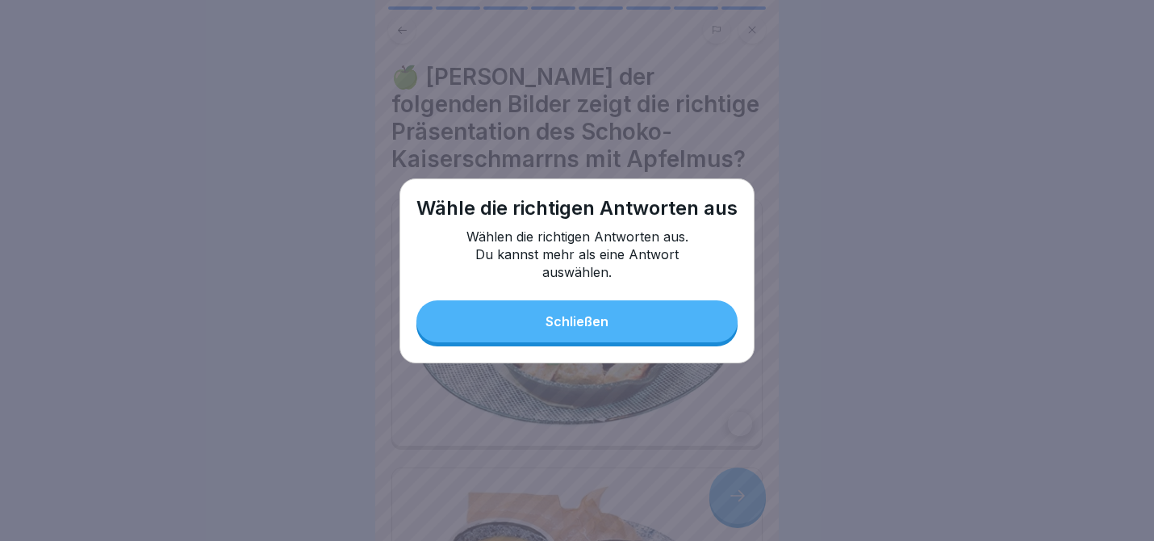
click at [617, 343] on div "Wähle die richtigen Antworten aus Wählen die richtigen Antworten aus. Du kannst…" at bounding box center [577, 270] width 355 height 185
click at [597, 318] on div "Schließen" at bounding box center [577, 321] width 63 height 15
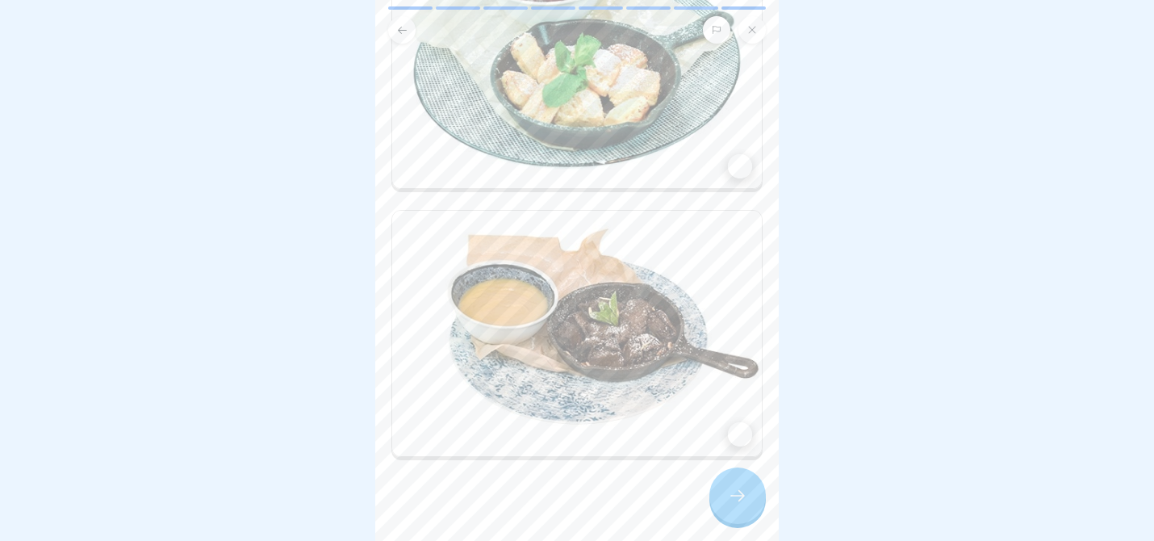
scroll to position [278, 0]
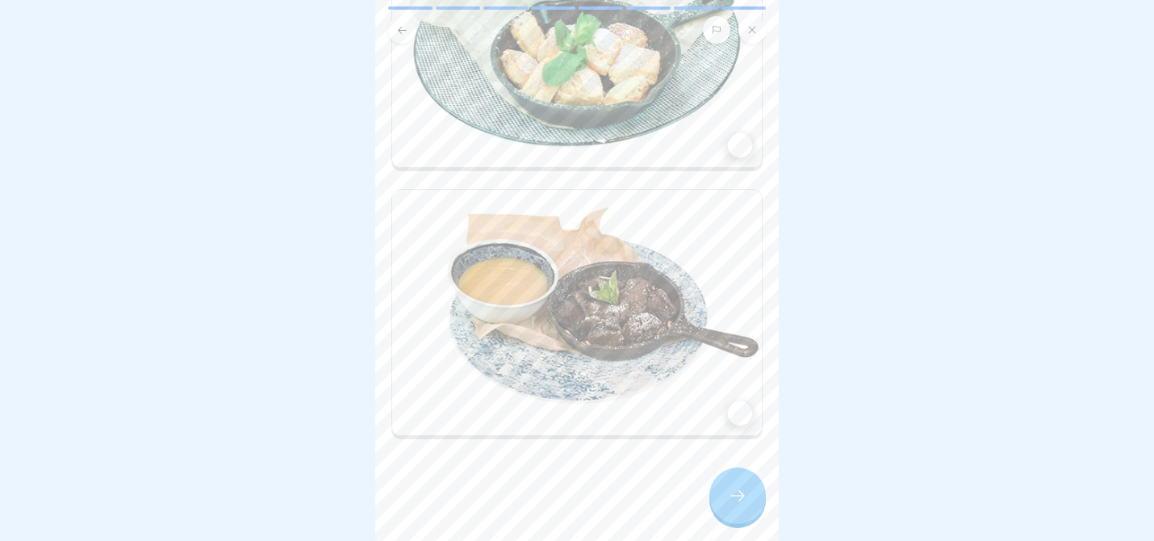
click at [613, 303] on img at bounding box center [577, 313] width 370 height 246
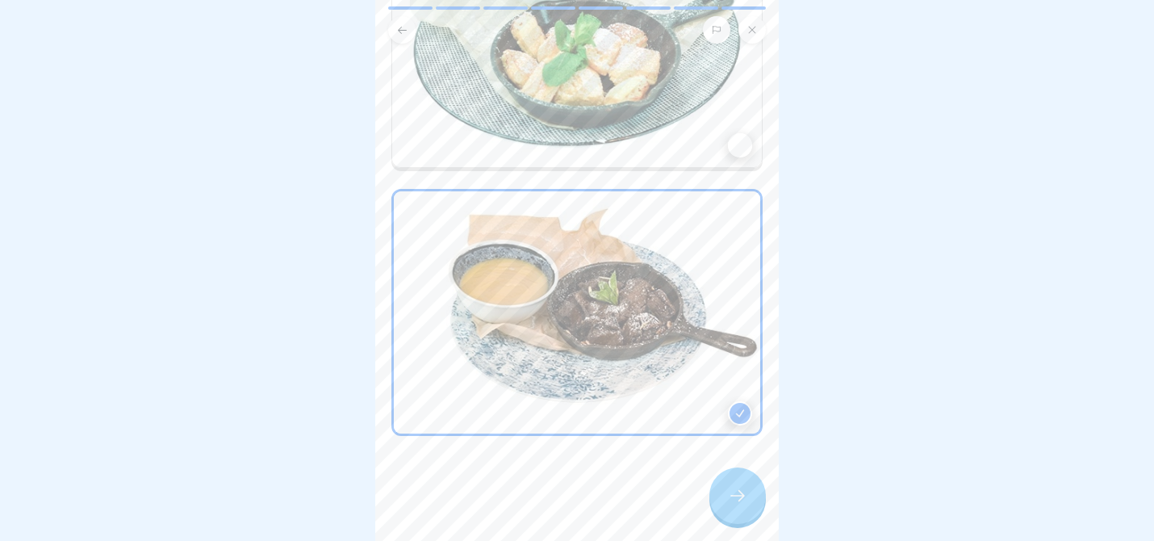
click at [746, 504] on icon at bounding box center [737, 495] width 19 height 19
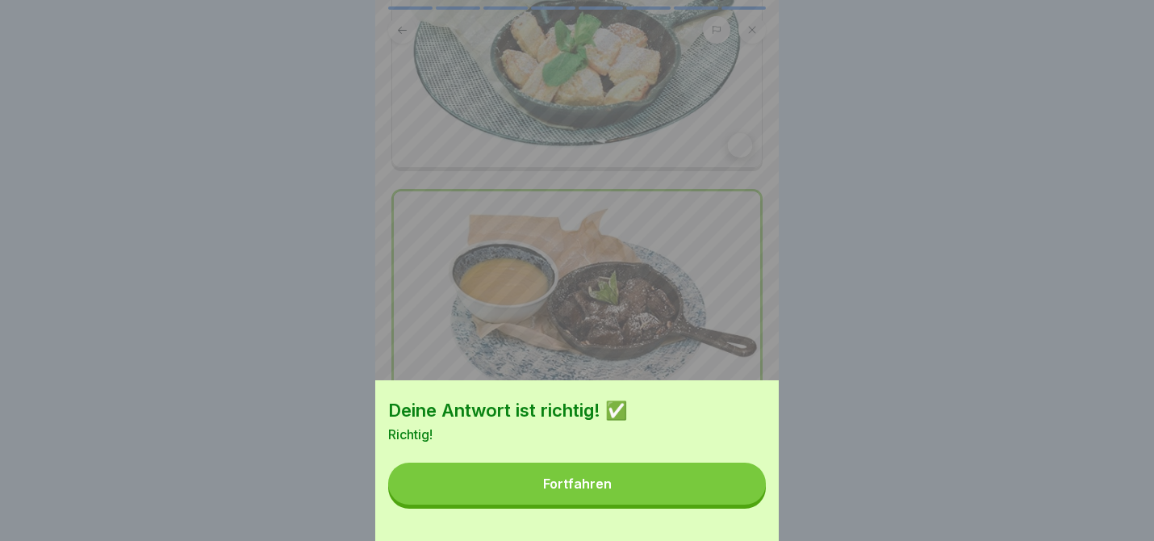
click at [734, 483] on button "Fortfahren" at bounding box center [577, 483] width 378 height 42
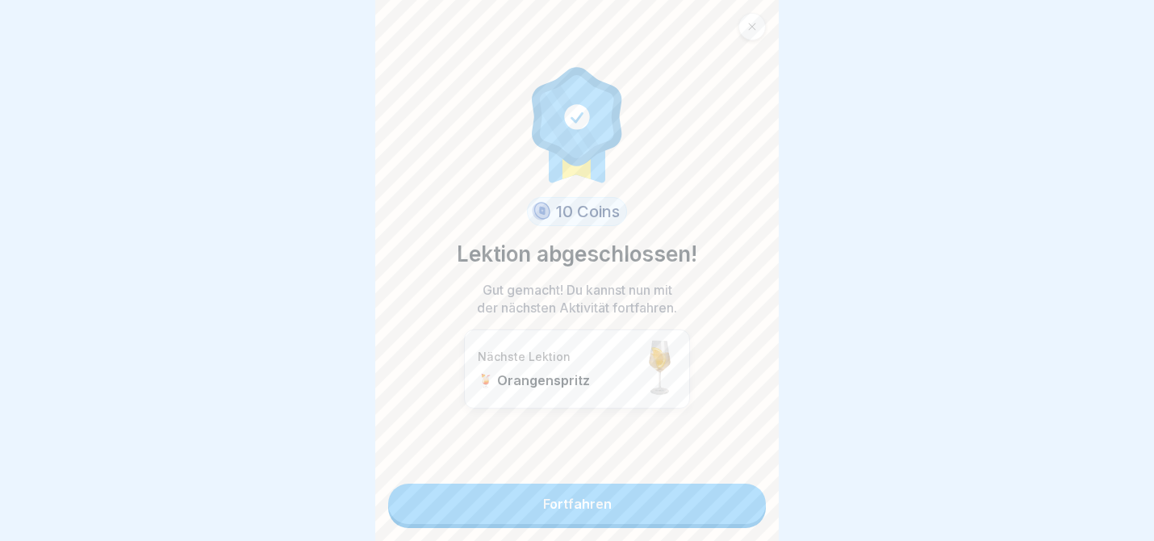
click at [689, 507] on link "Fortfahren" at bounding box center [577, 503] width 378 height 40
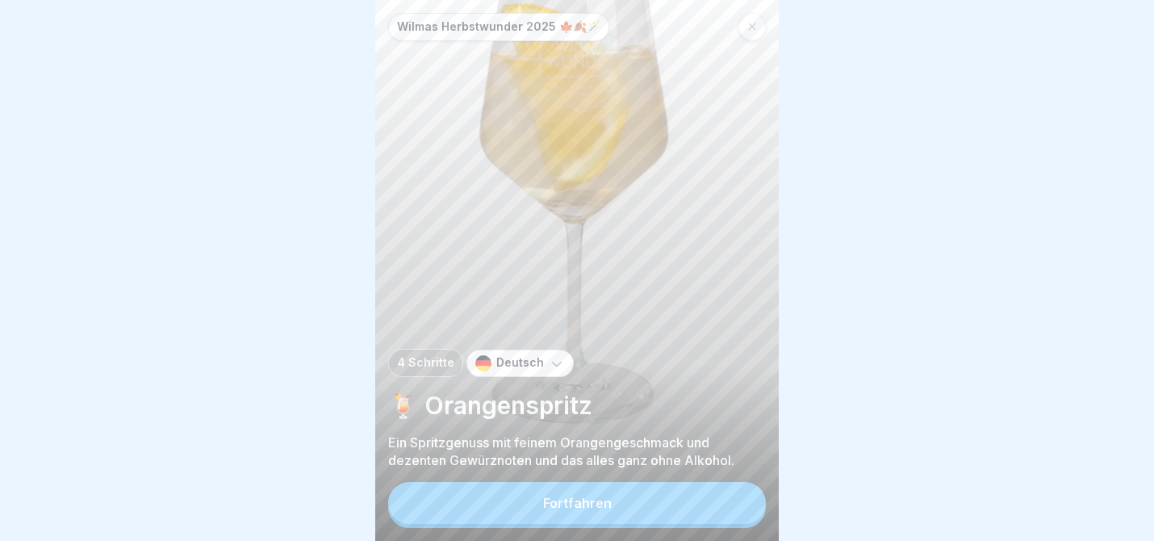
click at [689, 507] on button "Fortfahren" at bounding box center [577, 503] width 378 height 42
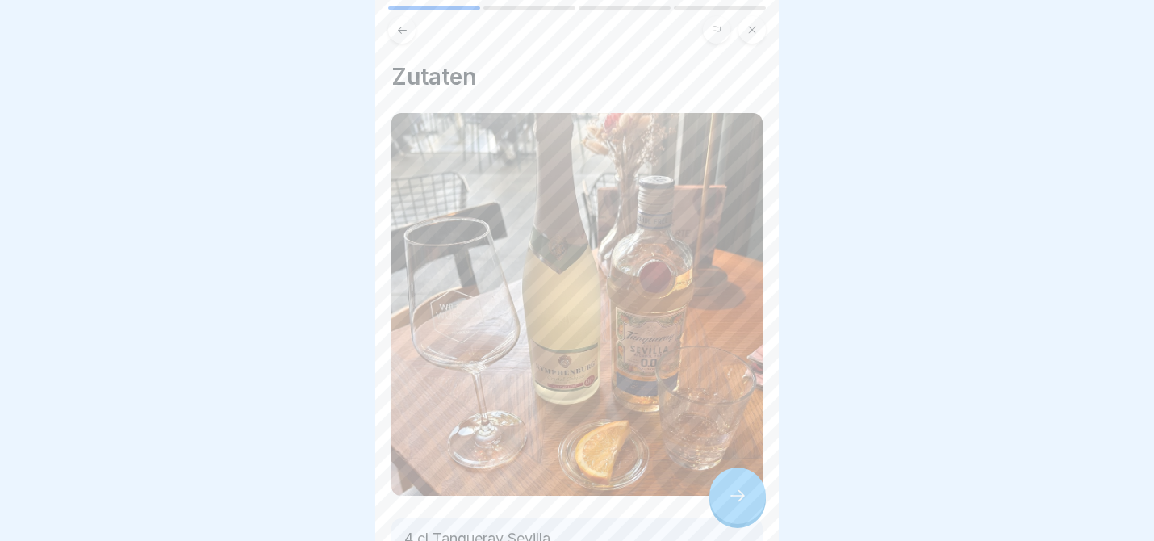
click at [780, 499] on div at bounding box center [577, 270] width 1154 height 541
click at [747, 499] on icon at bounding box center [737, 495] width 19 height 19
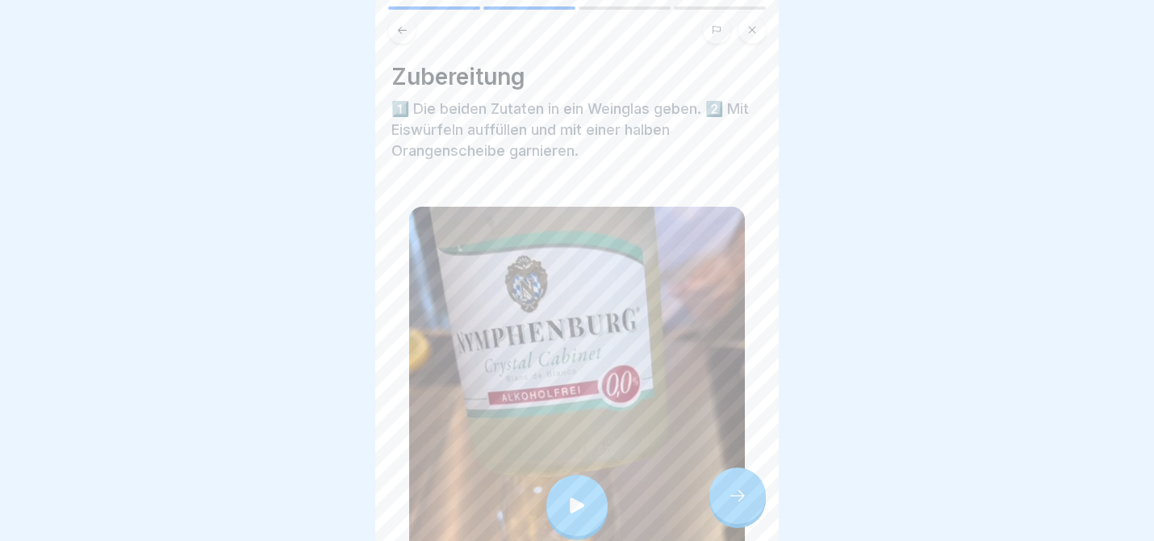
click at [731, 503] on icon at bounding box center [737, 495] width 19 height 19
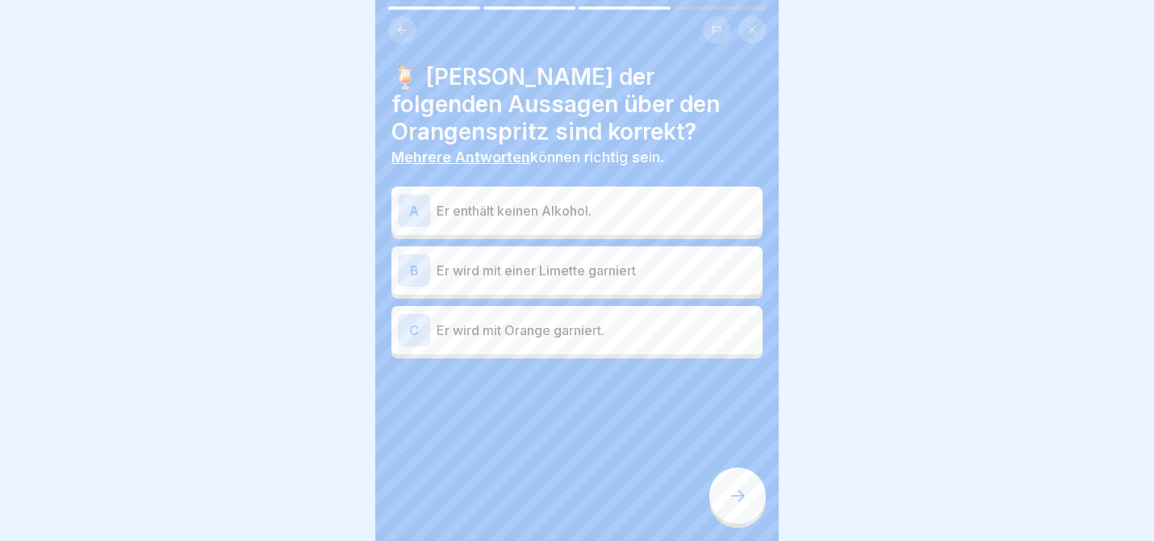
click at [551, 218] on p "Er enthält keinen Alkohol." at bounding box center [597, 210] width 320 height 19
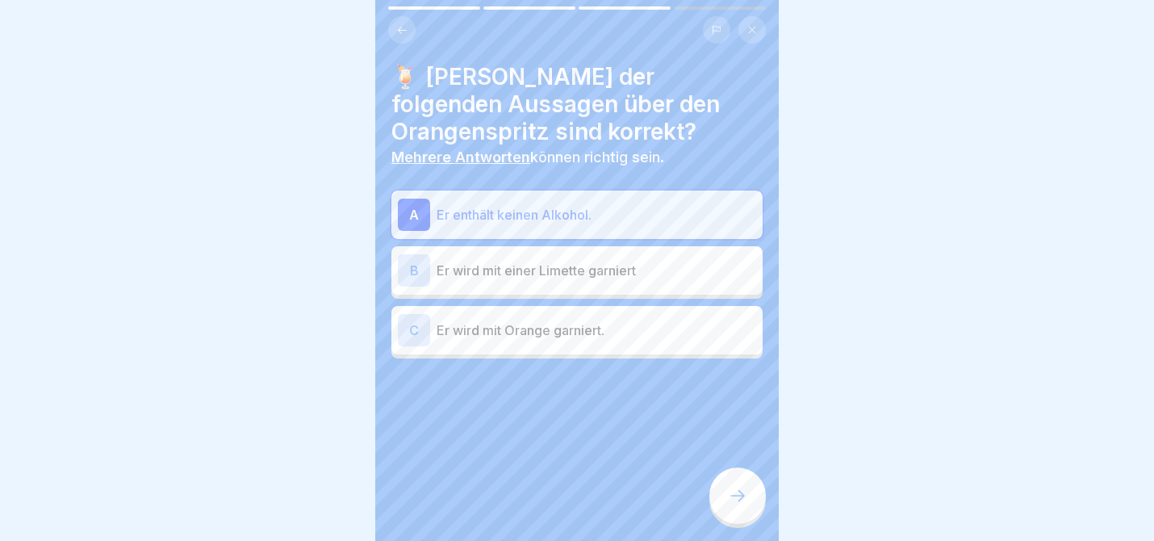
click at [557, 342] on div "C Er wird mit Orange garniert." at bounding box center [577, 330] width 358 height 32
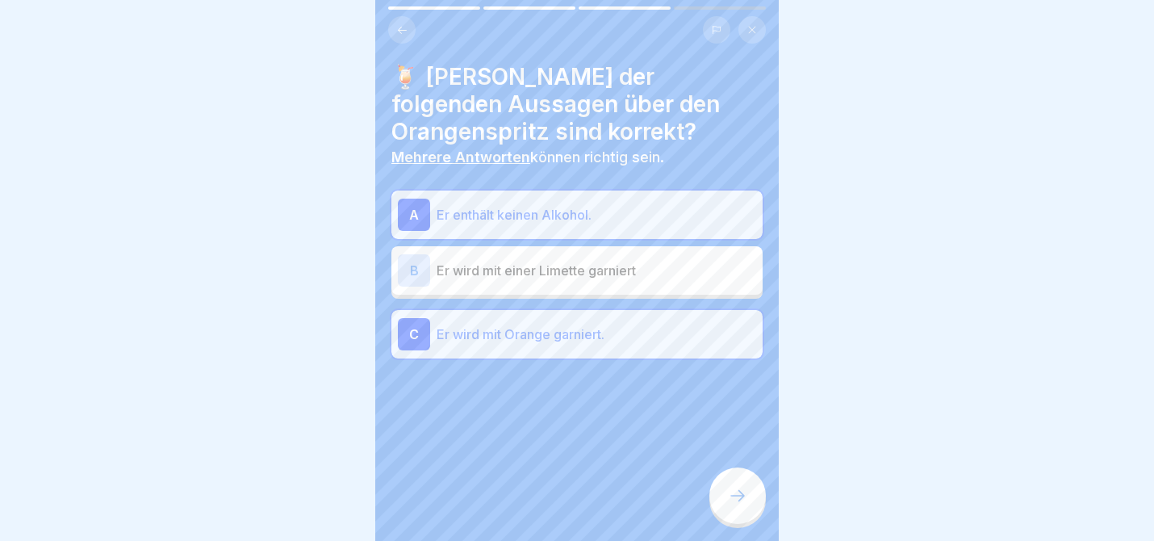
click at [748, 494] on div at bounding box center [737, 495] width 56 height 56
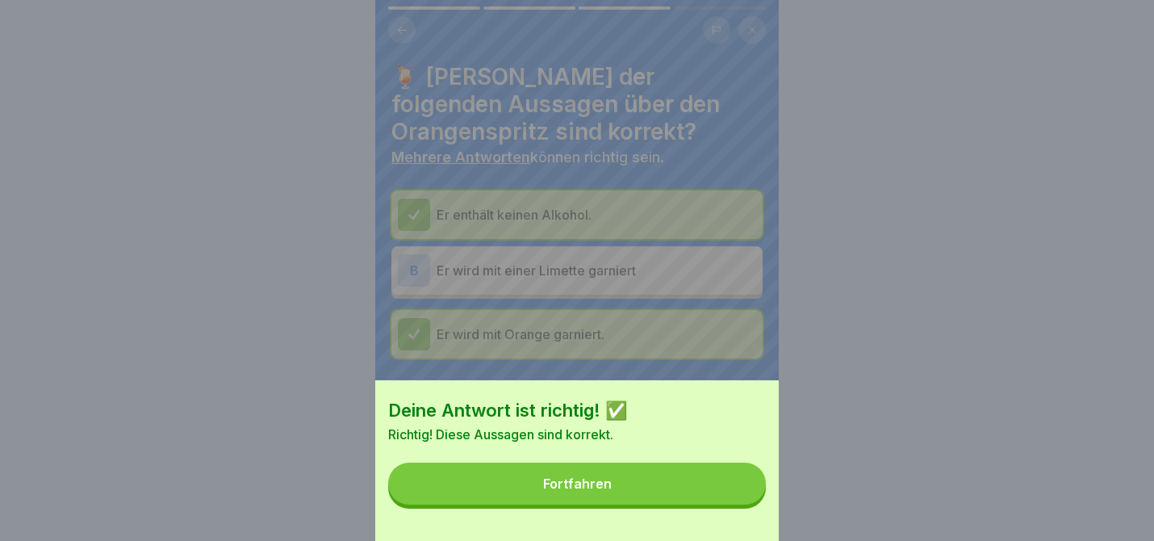
click at [718, 486] on button "Fortfahren" at bounding box center [577, 483] width 378 height 42
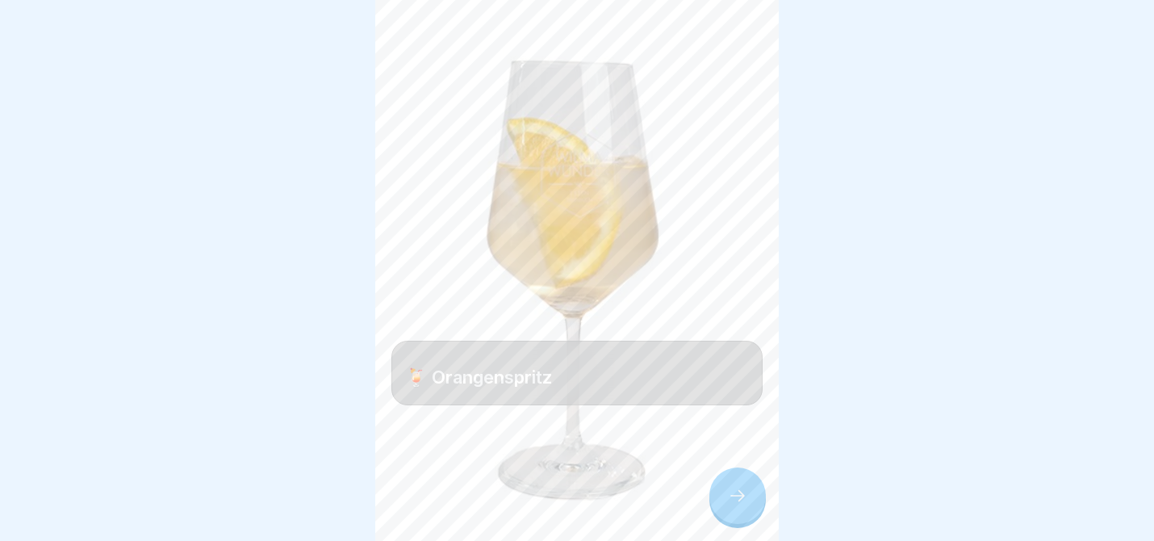
click at [732, 489] on icon at bounding box center [737, 495] width 19 height 19
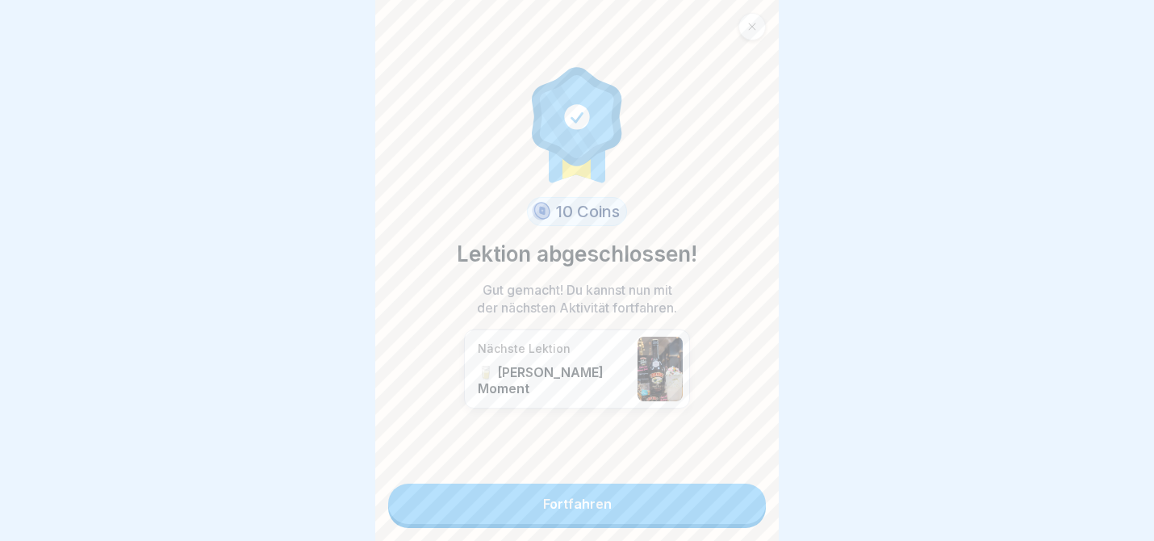
click at [738, 493] on link "Fortfahren" at bounding box center [577, 503] width 378 height 40
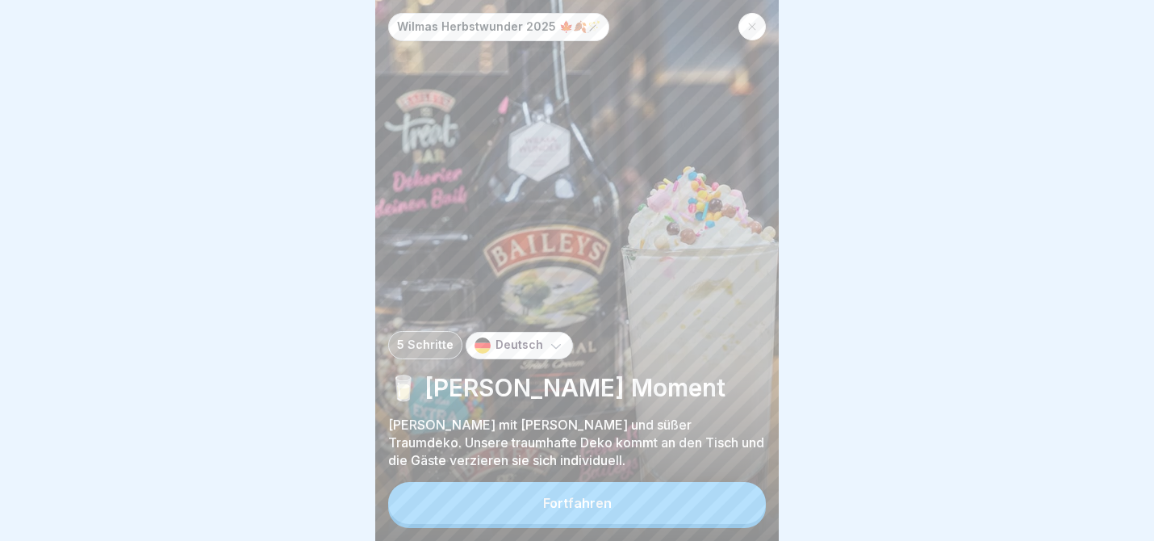
click at [738, 493] on button "Fortfahren" at bounding box center [577, 503] width 378 height 42
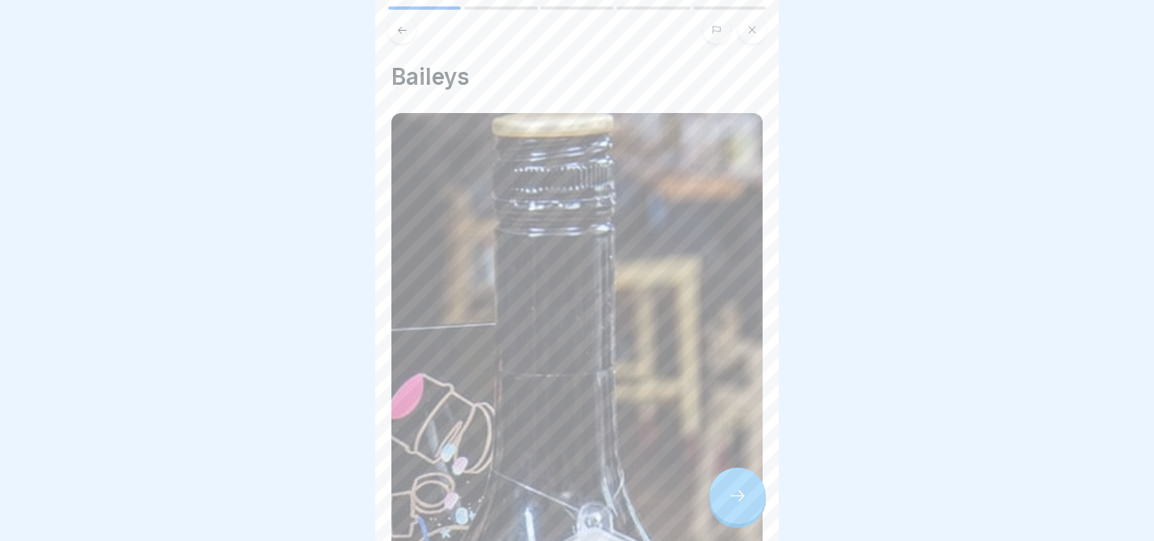
click at [738, 493] on icon at bounding box center [737, 495] width 19 height 19
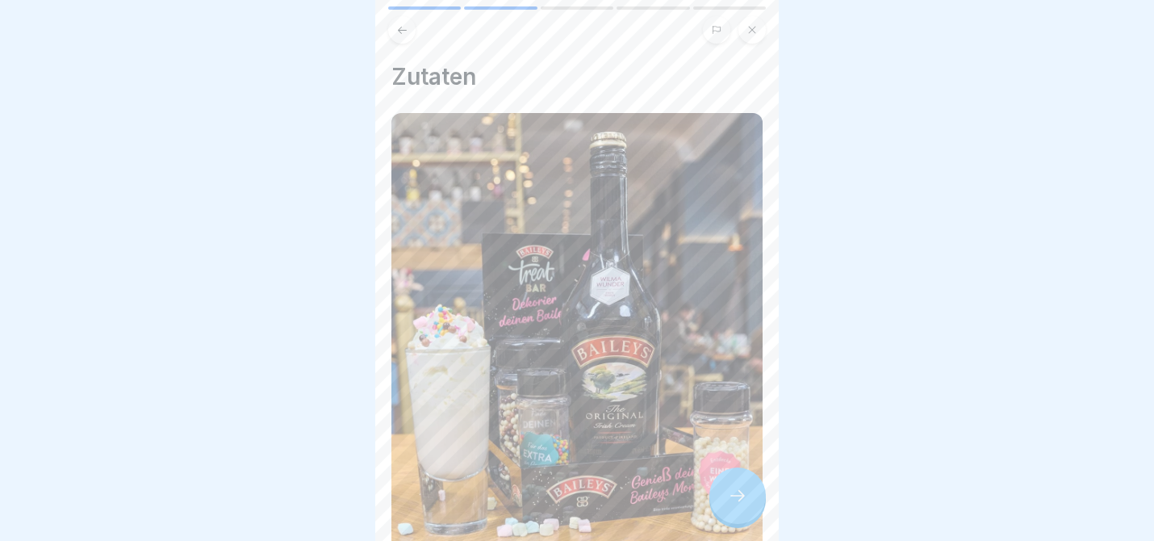
click at [761, 488] on div at bounding box center [737, 495] width 56 height 56
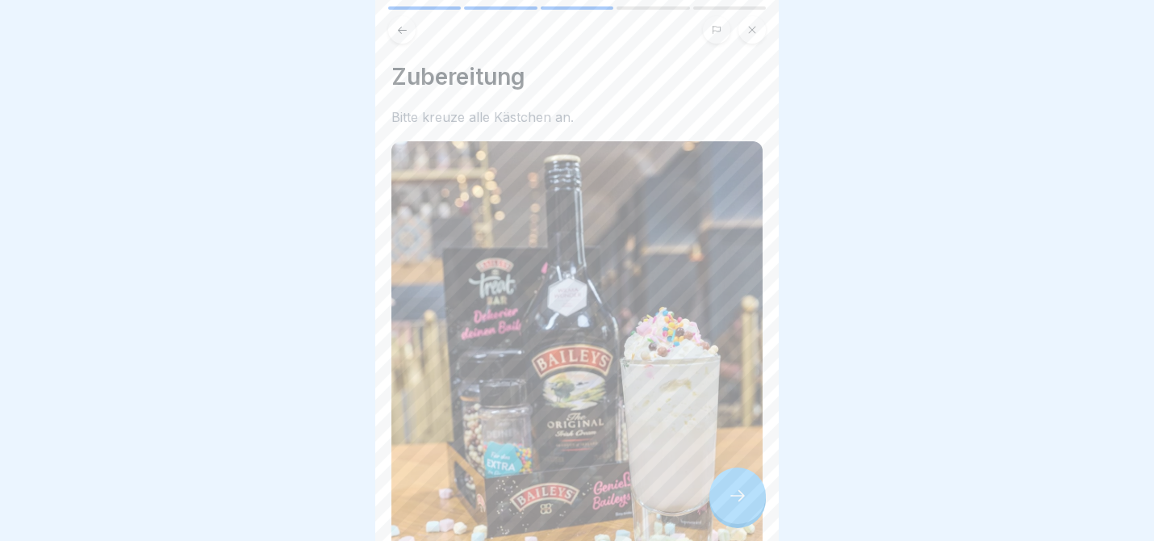
click at [761, 488] on div at bounding box center [737, 495] width 56 height 56
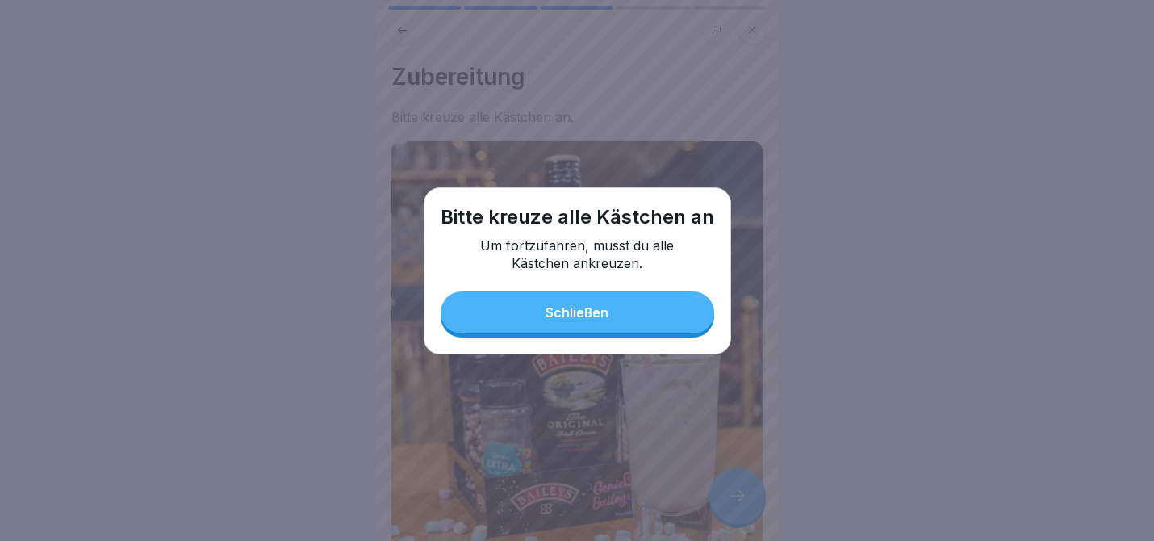
click at [646, 326] on button "Schließen" at bounding box center [578, 312] width 274 height 42
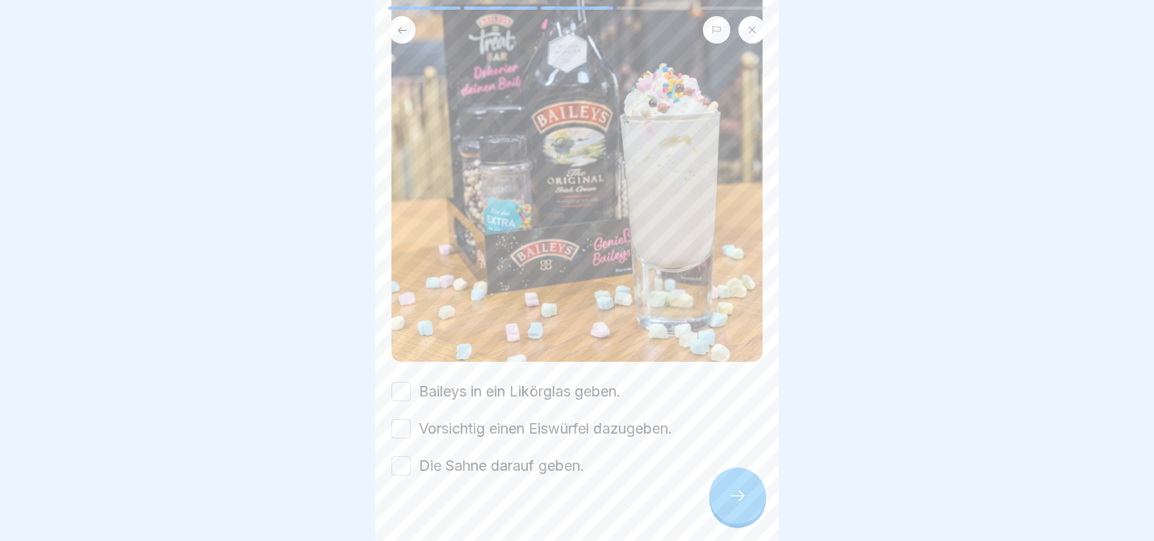
scroll to position [276, 0]
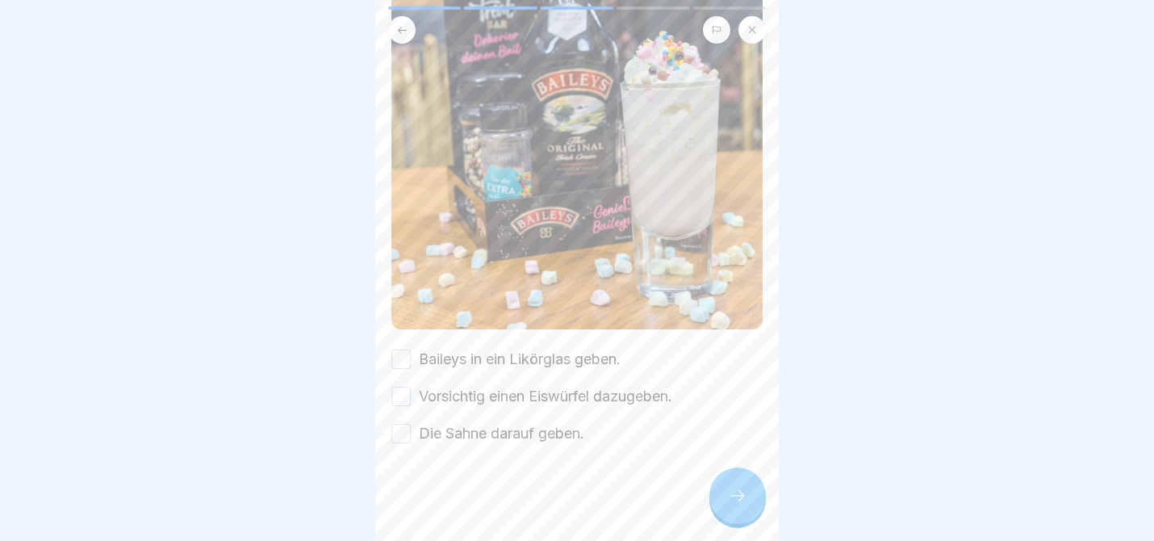
click at [391, 369] on div "Zubereitung Bitte kreuze alle Kästchen an. [PERSON_NAME] in ein Likörglas geben…" at bounding box center [577, 270] width 404 height 541
click at [398, 351] on button "Baileys in ein Likörglas geben." at bounding box center [400, 358] width 19 height 19
click at [401, 400] on button "Vorsichtig einen Eiswürfel dazugeben." at bounding box center [400, 396] width 19 height 19
click at [404, 436] on button "Die Sahne darauf geben." at bounding box center [400, 433] width 19 height 19
click at [749, 493] on div at bounding box center [737, 495] width 56 height 56
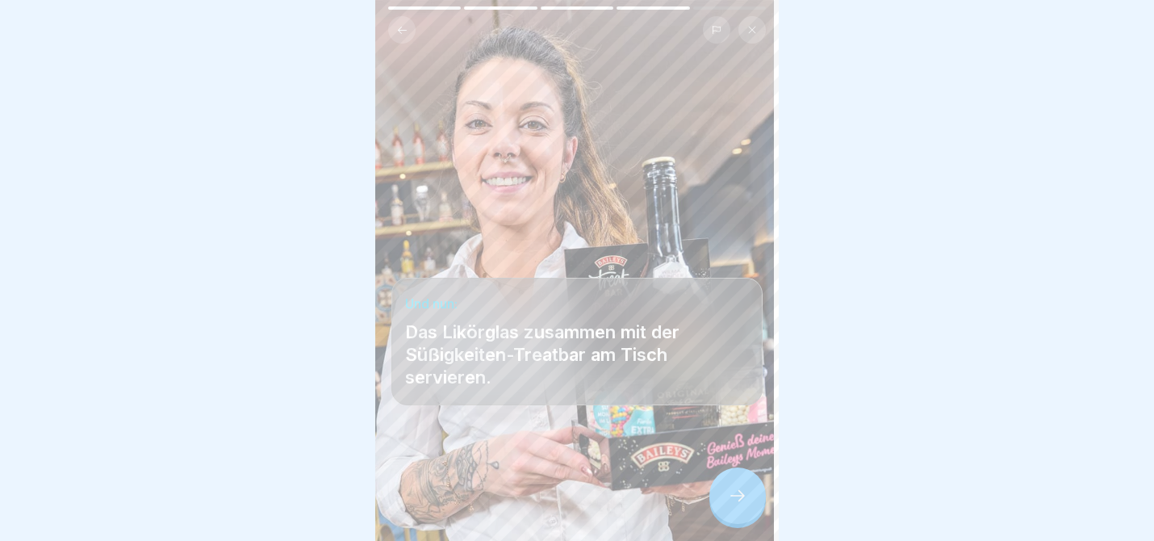
click at [749, 493] on div at bounding box center [737, 495] width 56 height 56
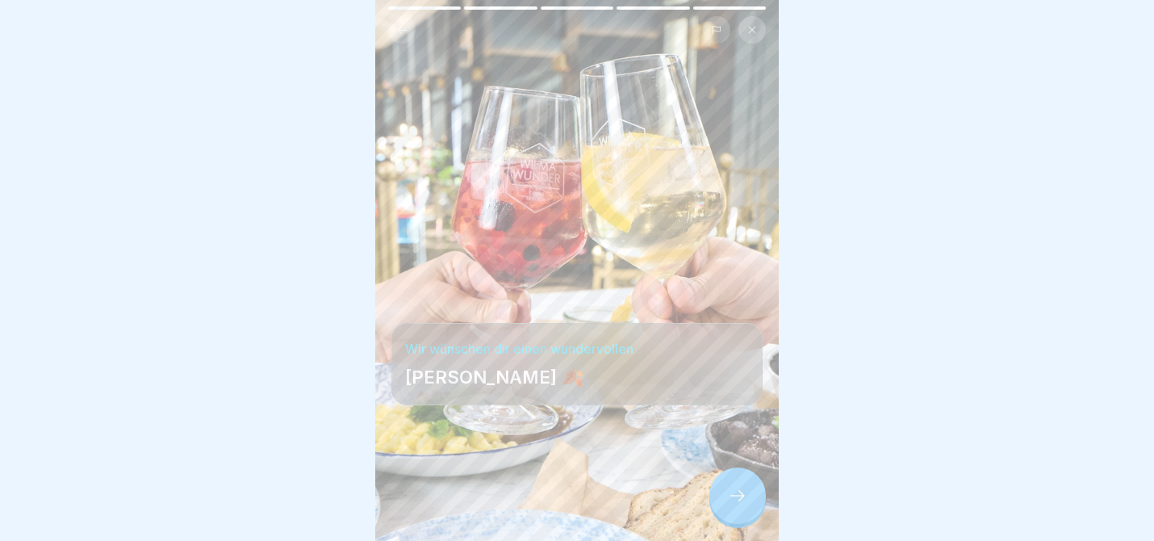
click at [749, 493] on div at bounding box center [737, 495] width 56 height 56
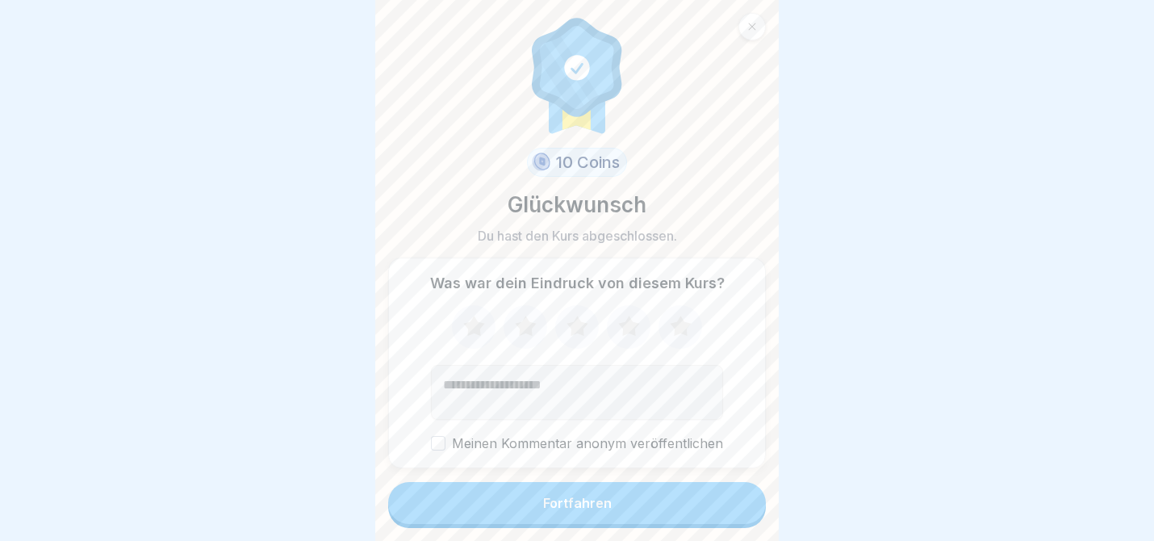
click at [659, 489] on button "Fortfahren" at bounding box center [577, 503] width 378 height 42
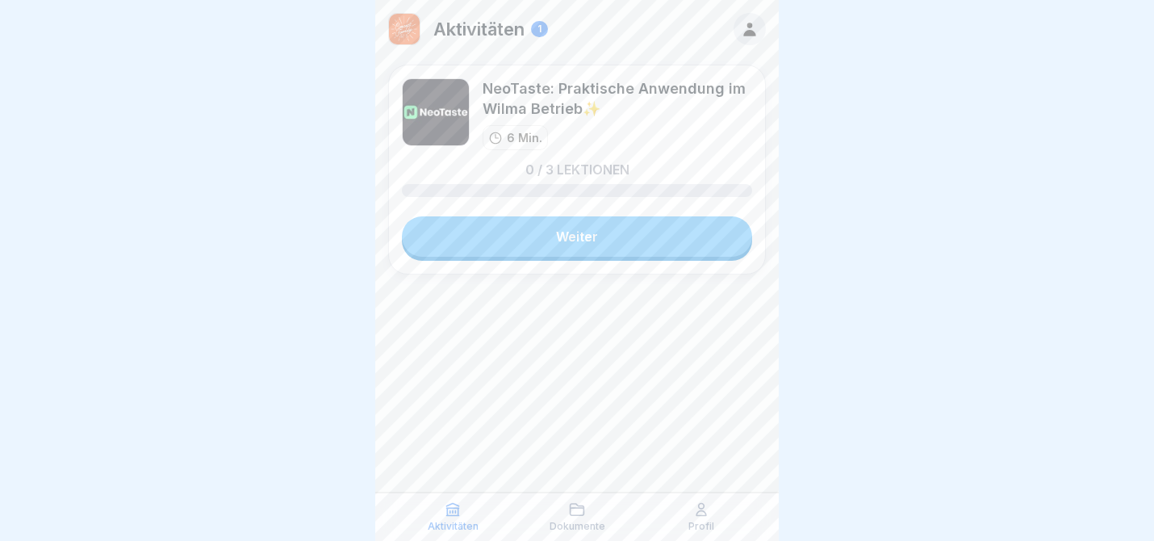
click at [623, 242] on link "Weiter" at bounding box center [577, 236] width 350 height 40
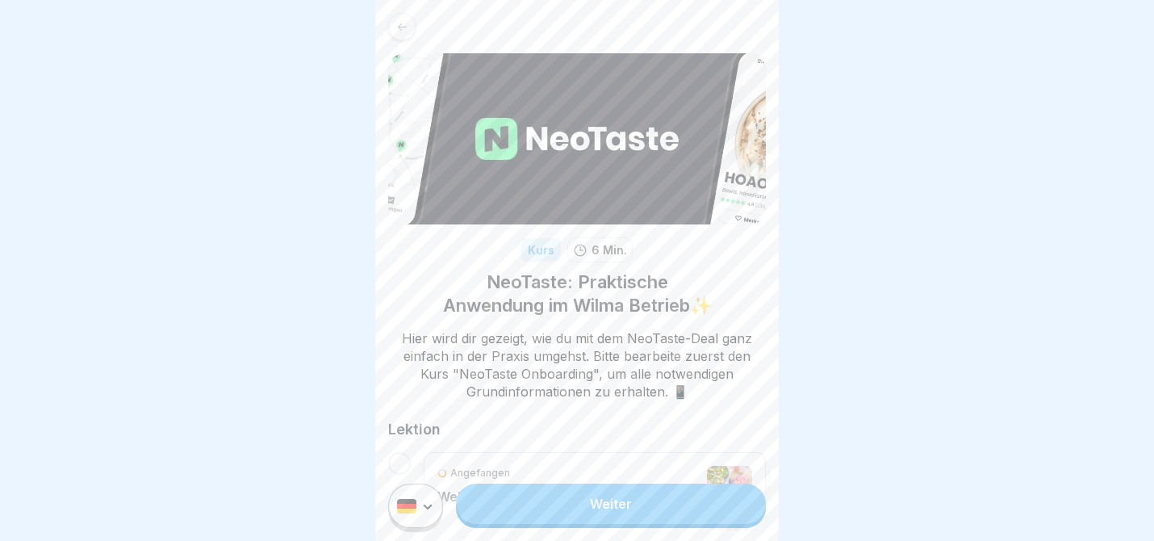
click at [607, 500] on link "Weiter" at bounding box center [611, 503] width 310 height 40
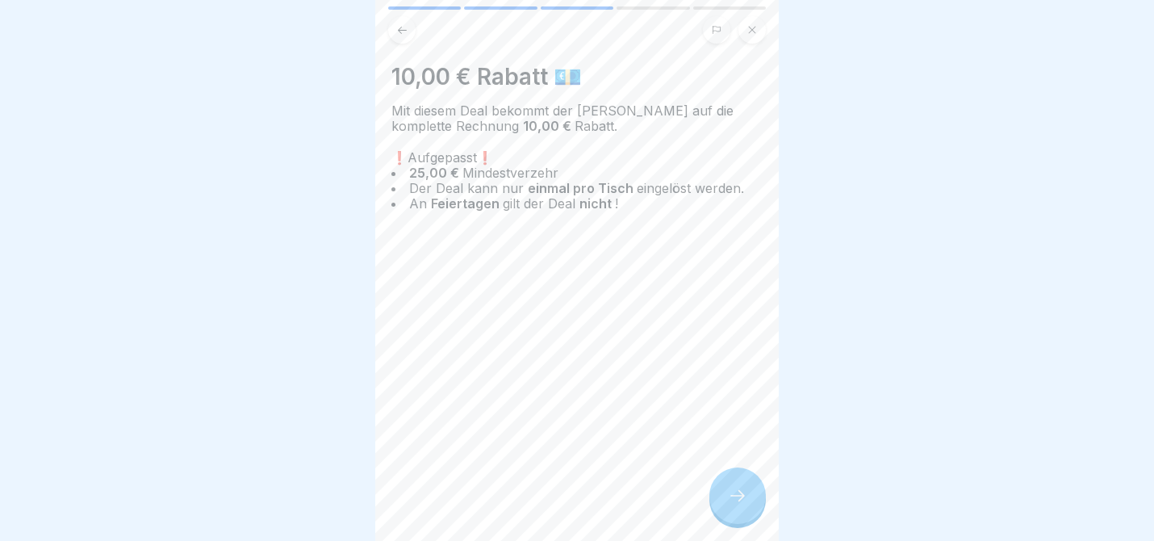
click at [758, 485] on div at bounding box center [737, 495] width 56 height 56
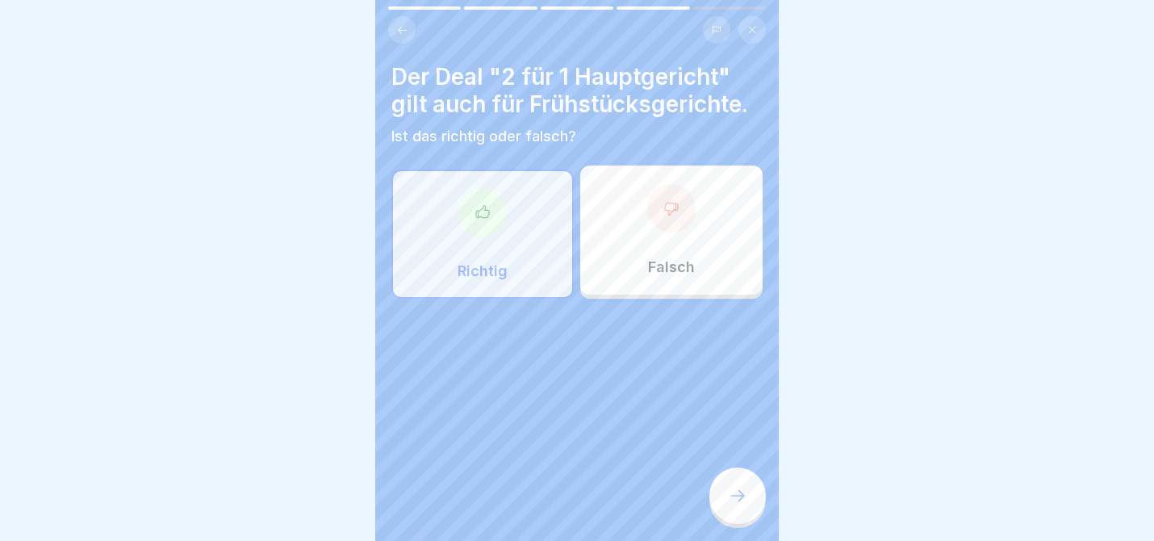
click at [737, 509] on div at bounding box center [737, 495] width 56 height 56
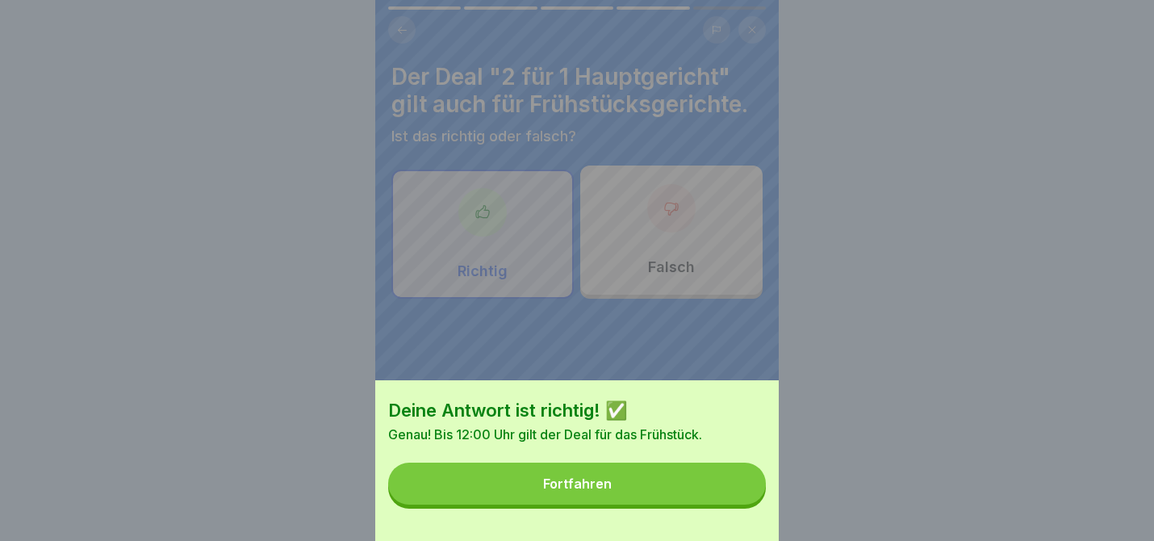
click at [678, 487] on button "Fortfahren" at bounding box center [577, 483] width 378 height 42
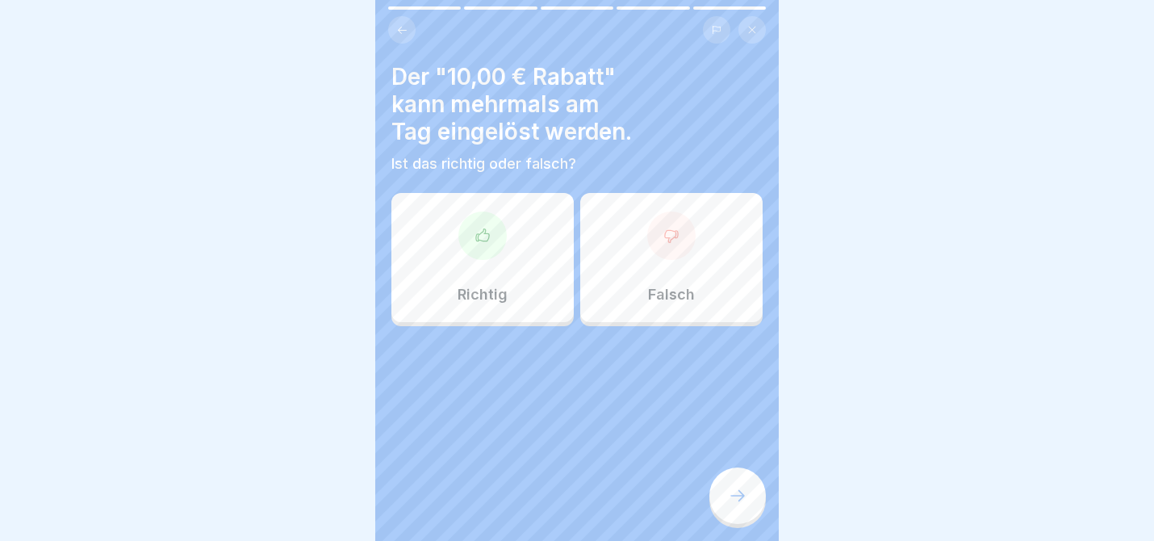
click at [697, 260] on div "Falsch" at bounding box center [671, 257] width 182 height 129
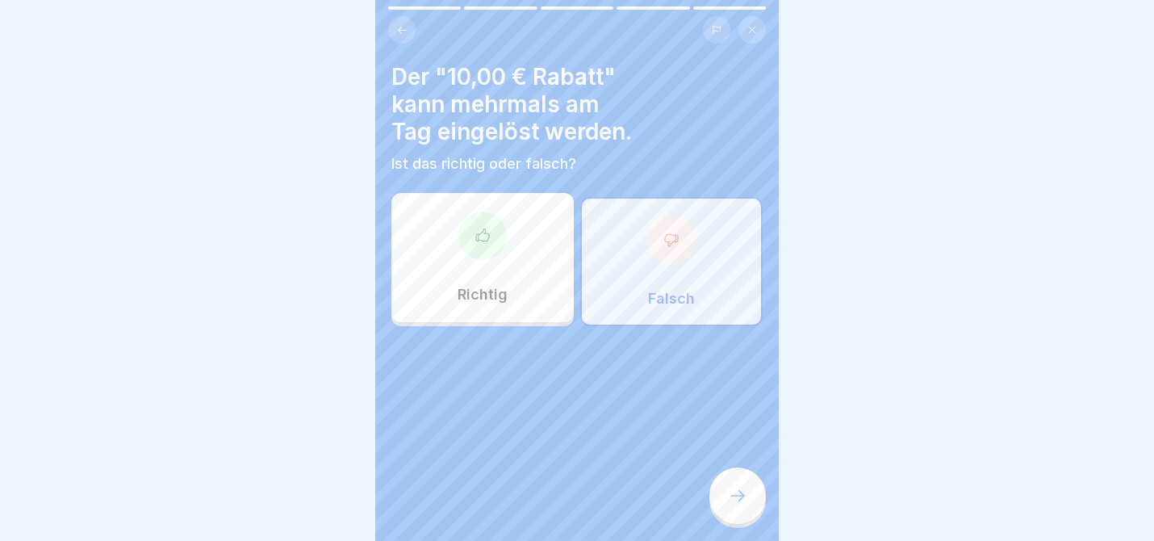
click at [742, 490] on icon at bounding box center [737, 495] width 19 height 19
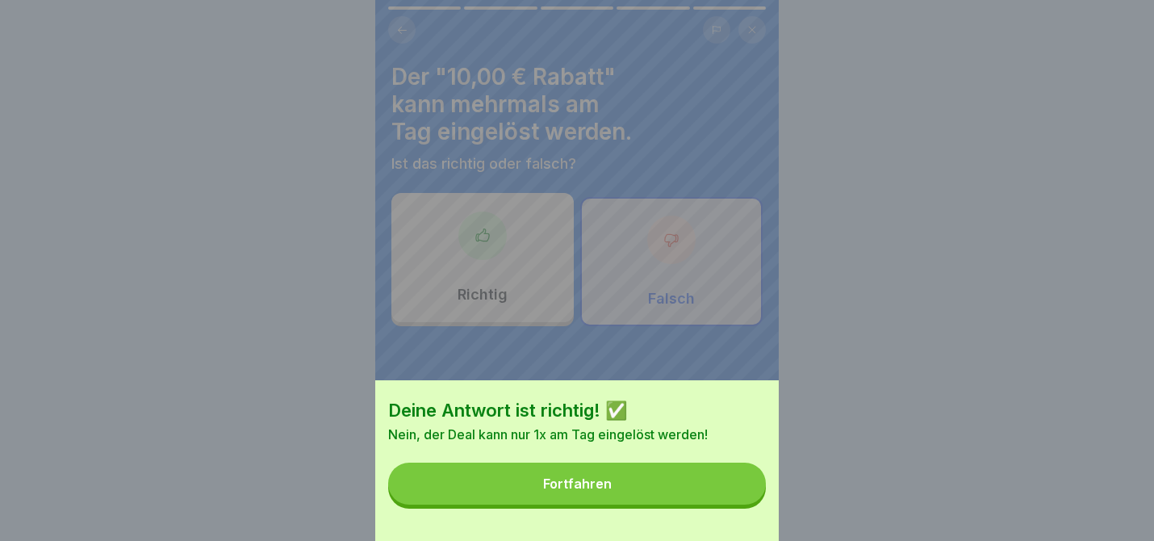
click at [739, 492] on button "Fortfahren" at bounding box center [577, 483] width 378 height 42
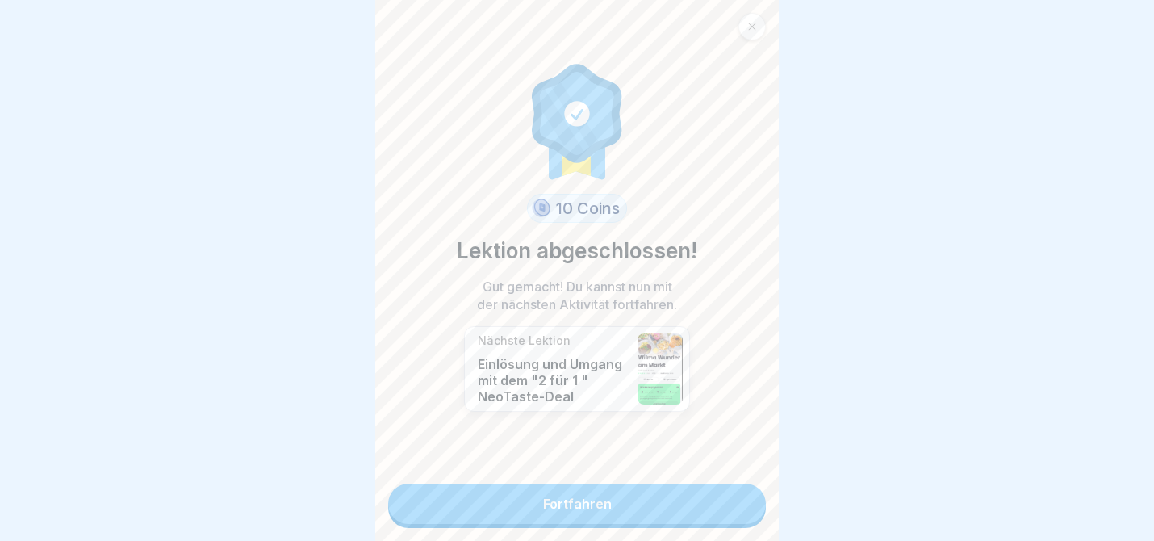
click at [717, 502] on link "Fortfahren" at bounding box center [577, 503] width 378 height 40
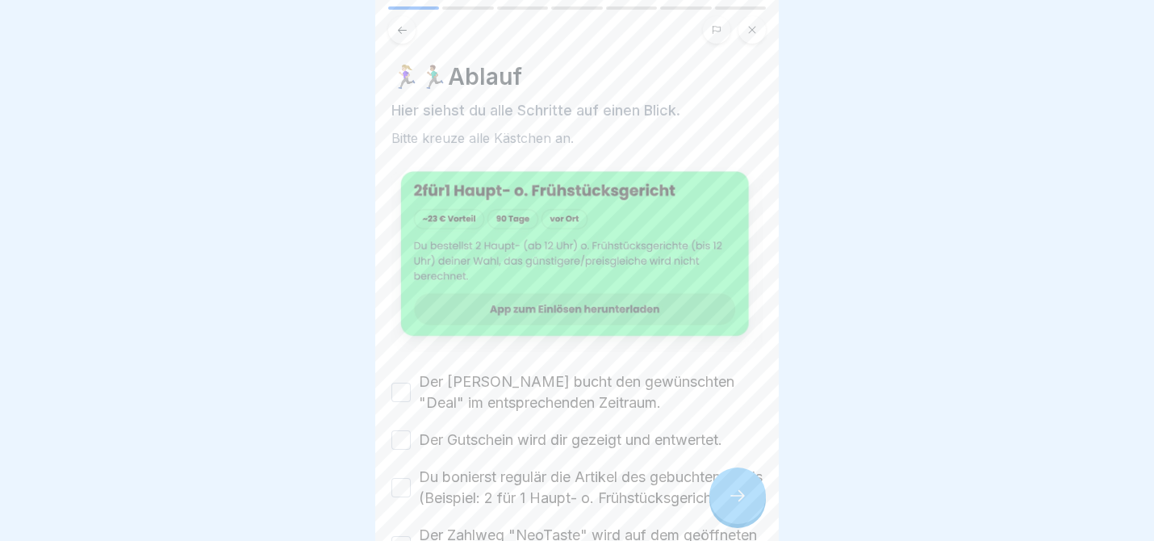
click at [404, 391] on button "Der [PERSON_NAME] bucht den gewünschten "Deal" im entsprechenden Zeitraum." at bounding box center [400, 392] width 19 height 19
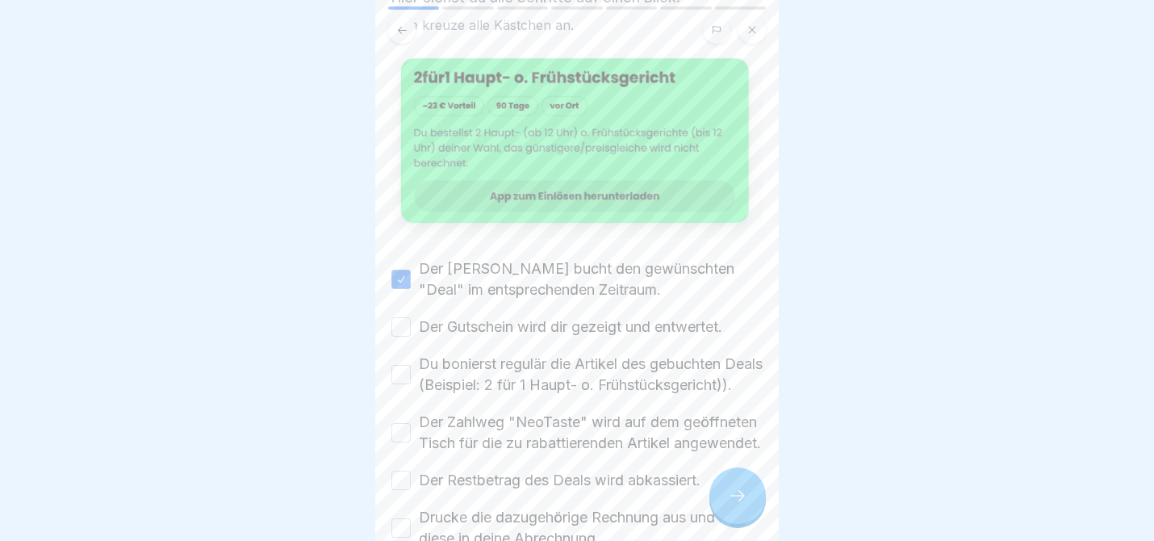
scroll to position [128, 0]
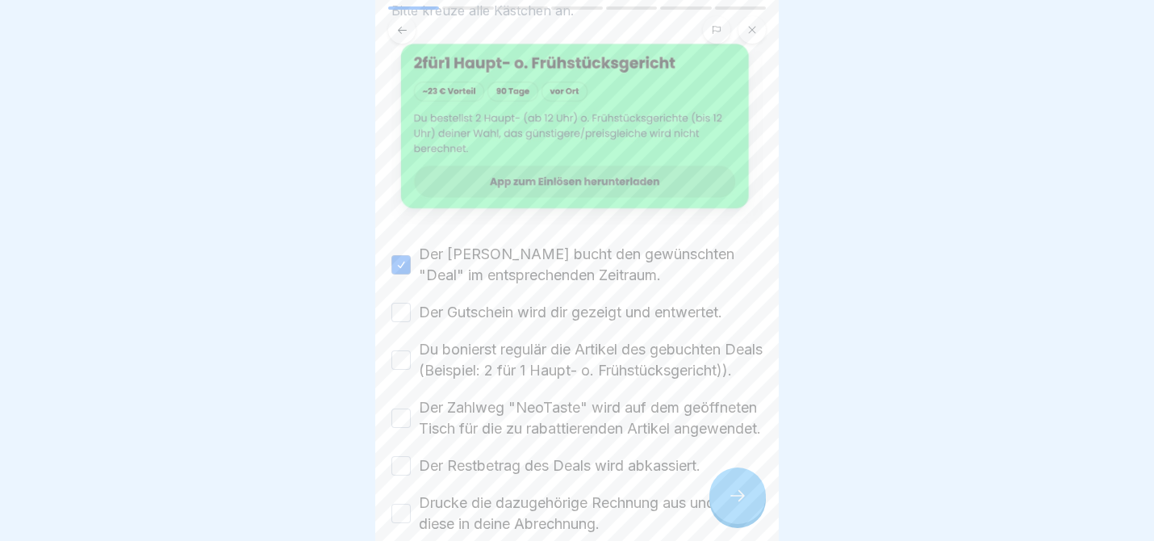
click at [406, 318] on button "Der Gutschein wird dir gezeigt und entwertet." at bounding box center [400, 312] width 19 height 19
click at [404, 370] on button "Du bonierst regulär die Artikel des gebuchten Deals (Beispiel: 2 für 1 Haupt- o…" at bounding box center [400, 359] width 19 height 19
click at [400, 437] on div "Der Zahlweg "NeoTaste" wird auf dem geöffneten Tisch für die zu rabattierenden …" at bounding box center [576, 418] width 371 height 42
click at [397, 428] on button "Der Zahlweg "NeoTaste" wird auf dem geöffneten Tisch für die zu rabattierenden …" at bounding box center [400, 417] width 19 height 19
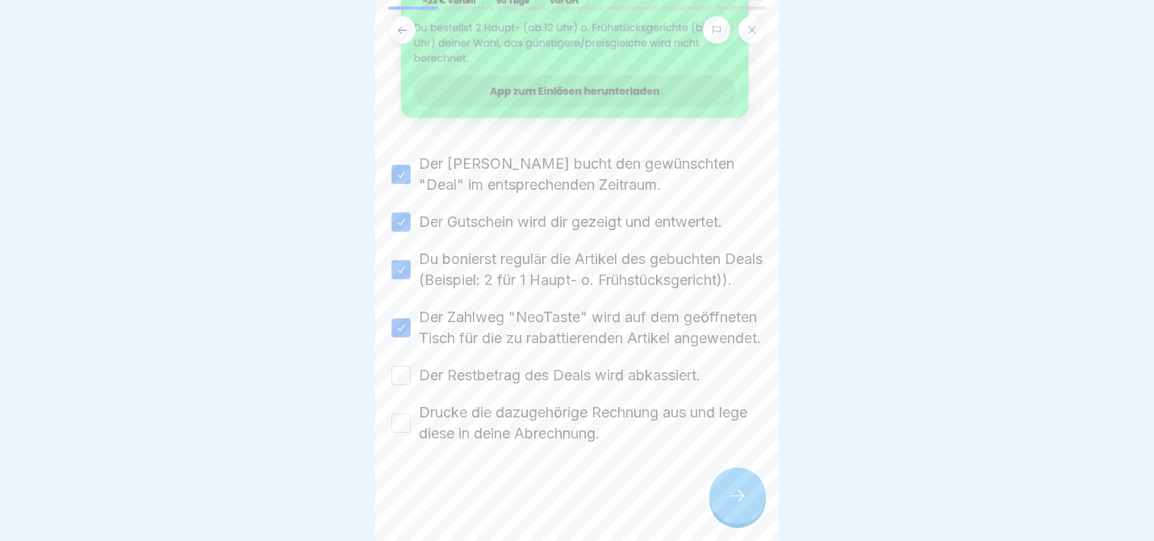
scroll to position [260, 0]
click at [391, 374] on button "Der Restbetrag des Deals wird abkassiert." at bounding box center [400, 375] width 19 height 19
click at [398, 427] on button "Drucke die dazugehörige Rechnung aus und lege diese in deine Abrechnung." at bounding box center [400, 422] width 19 height 19
click at [745, 502] on icon at bounding box center [737, 495] width 19 height 19
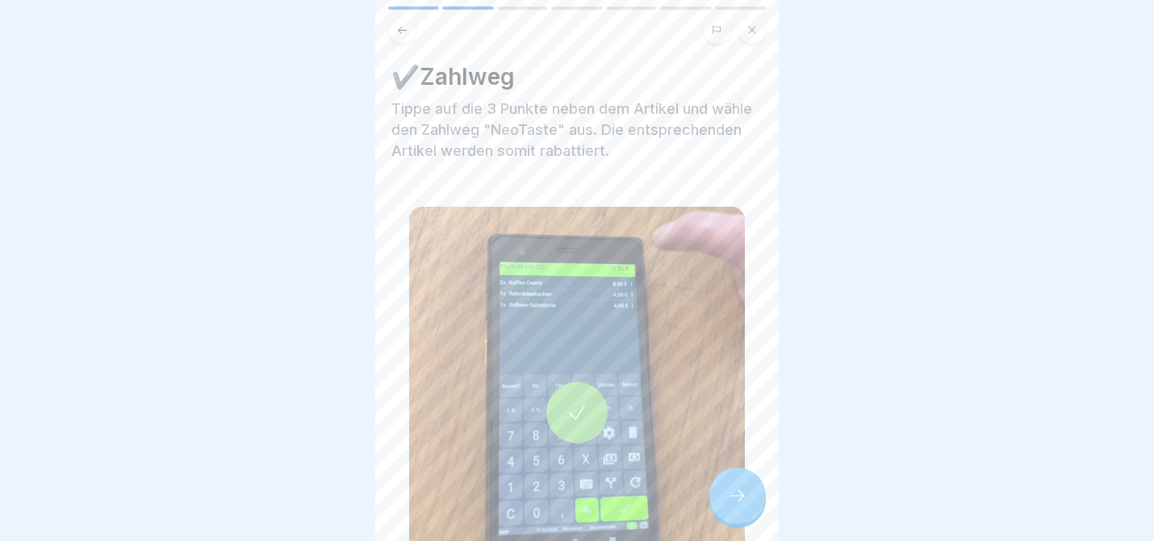
click at [739, 496] on icon at bounding box center [737, 495] width 19 height 19
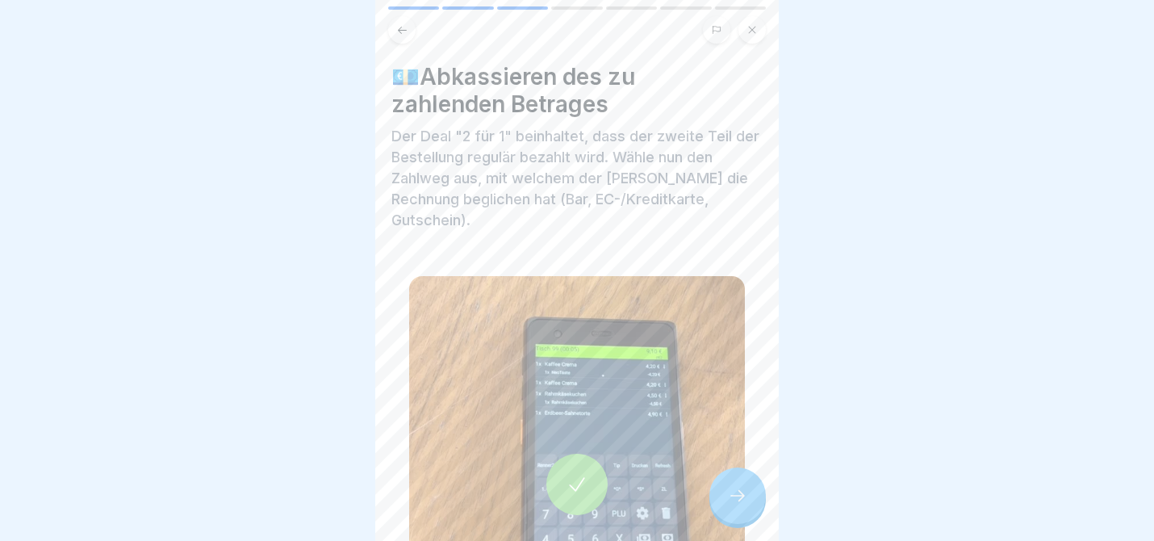
click at [739, 496] on icon at bounding box center [737, 495] width 19 height 19
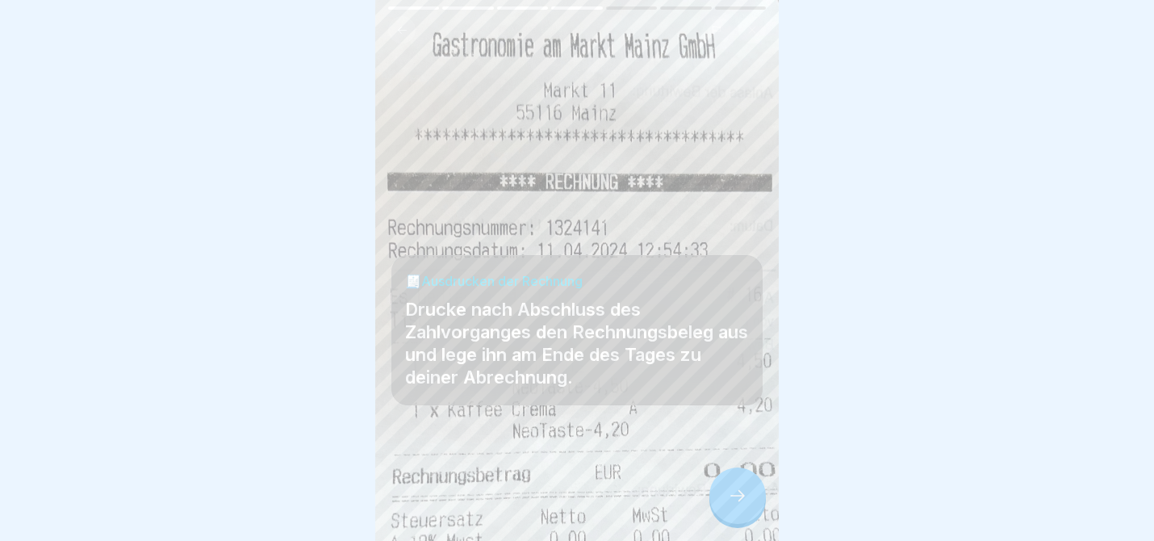
click at [739, 492] on icon at bounding box center [737, 495] width 19 height 19
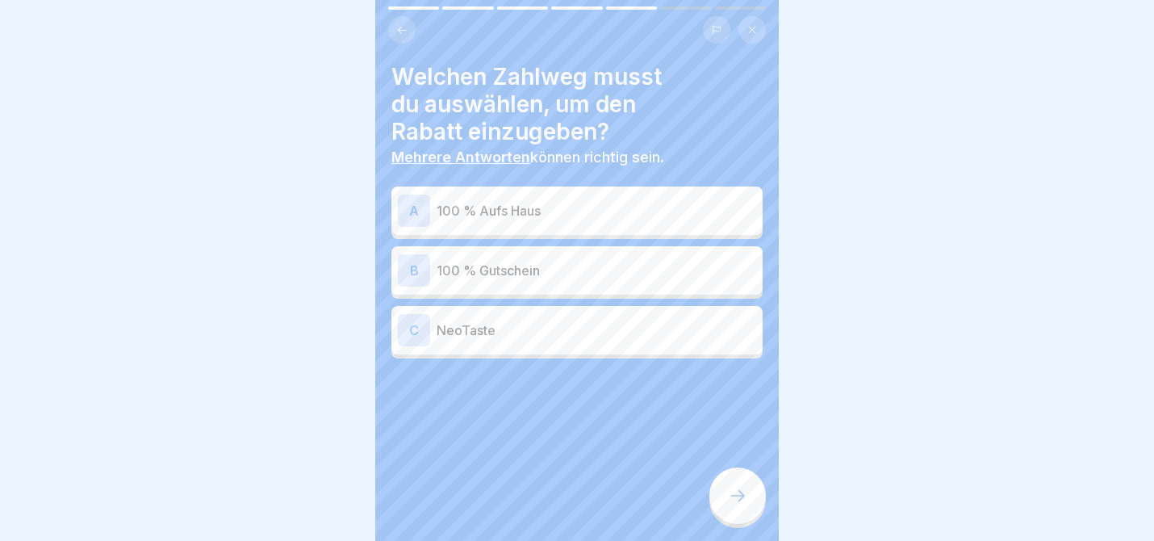
click at [536, 355] on div "A 100 % Aufs Haus B 100 % Gutschein C NeoTaste" at bounding box center [576, 274] width 371 height 168
click at [567, 333] on p "NeoTaste" at bounding box center [597, 329] width 320 height 19
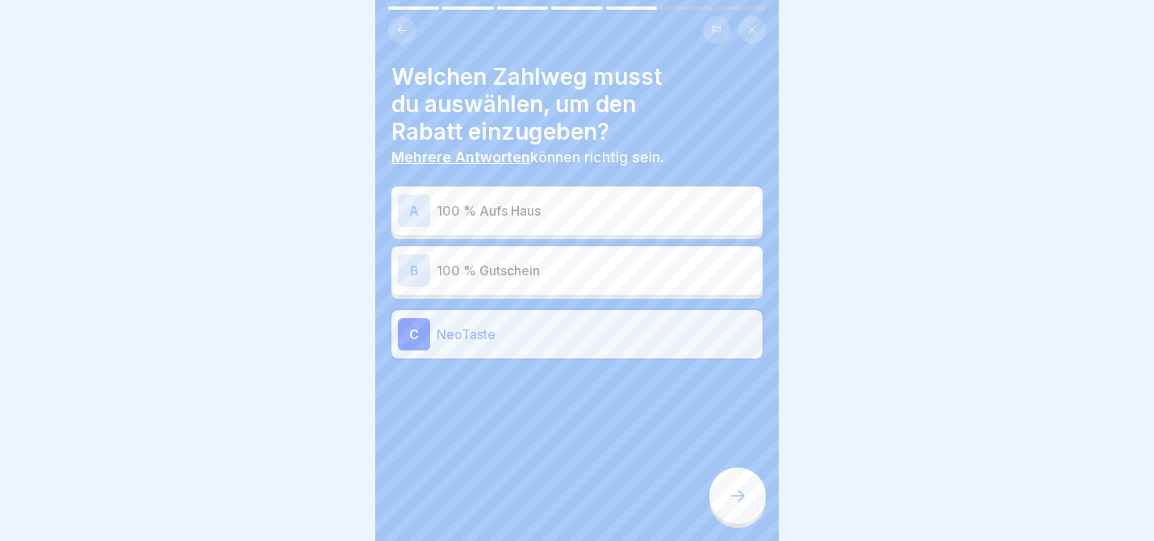
click at [726, 487] on div at bounding box center [737, 495] width 56 height 56
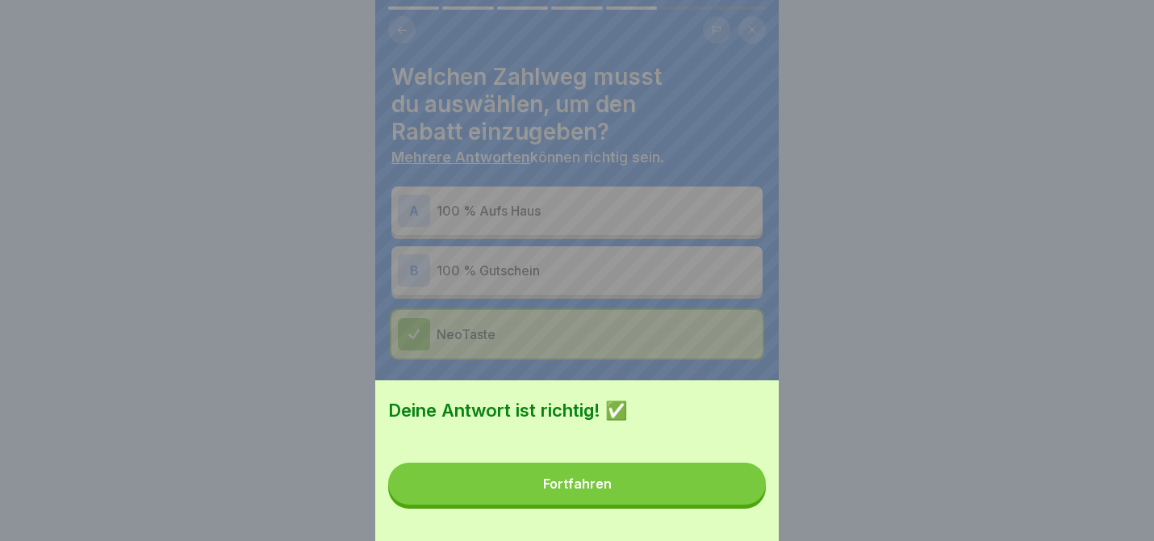
click at [754, 500] on button "Fortfahren" at bounding box center [577, 483] width 378 height 42
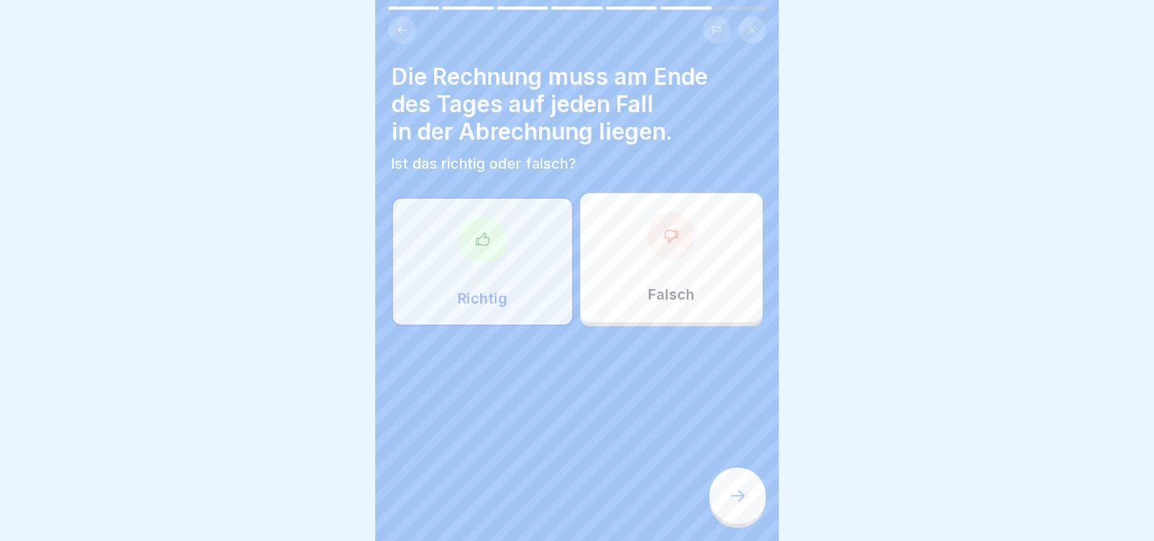
click at [481, 288] on div "Richtig" at bounding box center [482, 261] width 182 height 129
click at [742, 479] on div at bounding box center [737, 495] width 56 height 56
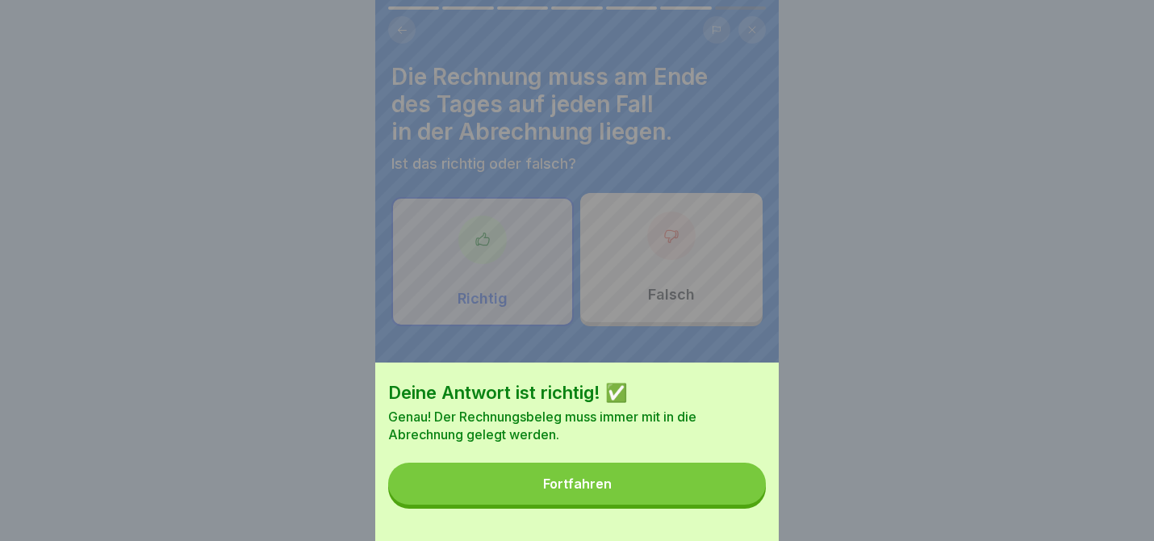
click at [742, 479] on button "Fortfahren" at bounding box center [577, 483] width 378 height 42
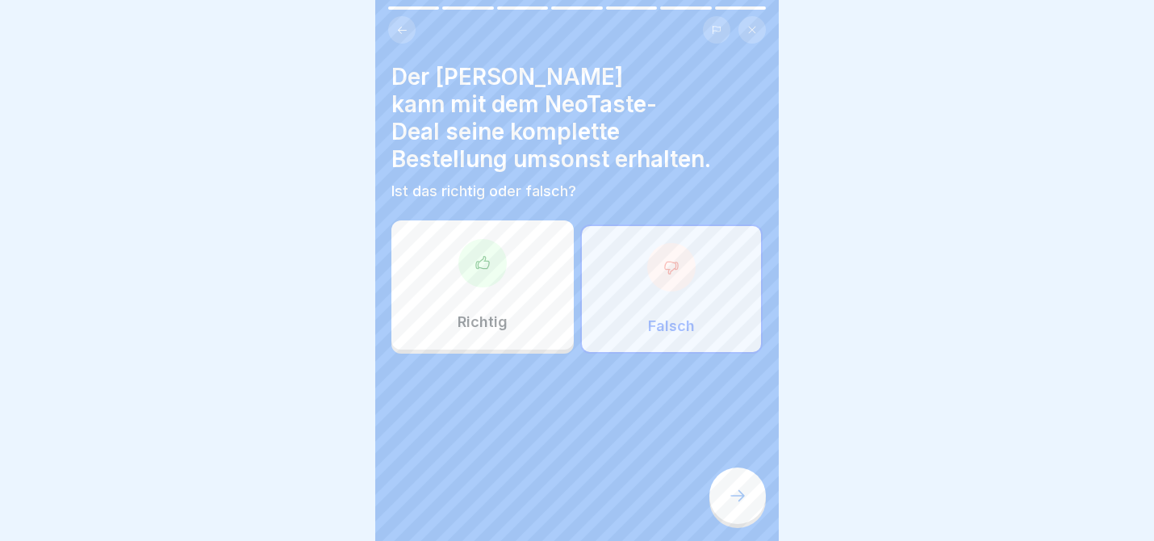
click at [689, 243] on div at bounding box center [671, 267] width 48 height 48
click at [727, 483] on div at bounding box center [737, 495] width 56 height 56
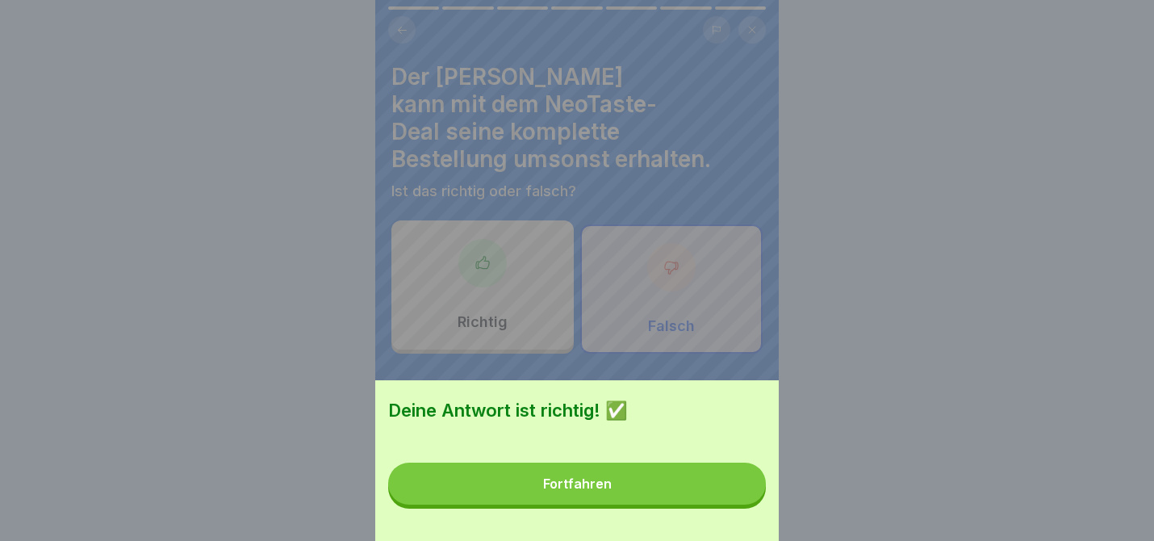
click at [728, 483] on button "Fortfahren" at bounding box center [577, 483] width 378 height 42
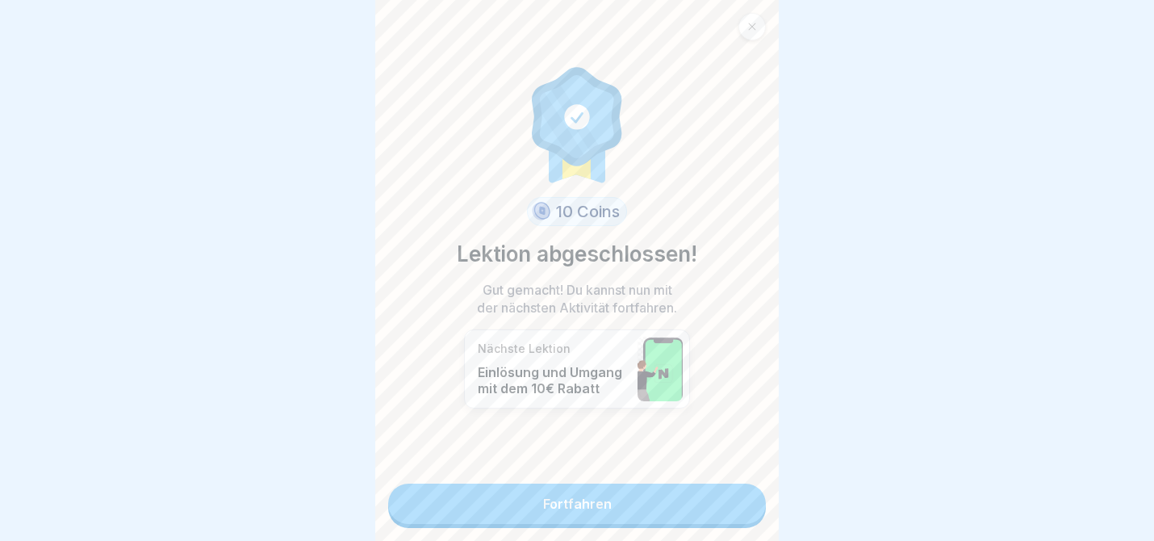
click at [706, 494] on link "Fortfahren" at bounding box center [577, 503] width 378 height 40
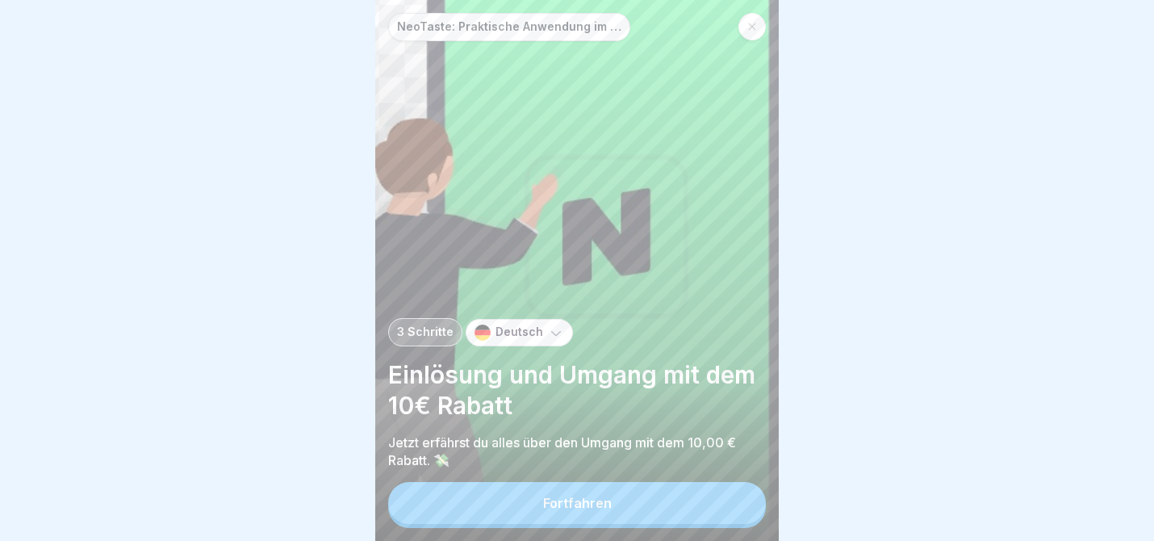
click at [706, 494] on button "Fortfahren" at bounding box center [577, 503] width 378 height 42
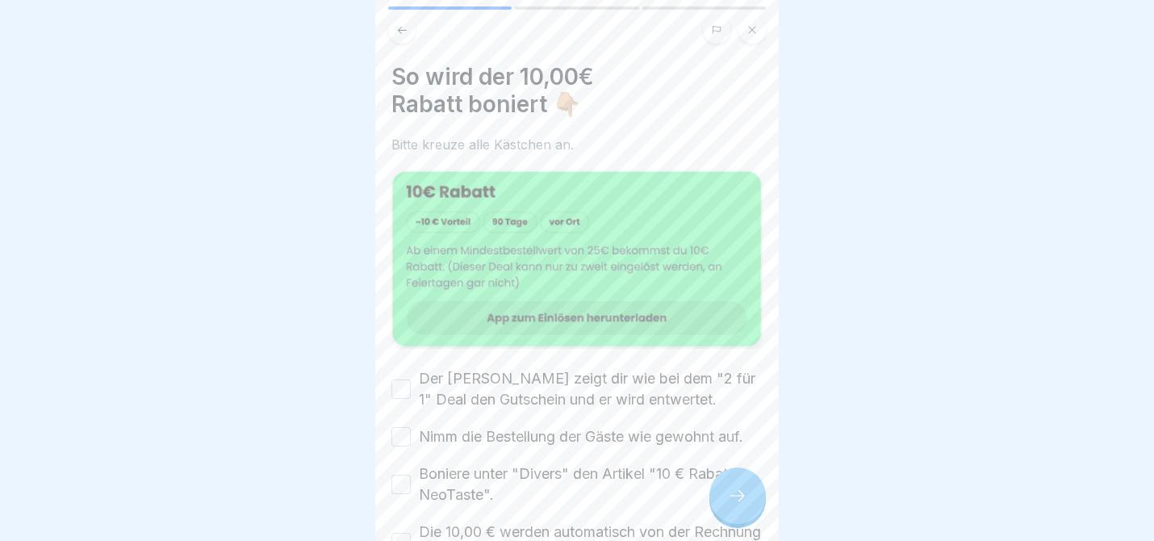
click at [391, 369] on div "Der [PERSON_NAME] zeigt dir wie bei dem "2 für 1" Deal den Gutschein und er wir…" at bounding box center [576, 389] width 371 height 42
click at [404, 396] on button "Der [PERSON_NAME] zeigt dir wie bei dem "2 für 1" Deal den Gutschein und er wir…" at bounding box center [400, 388] width 19 height 19
click at [405, 444] on button "Nimm die Bestellung der Gäste wie gewohnt auf." at bounding box center [400, 436] width 19 height 19
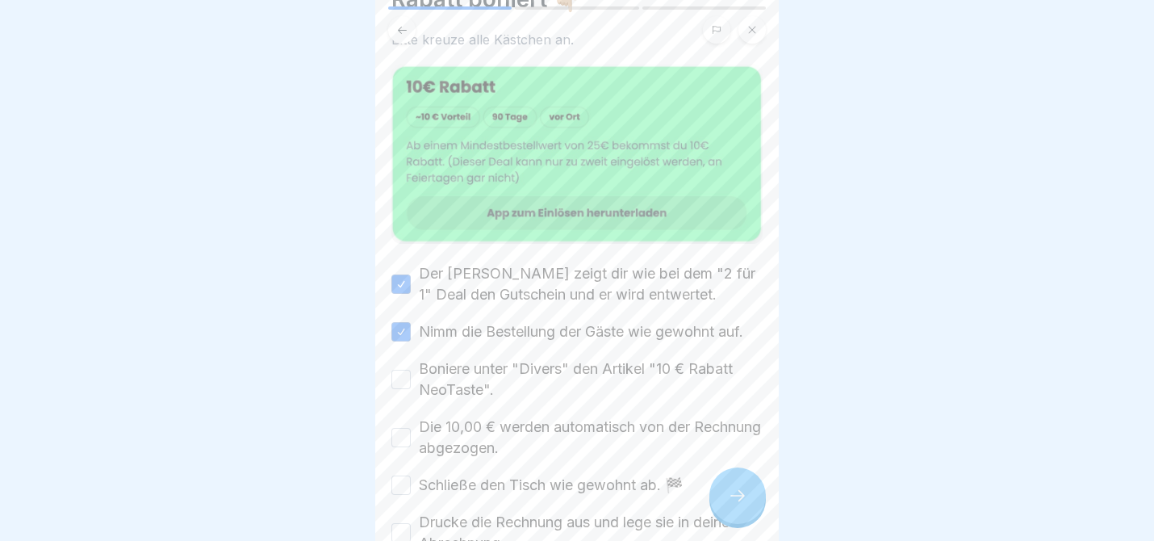
scroll to position [129, 0]
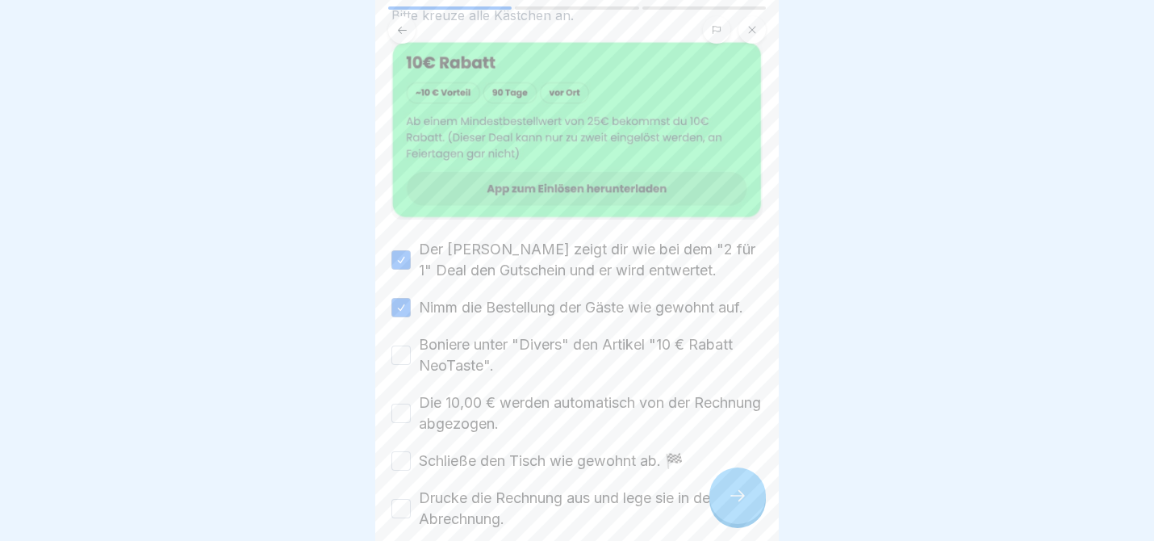
click at [402, 351] on button "Boniere unter "Divers" den Artikel "10 € Rabatt NeoTaste"." at bounding box center [400, 354] width 19 height 19
click at [402, 416] on button "Die 10,00 € werden automatisch von der Rechnung abgezogen." at bounding box center [400, 413] width 19 height 19
click at [402, 453] on button "Schließe den Tisch wie gewohnt ab. 🏁" at bounding box center [400, 460] width 19 height 19
click at [402, 500] on button "Drucke die Rechnung aus und lege sie in deine Abrechnung." at bounding box center [400, 508] width 19 height 19
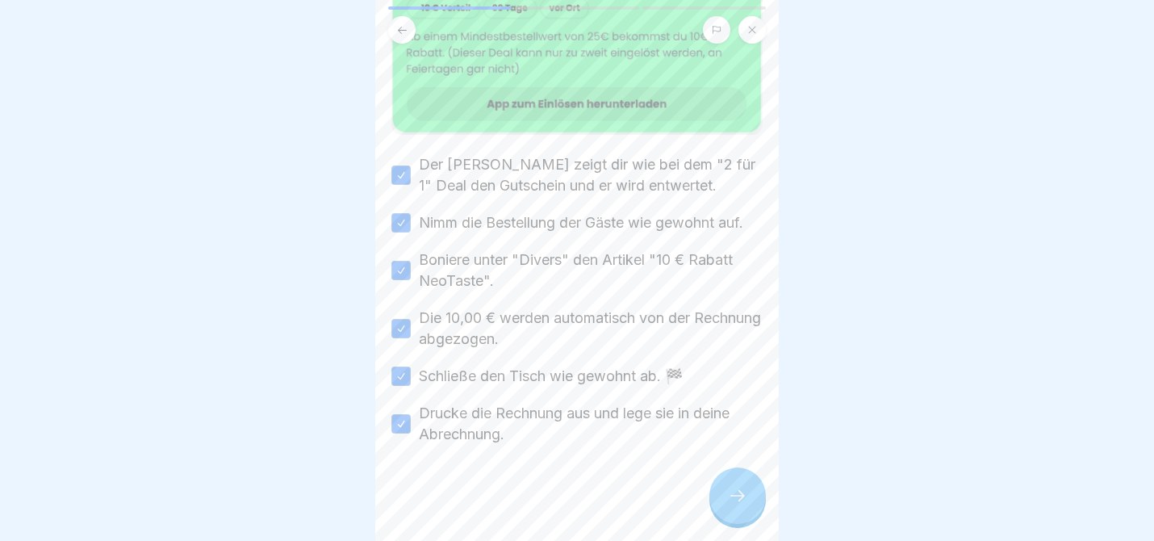
click at [734, 518] on div at bounding box center [737, 495] width 56 height 56
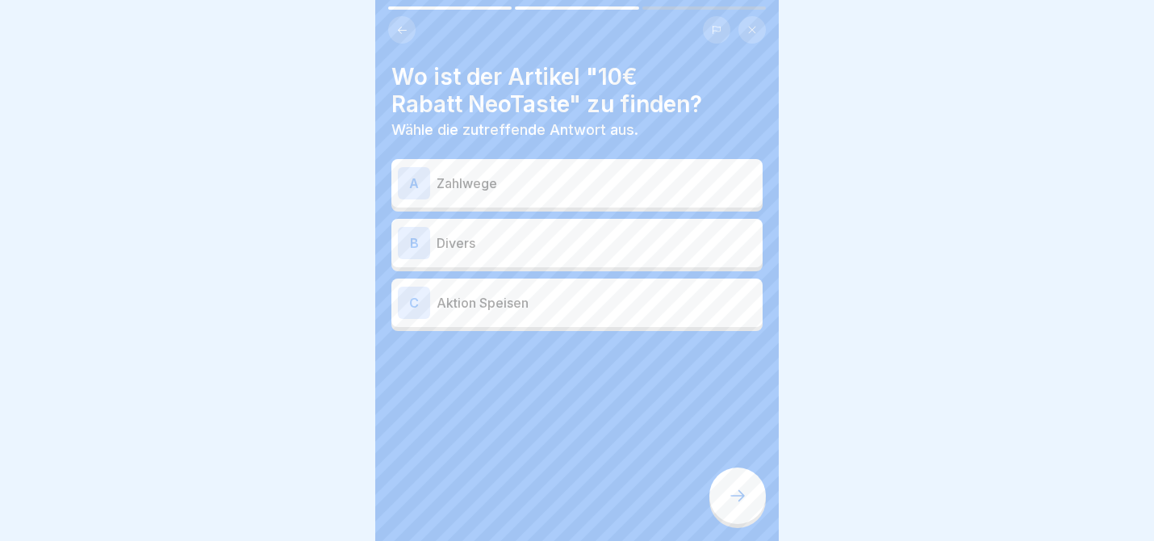
click at [588, 178] on p "Zahlwege" at bounding box center [597, 183] width 320 height 19
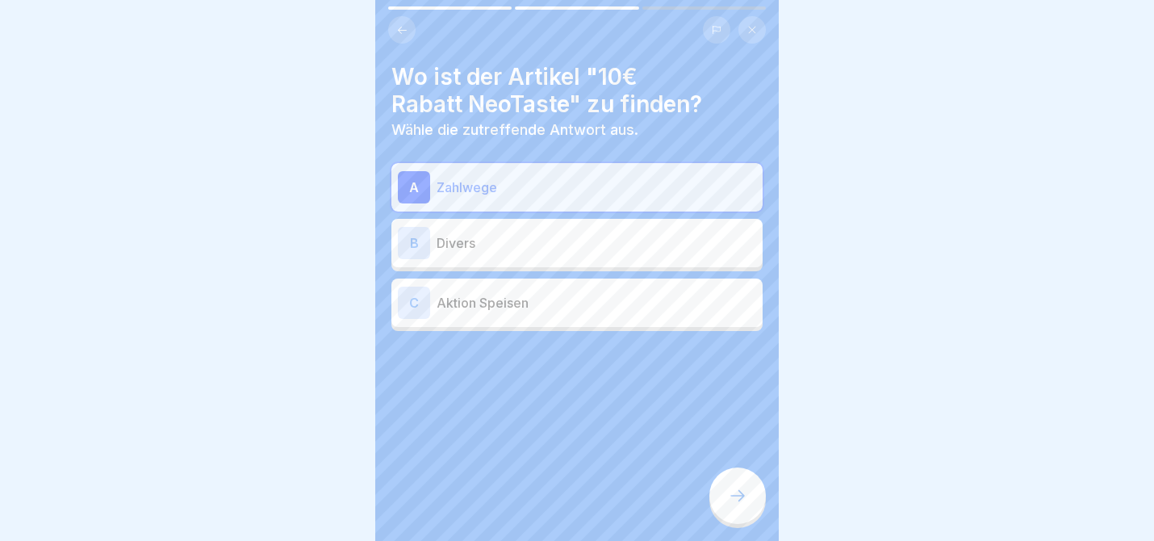
click at [506, 255] on div "B Divers" at bounding box center [577, 243] width 358 height 32
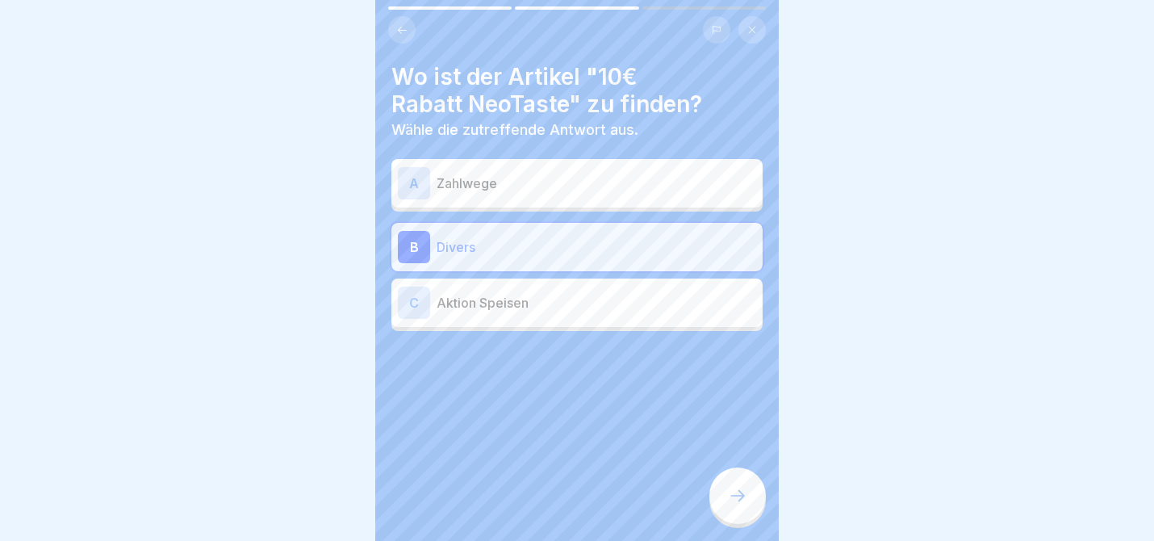
click at [747, 479] on div at bounding box center [737, 495] width 56 height 56
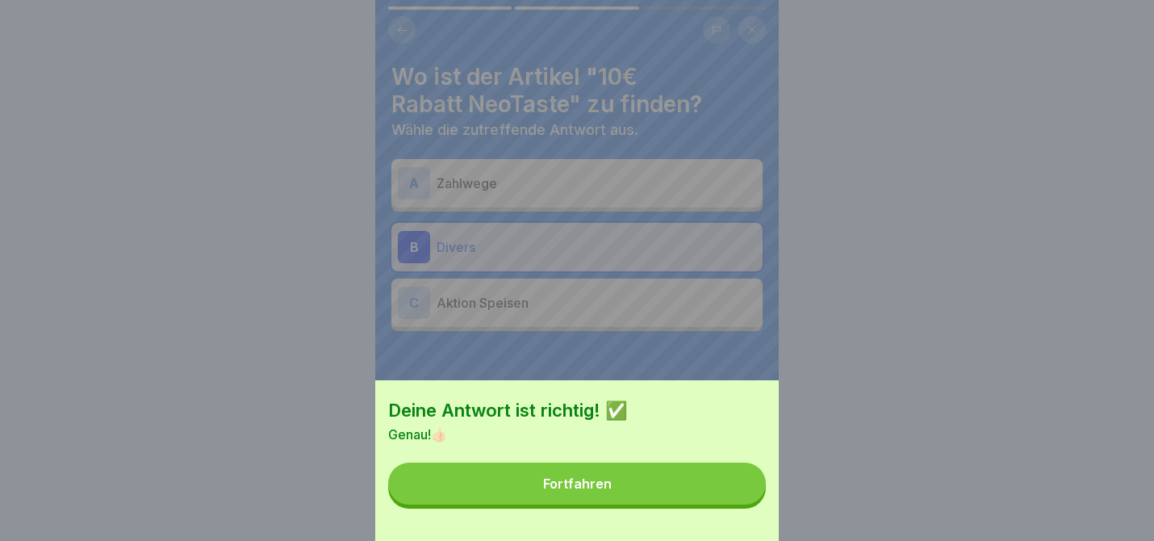
click at [712, 487] on button "Fortfahren" at bounding box center [577, 483] width 378 height 42
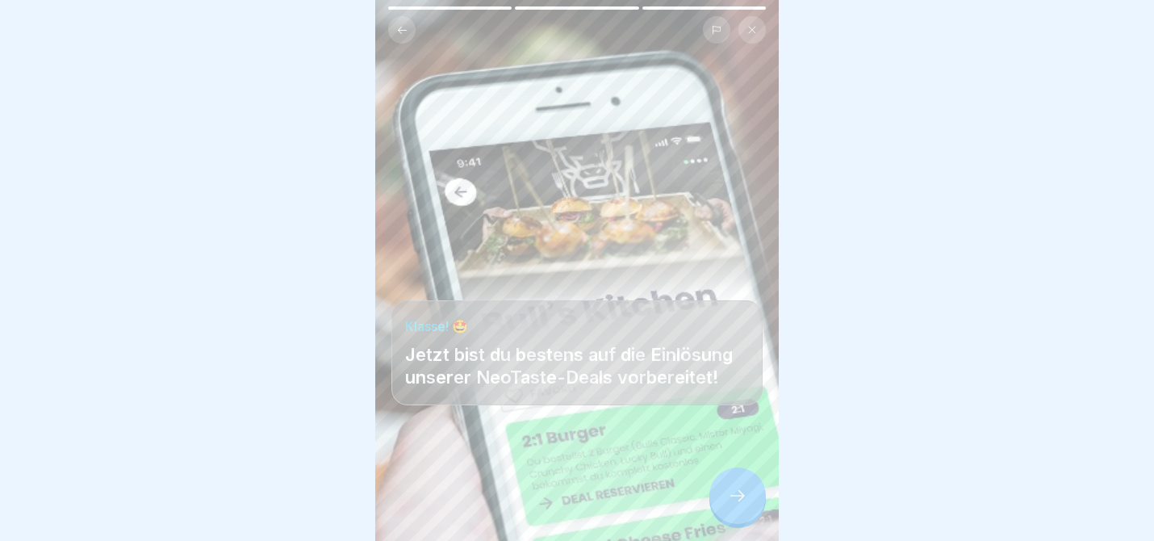
click at [726, 484] on div at bounding box center [737, 495] width 56 height 56
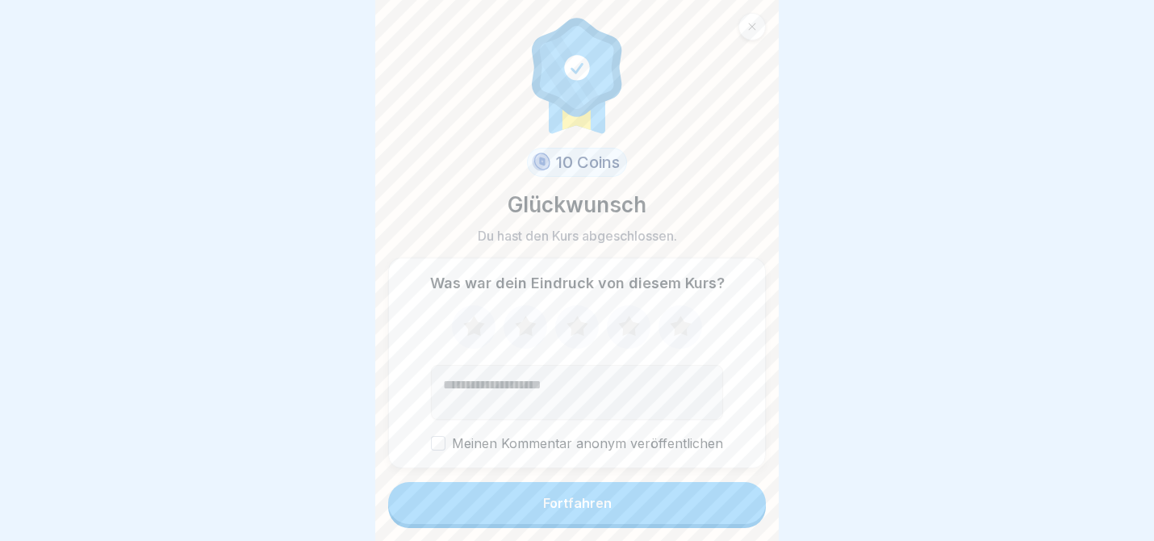
click at [662, 499] on button "Fortfahren" at bounding box center [577, 503] width 378 height 42
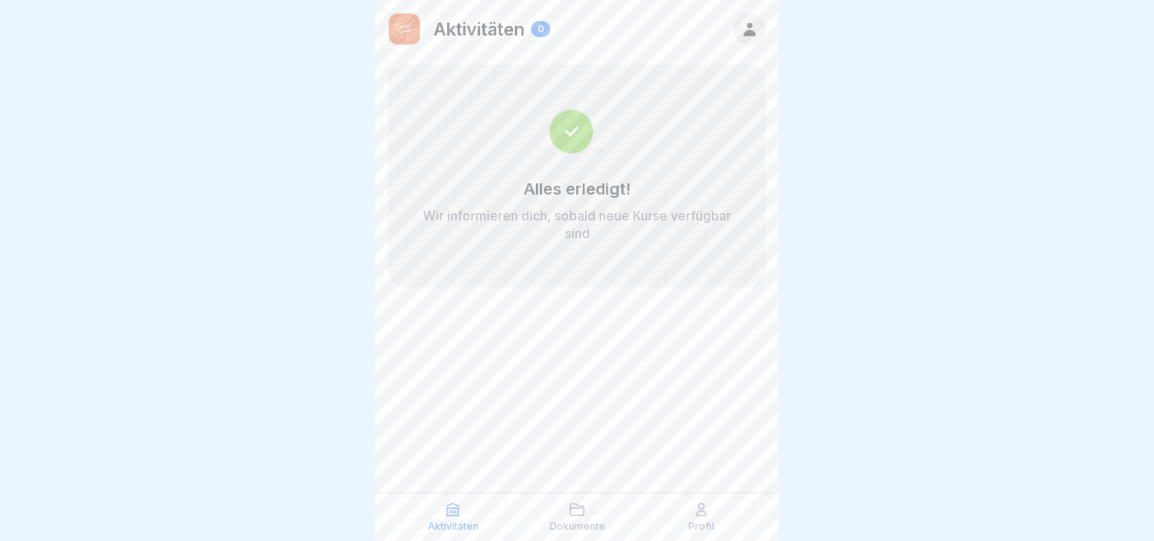
click at [738, 29] on div at bounding box center [750, 29] width 32 height 32
click at [745, 25] on icon at bounding box center [750, 29] width 18 height 18
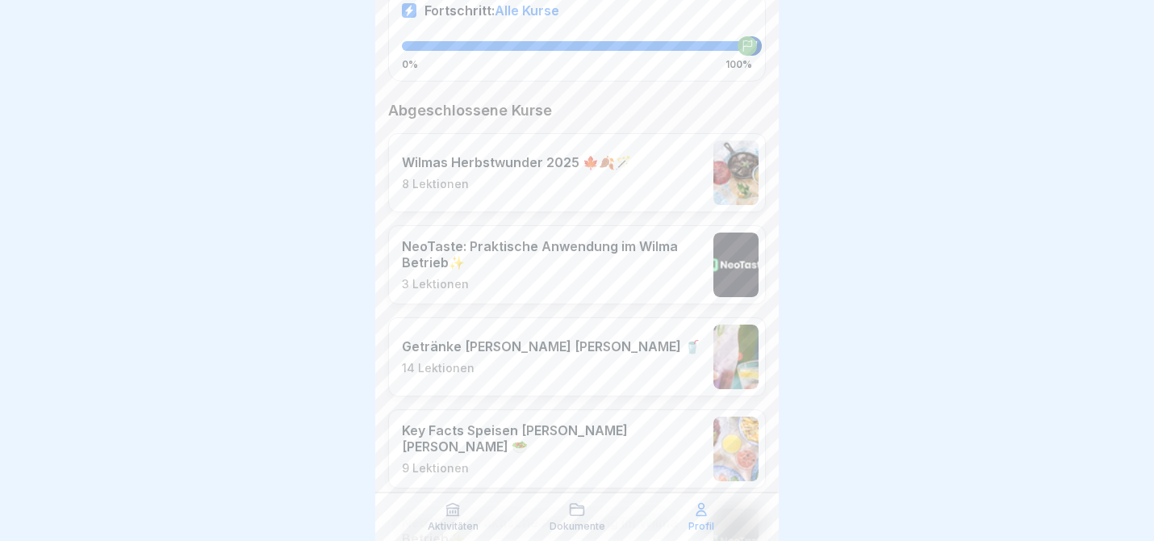
scroll to position [377, 0]
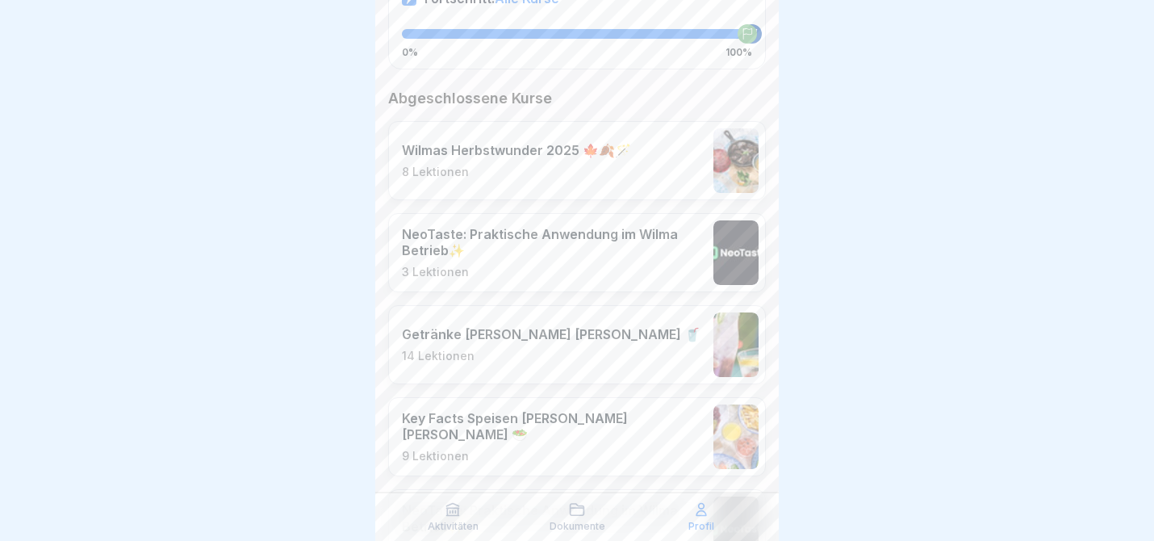
click at [605, 326] on p "Getränke [PERSON_NAME] [PERSON_NAME] 🥤" at bounding box center [551, 334] width 299 height 16
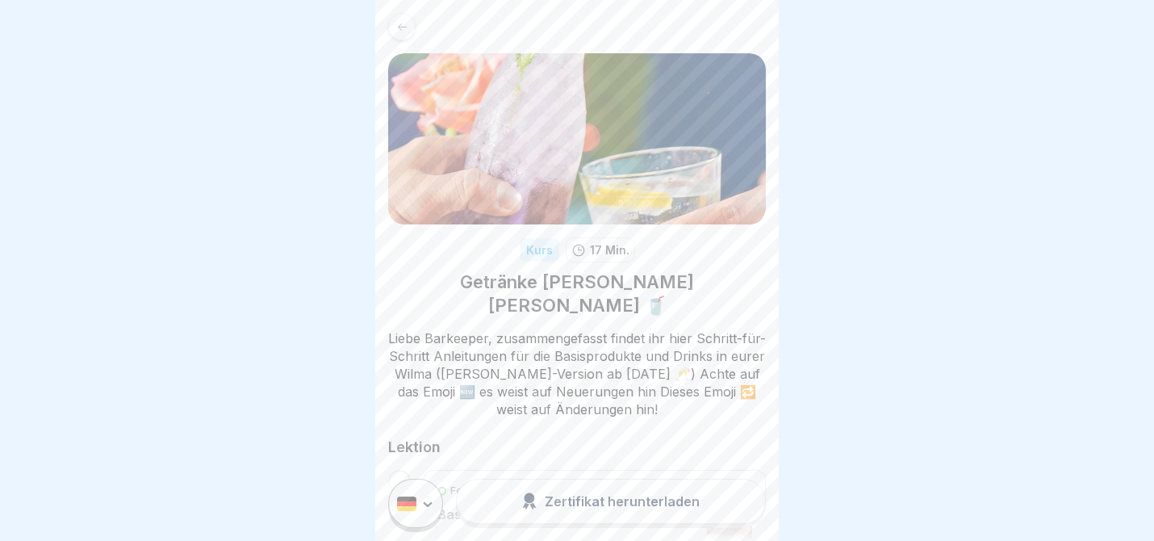
click at [406, 24] on icon at bounding box center [402, 27] width 12 height 12
